Goal: Communication & Community: Share content

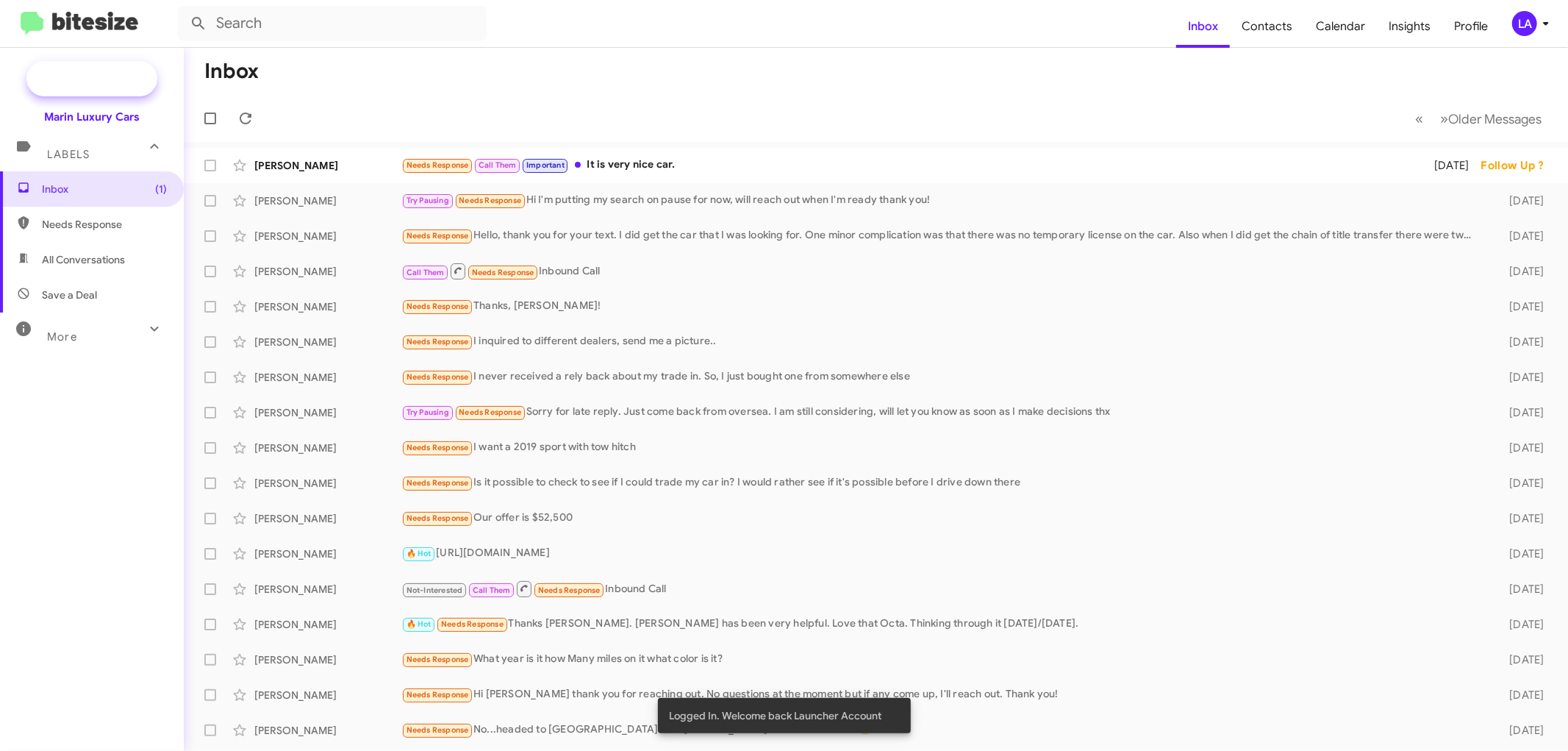
click at [82, 82] on span "New Campaign" at bounding box center [108, 79] width 75 height 15
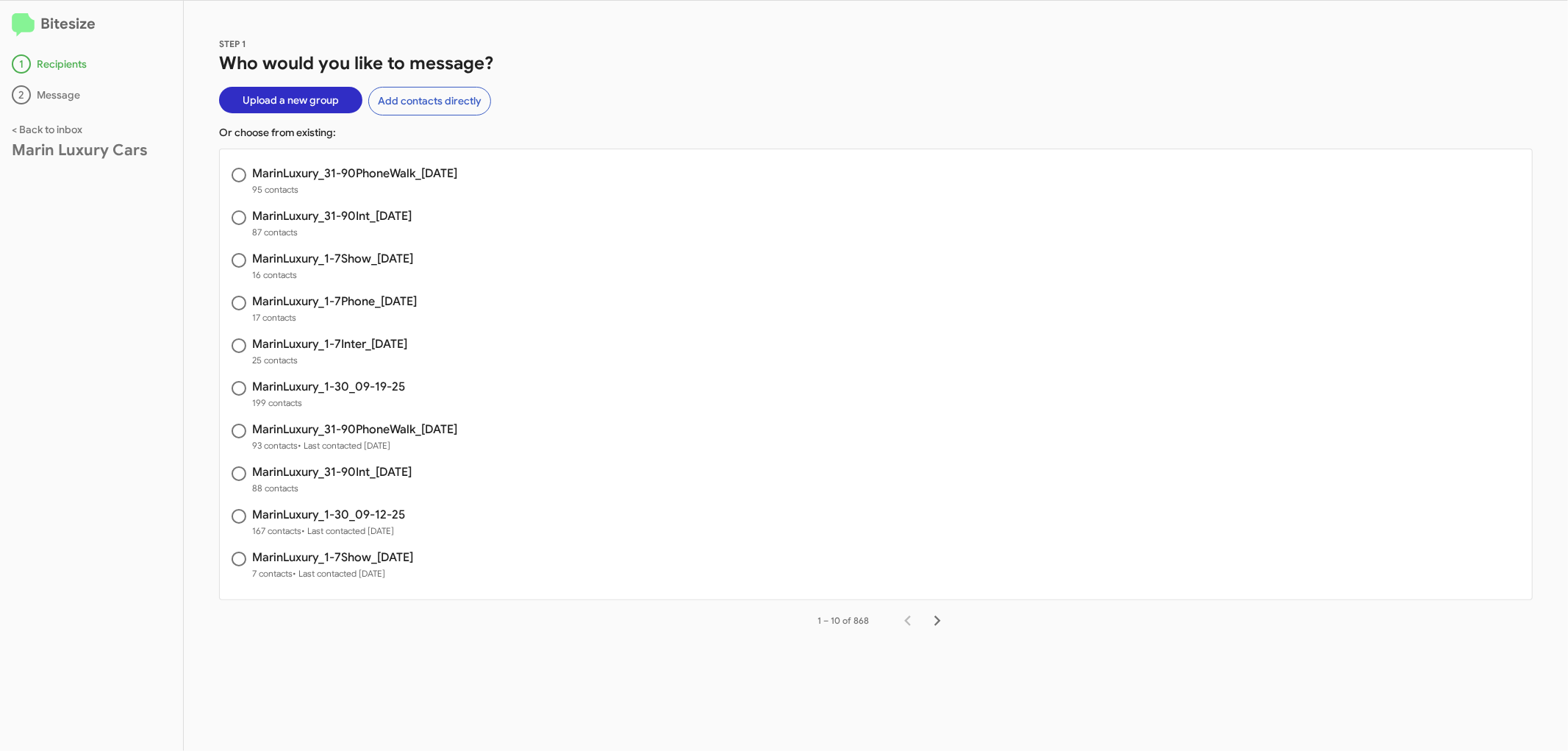
click at [324, 383] on h3 "MarinLuxury_1-30_09-19-25" at bounding box center [328, 387] width 153 height 12
radio input "true"
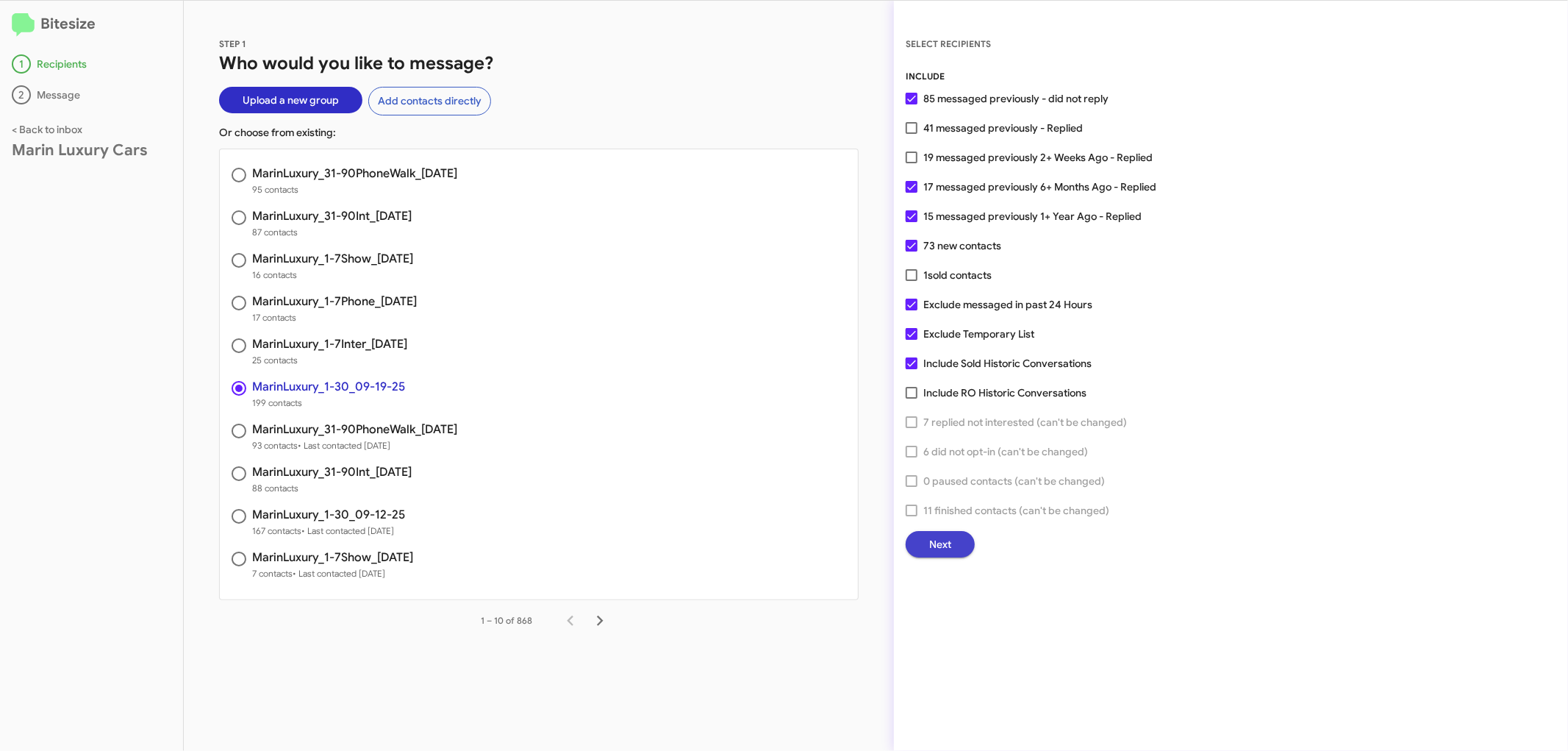
click at [923, 533] on button "Next" at bounding box center [940, 544] width 69 height 26
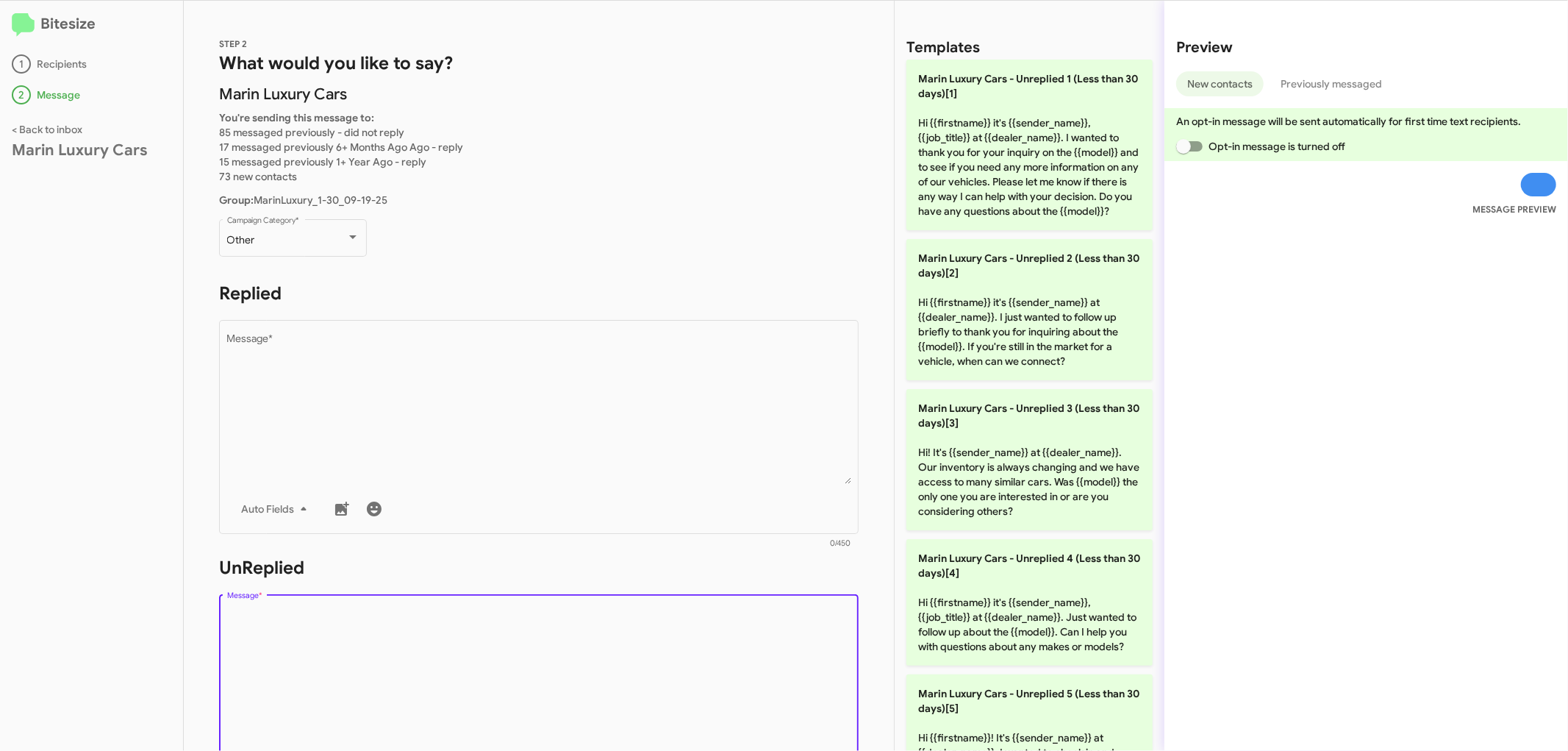
click at [396, 663] on textarea "Message *" at bounding box center [539, 683] width 624 height 150
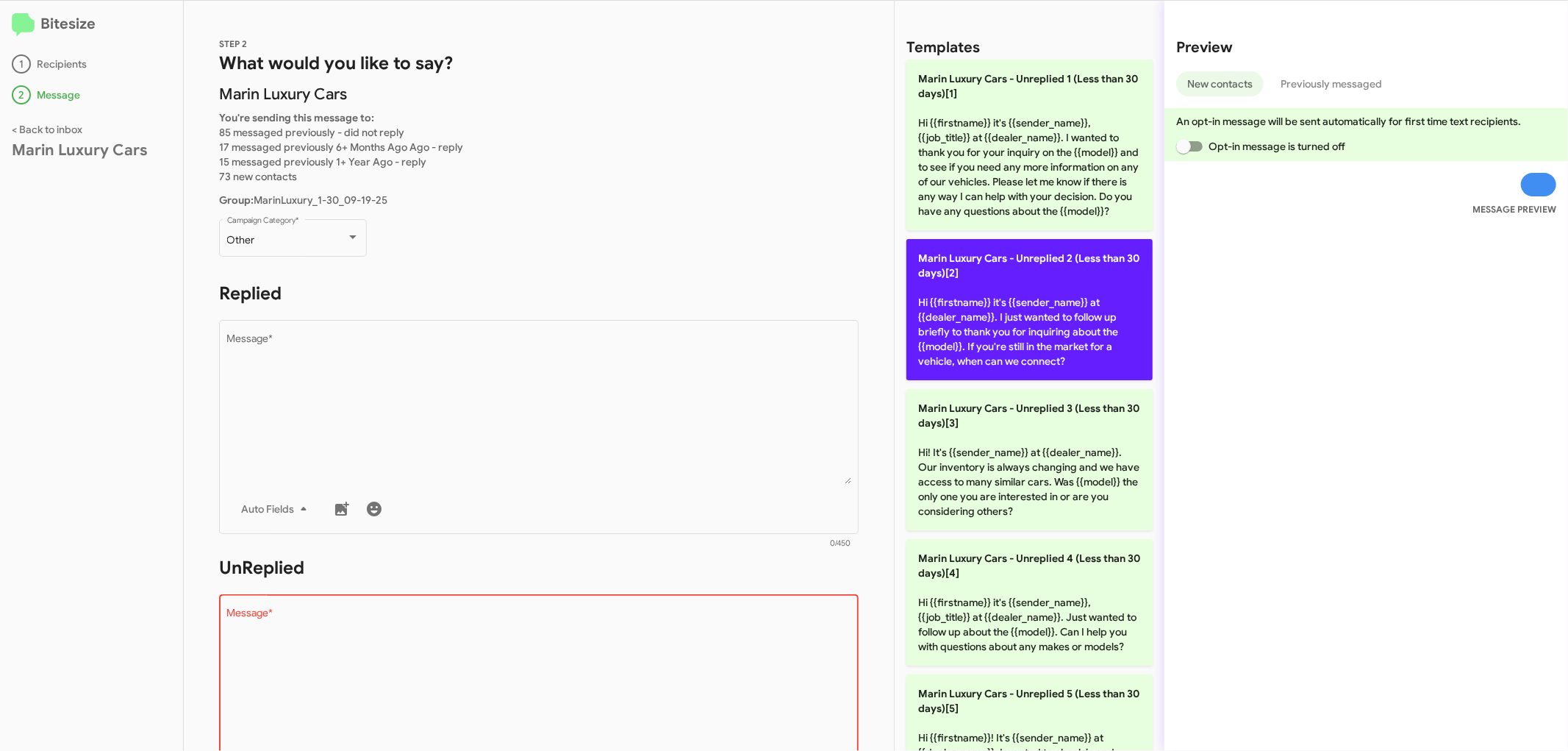
click at [1106, 342] on p "Marin Luxury Cars - Unreplied 2 (Less than 30 days)[2] Hi {{firstname}} it's {{…" at bounding box center [1029, 310] width 246 height 141
type textarea "Hi {{firstname}} it's {{sender_name}} at {{dealer_name}}. I just wanted to foll…"
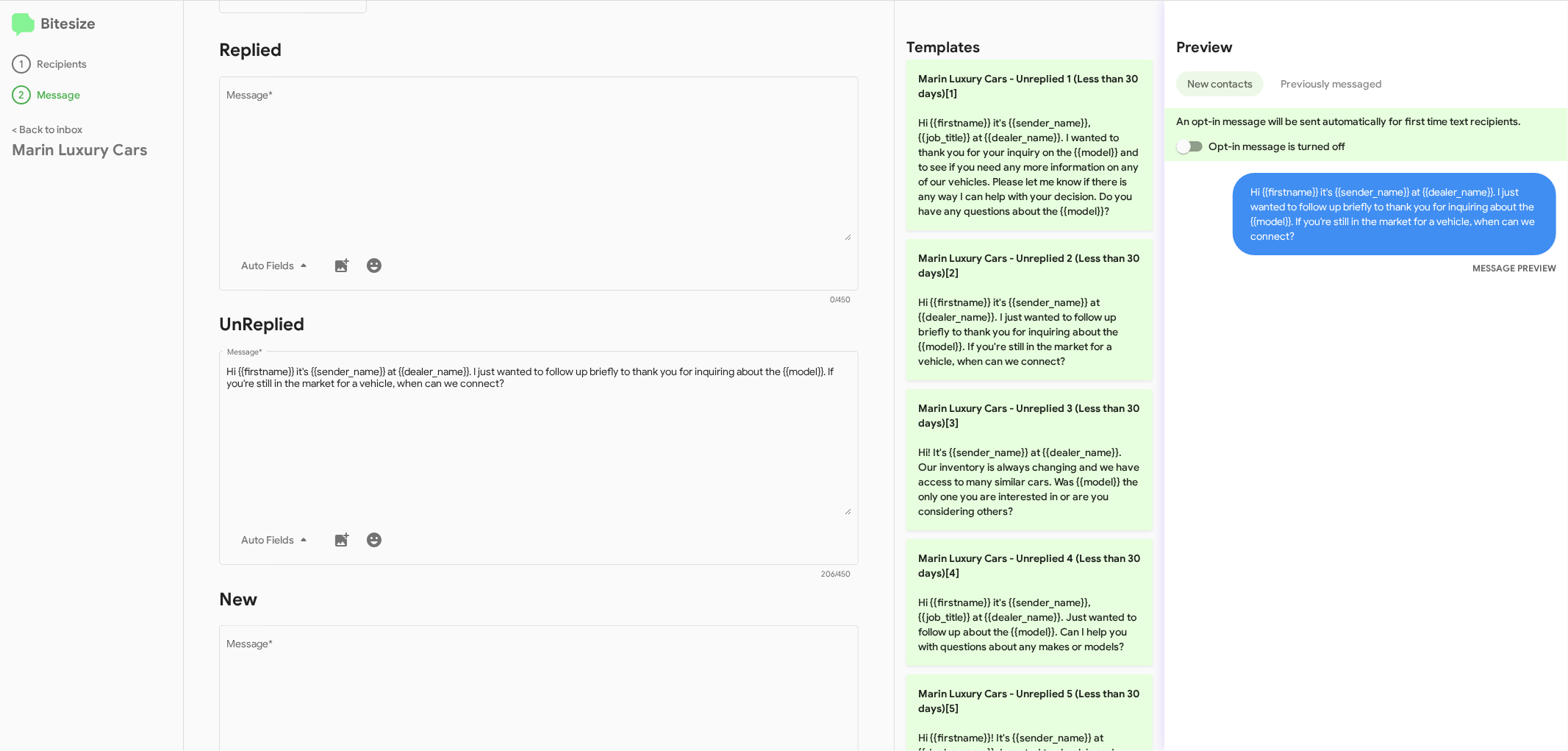
scroll to position [245, 0]
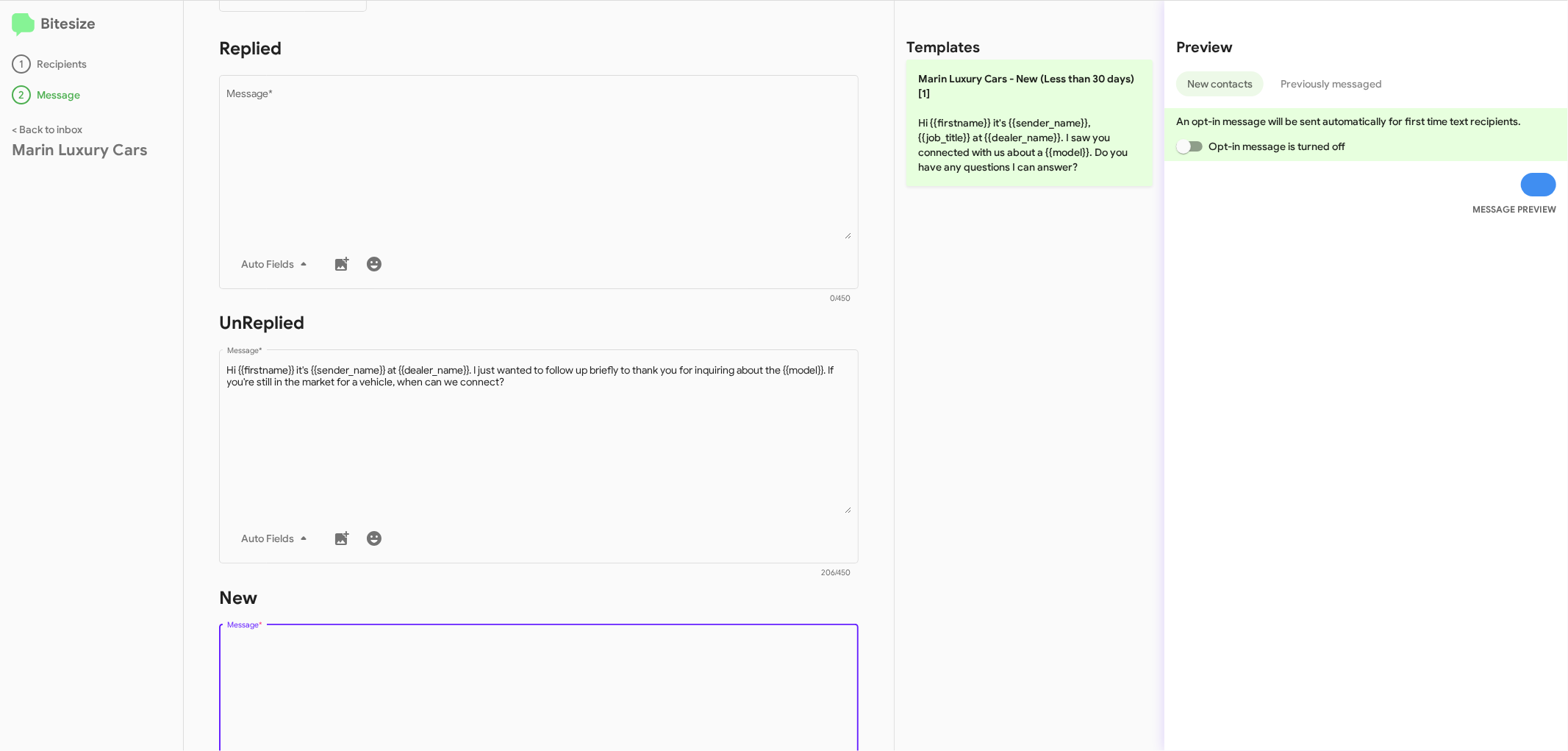
click at [616, 652] on textarea "Message *" at bounding box center [539, 713] width 624 height 150
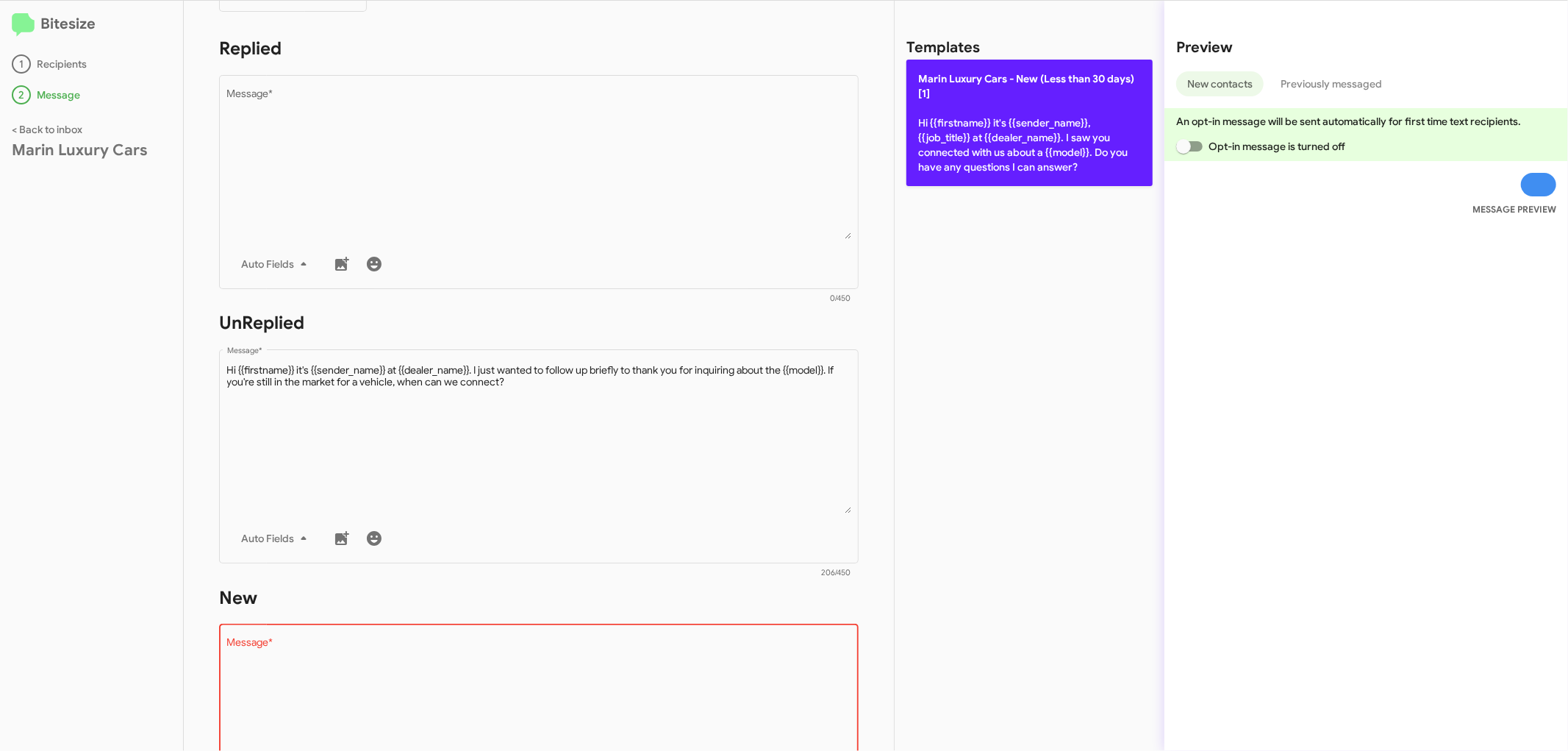
click at [1048, 131] on p "[PERSON_NAME] Cars - New (Less than 30 days)[1] Hi {{firstname}} it's {{sender_…" at bounding box center [1029, 123] width 246 height 126
type textarea "Hi {{firstname}} it's {{sender_name}}, {{job_title}} at {{dealer_name}}. I saw …"
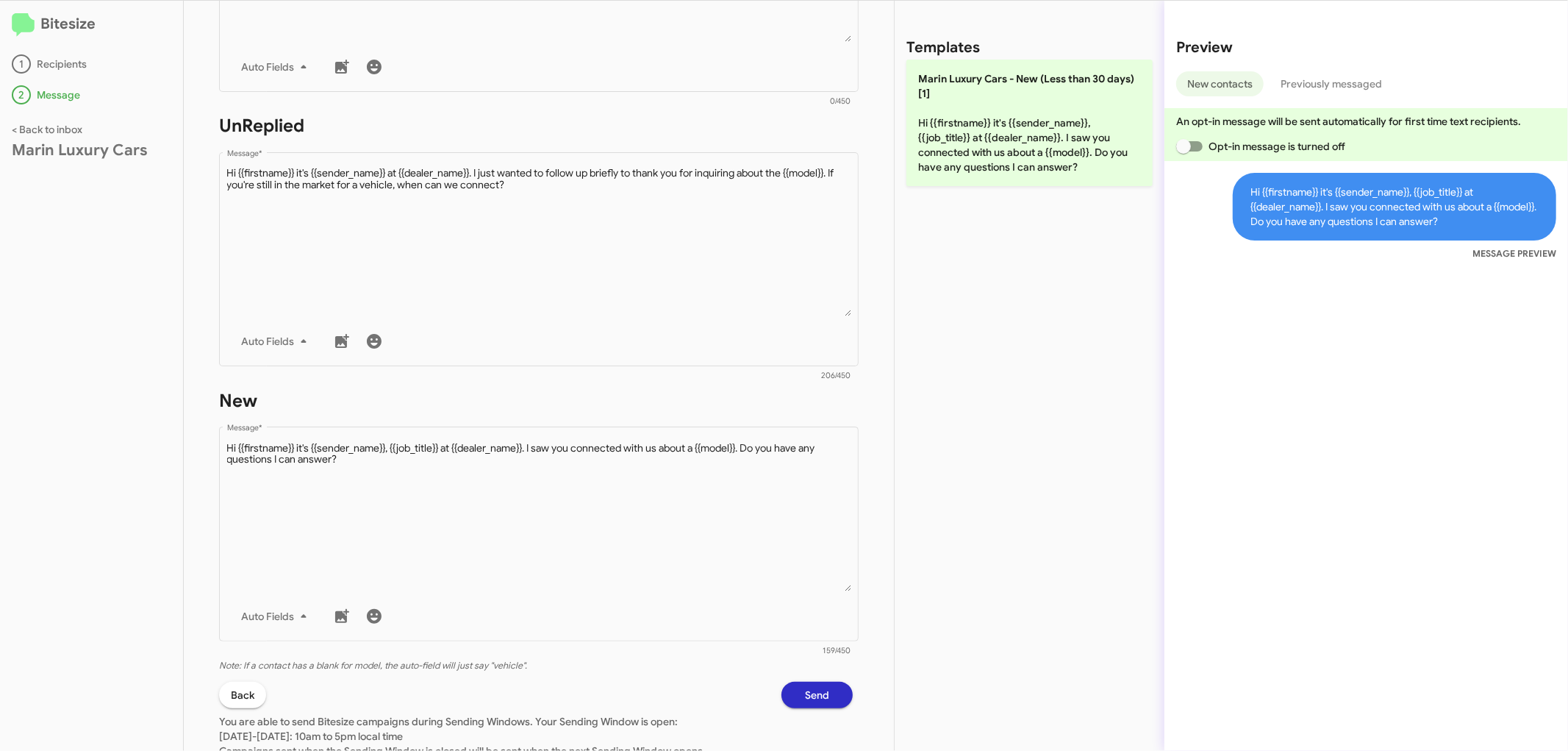
scroll to position [537, 0]
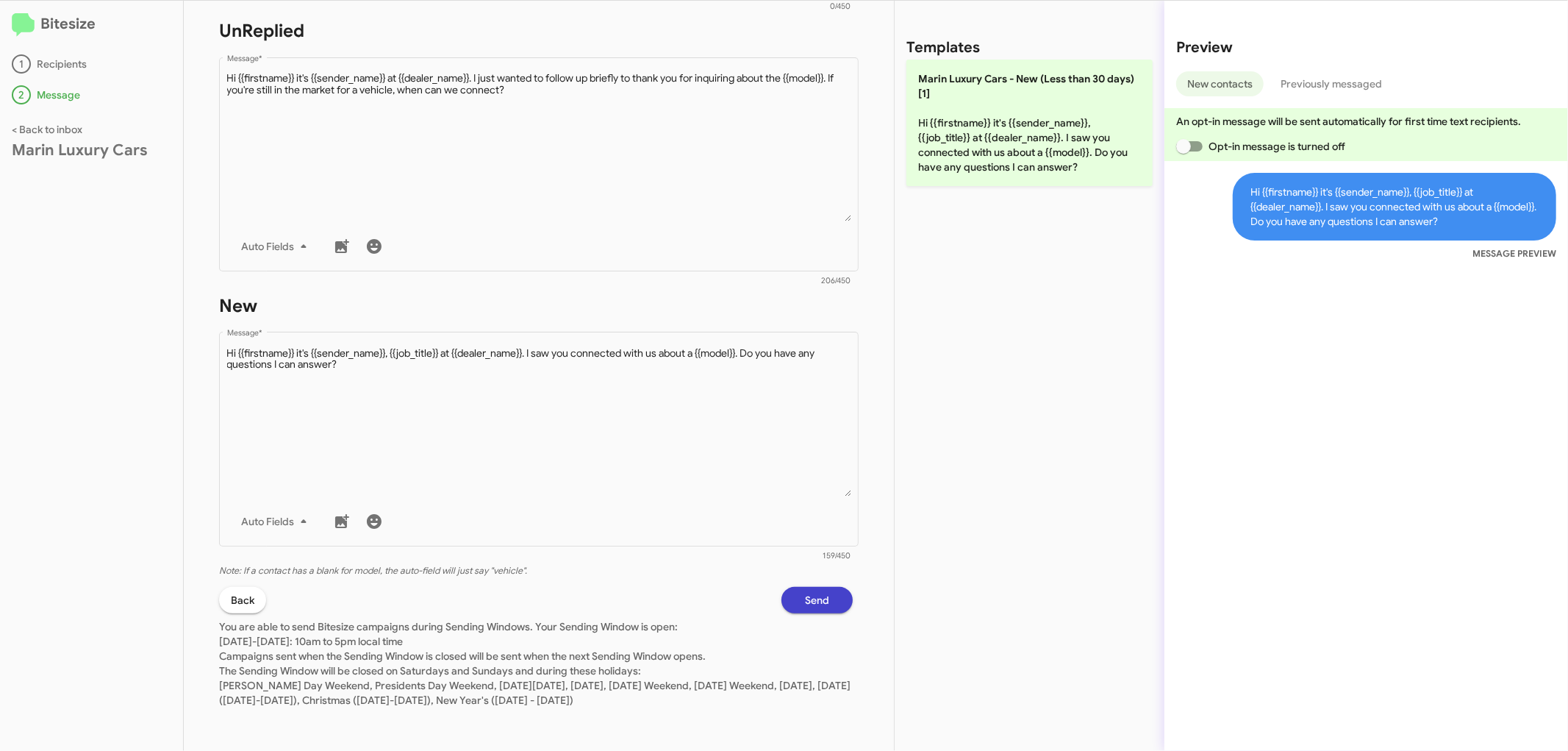
click at [811, 589] on span "Send" at bounding box center [817, 600] width 24 height 26
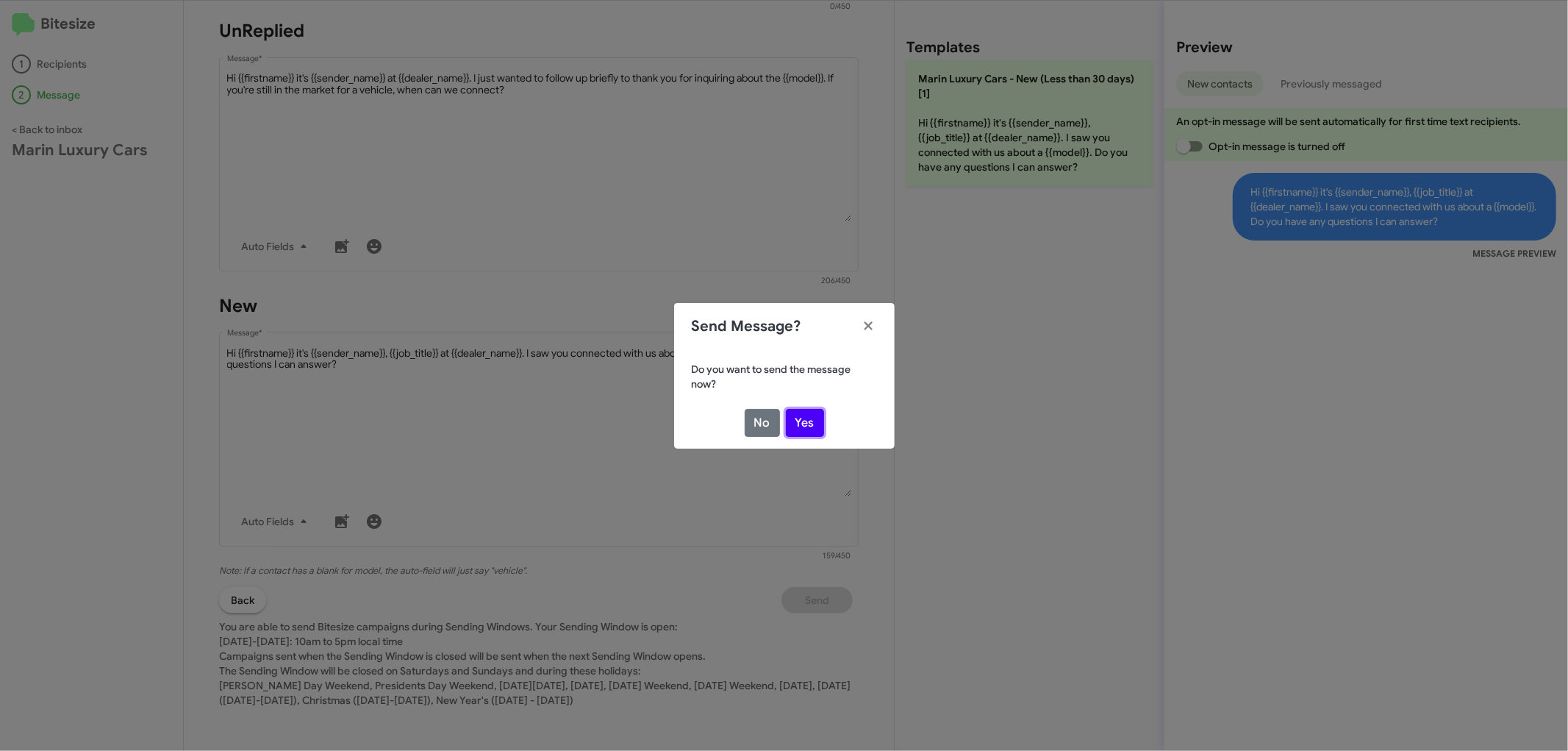
click at [805, 423] on button "Yes" at bounding box center [805, 423] width 38 height 28
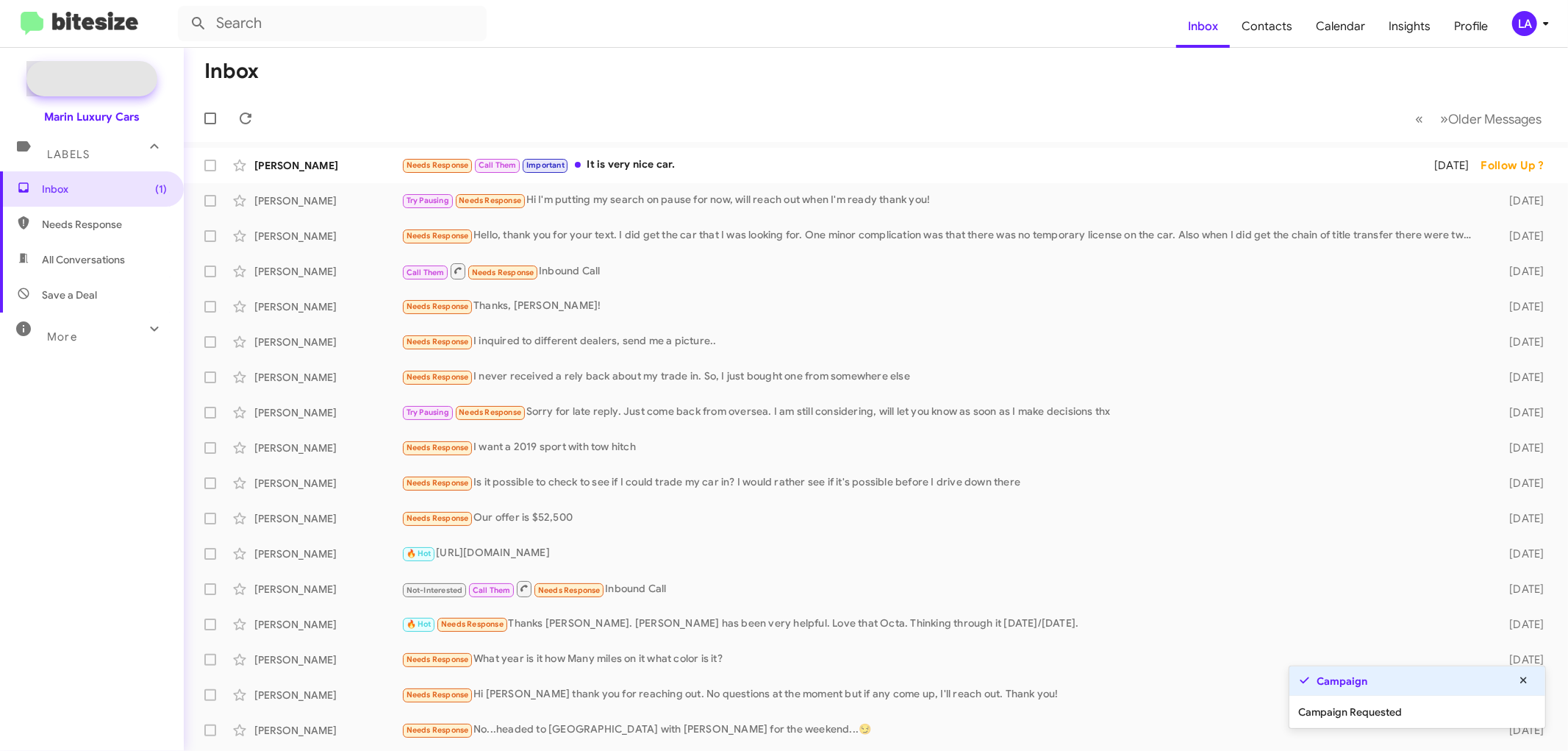
click at [135, 71] on span "New Campaign" at bounding box center [108, 79] width 75 height 15
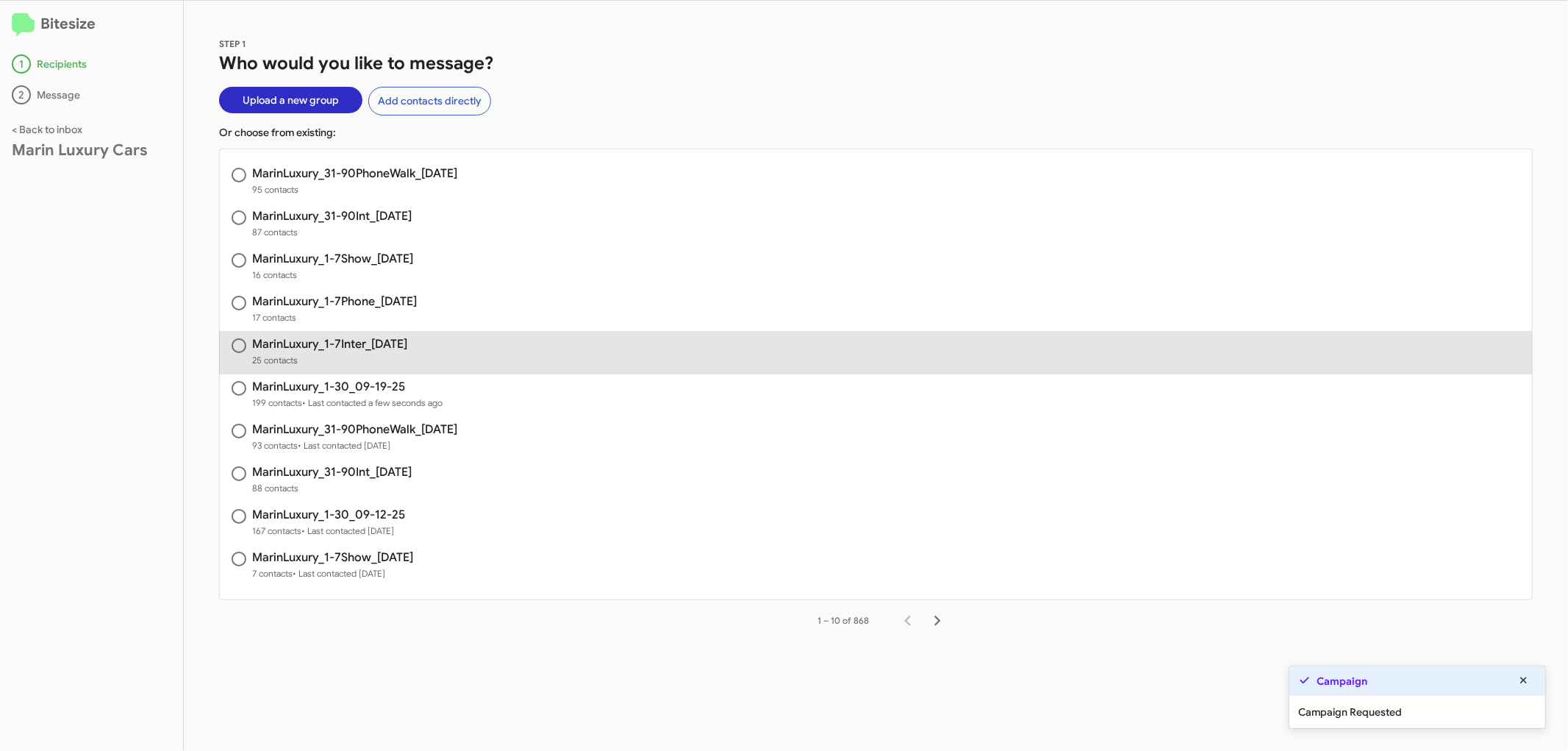
click at [390, 347] on h3 "MarinLuxury_1-7Inter_[DATE]" at bounding box center [329, 344] width 155 height 12
radio input "true"
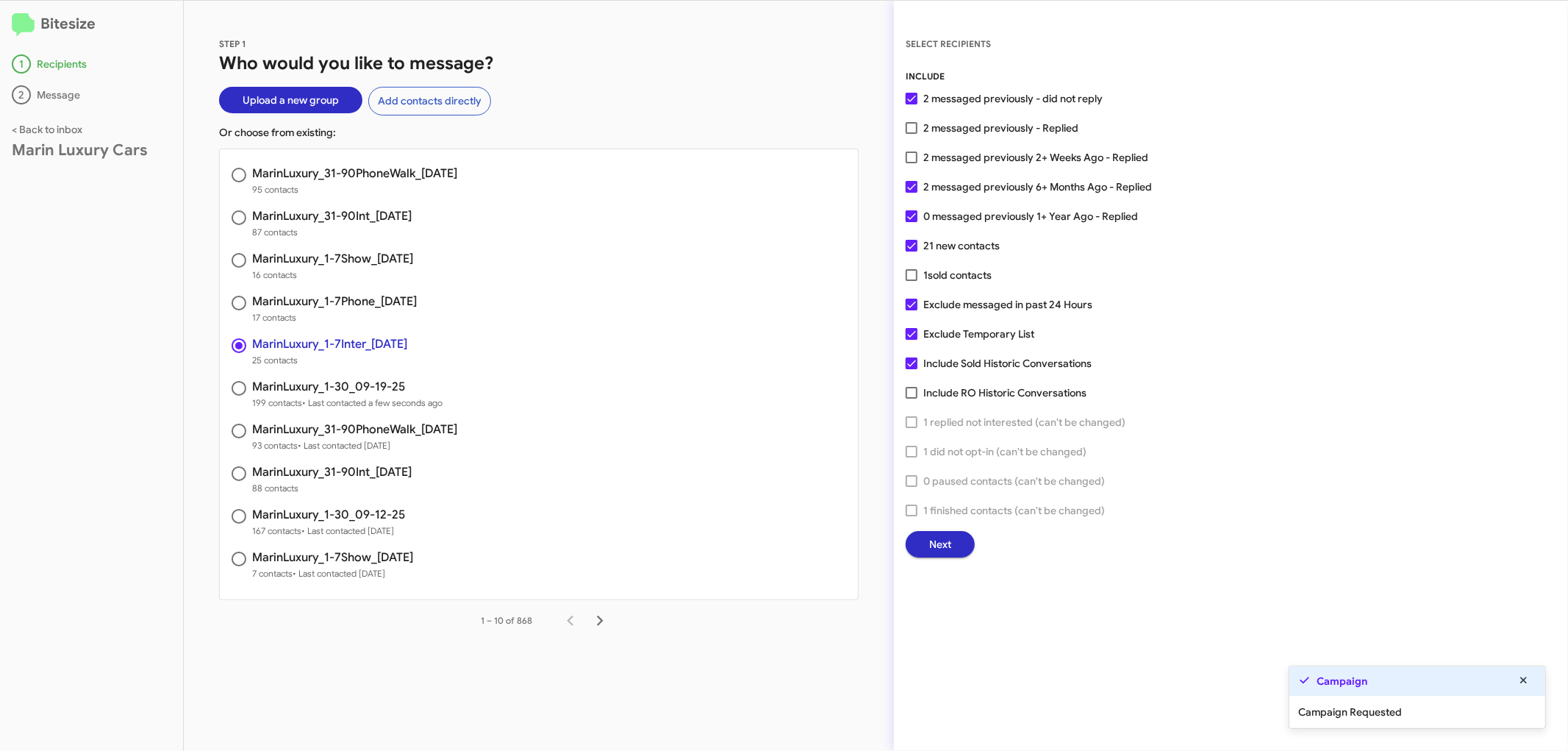
click at [938, 543] on span "Next" at bounding box center [940, 544] width 22 height 26
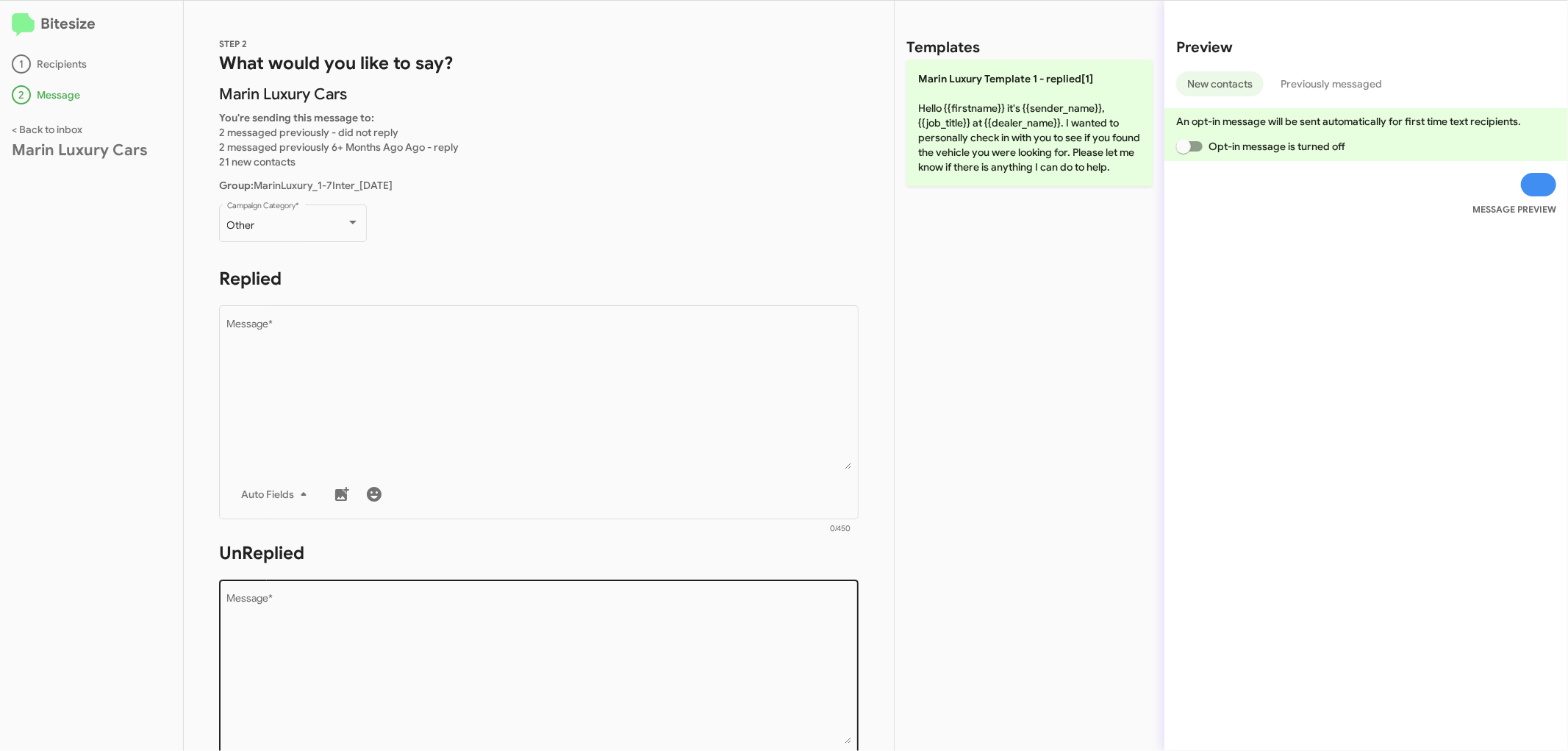
click at [381, 629] on textarea "Message *" at bounding box center [539, 668] width 624 height 150
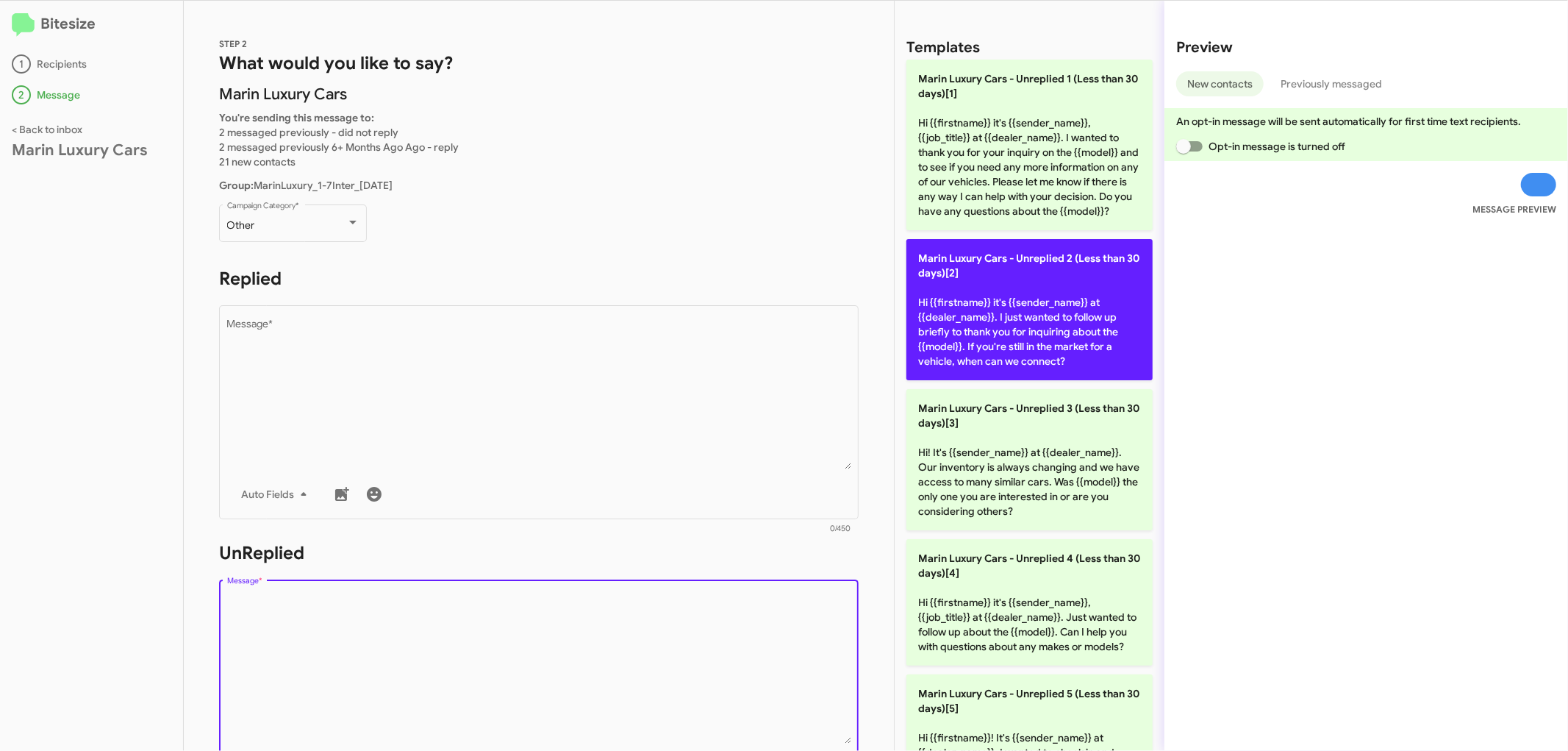
click at [1069, 325] on p "Marin Luxury Cars - Unreplied 2 (Less than 30 days)[2] Hi {{firstname}} it's {{…" at bounding box center [1029, 310] width 246 height 141
type textarea "Hi {{firstname}} it's {{sender_name}} at {{dealer_name}}. I just wanted to foll…"
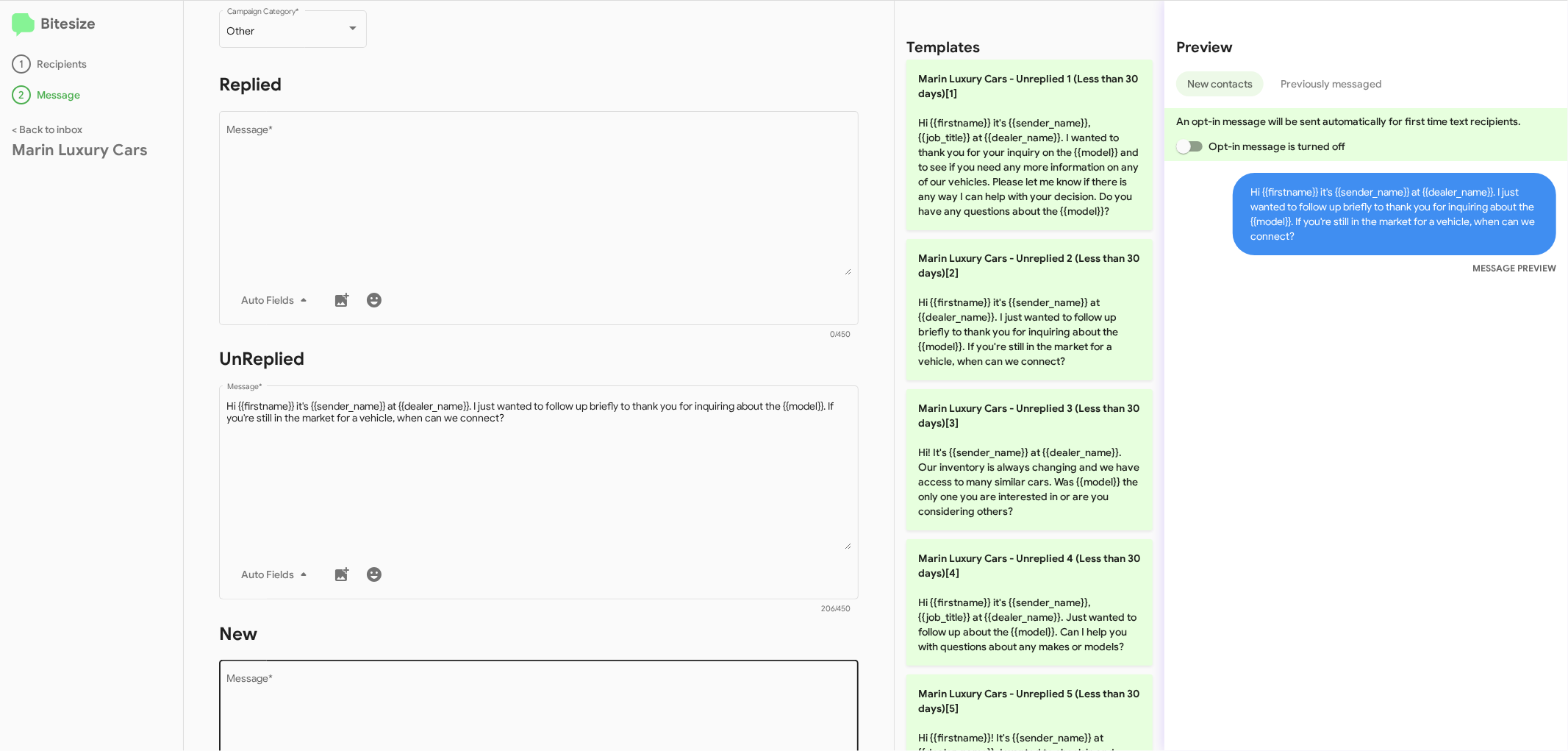
scroll to position [327, 0]
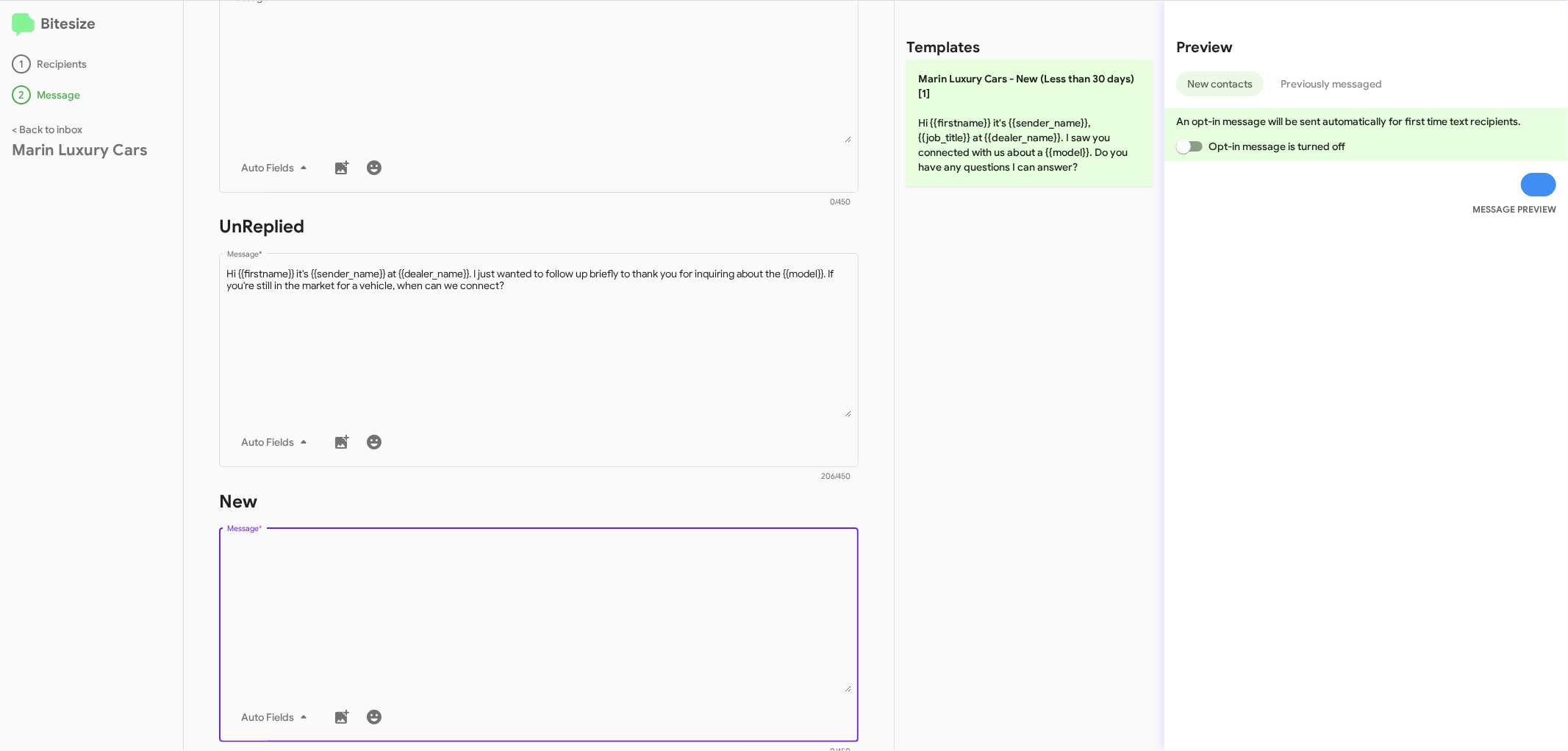
click at [486, 644] on textarea "Message *" at bounding box center [539, 617] width 624 height 150
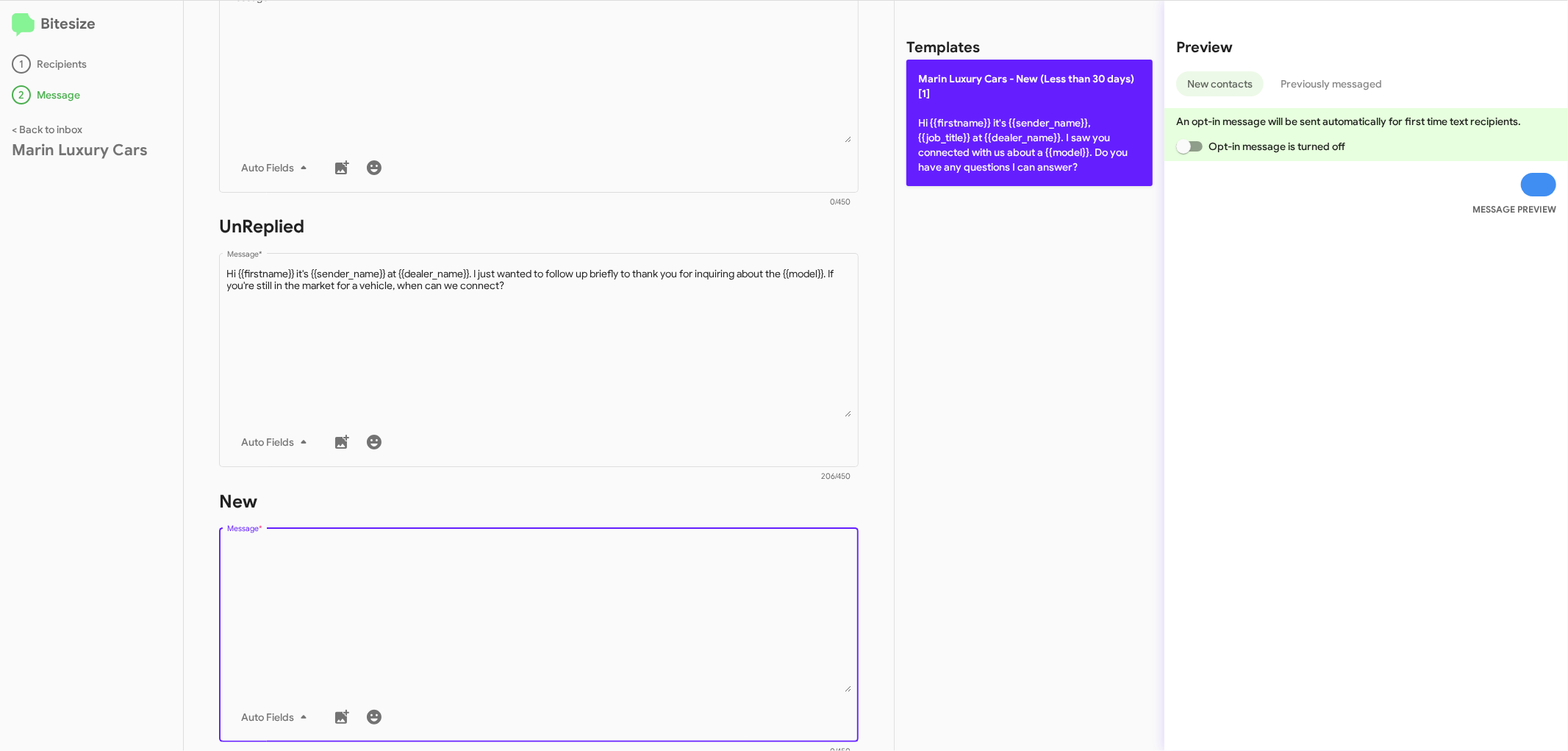
click at [986, 114] on p "[PERSON_NAME] Cars - New (Less than 30 days)[1] Hi {{firstname}} it's {{sender_…" at bounding box center [1029, 123] width 246 height 126
type textarea "Hi {{firstname}} it's {{sender_name}}, {{job_title}} at {{dealer_name}}. I saw …"
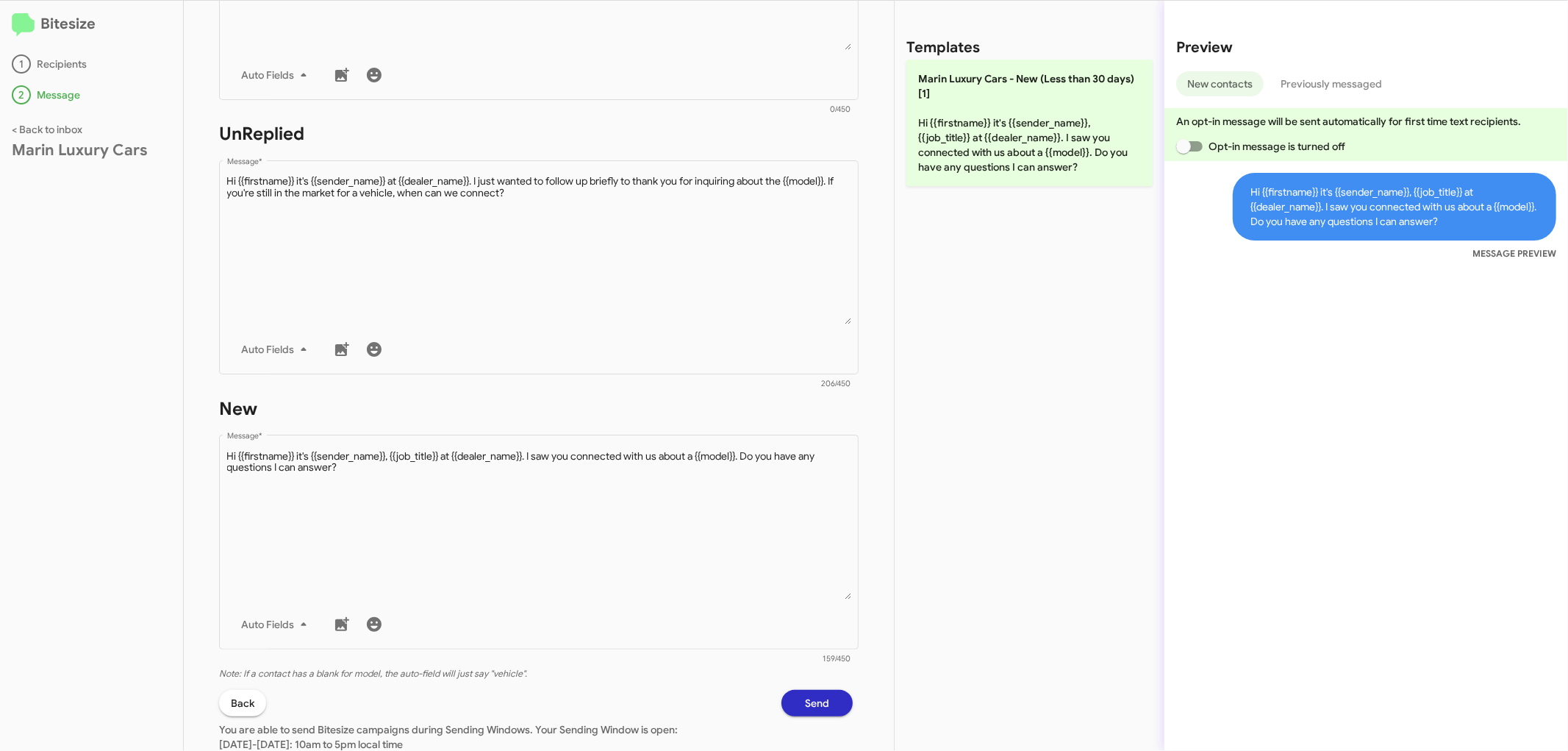
scroll to position [522, 0]
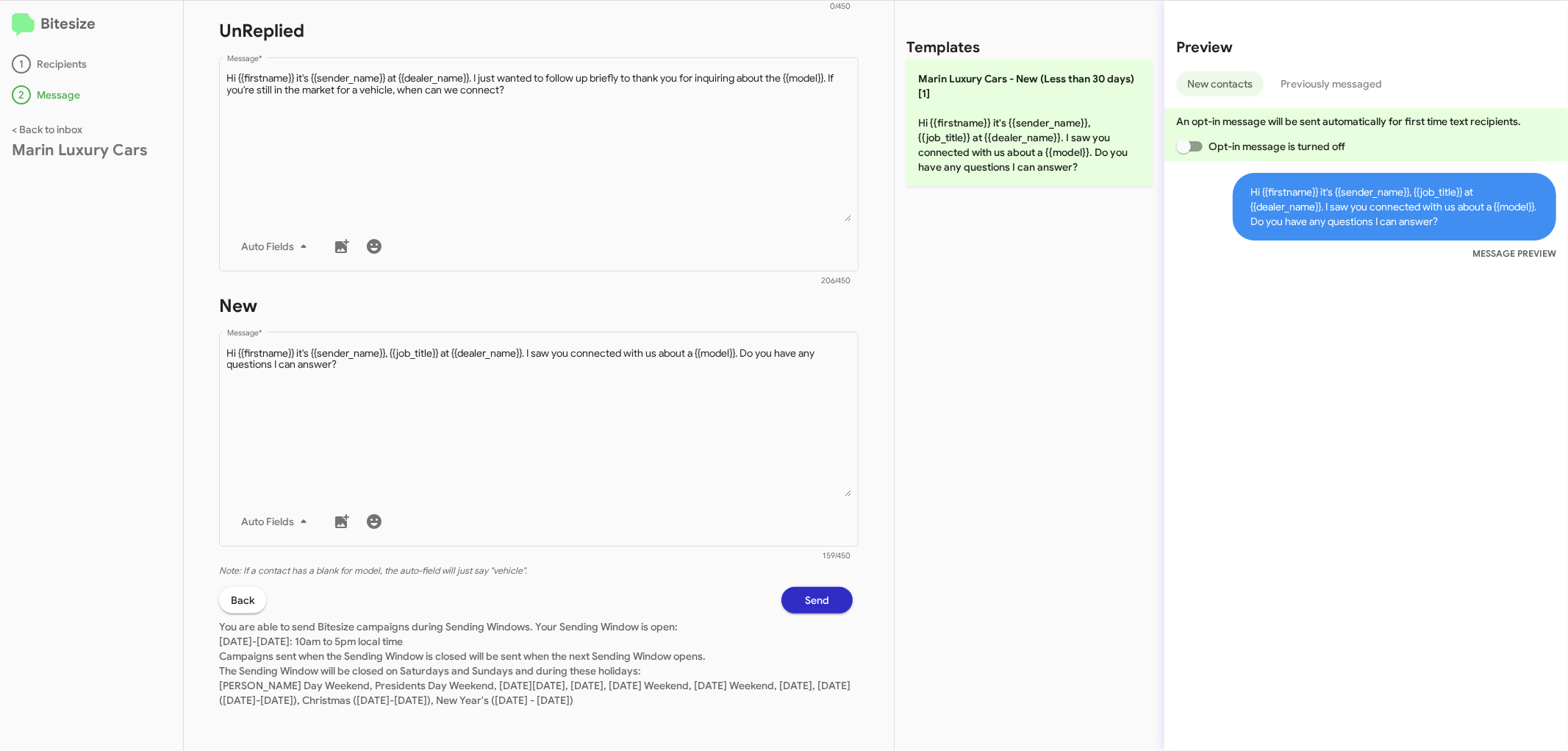
click at [820, 598] on button "Send" at bounding box center [817, 600] width 71 height 26
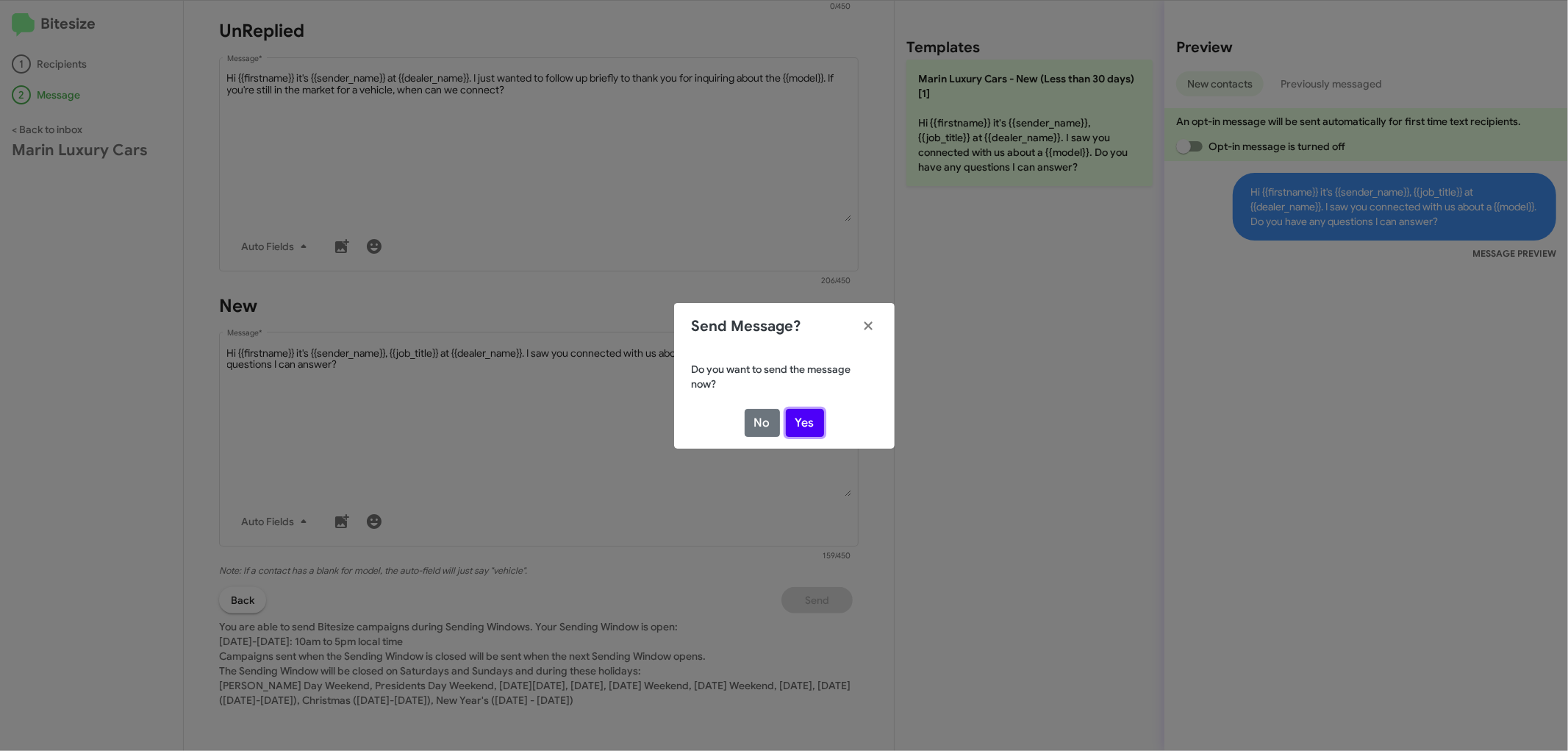
click at [812, 417] on button "Yes" at bounding box center [805, 423] width 38 height 28
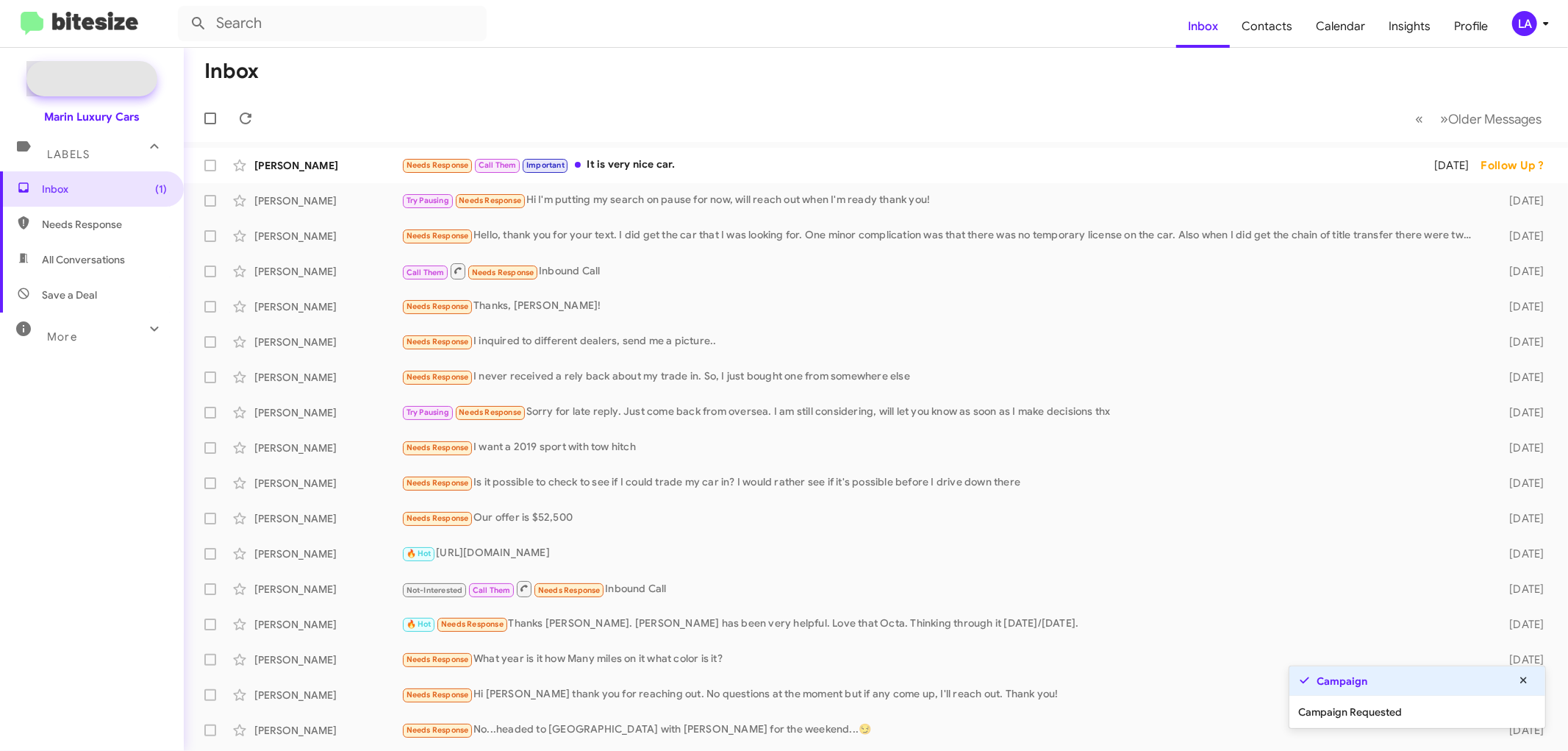
click at [102, 75] on span "New Campaign" at bounding box center [108, 79] width 75 height 15
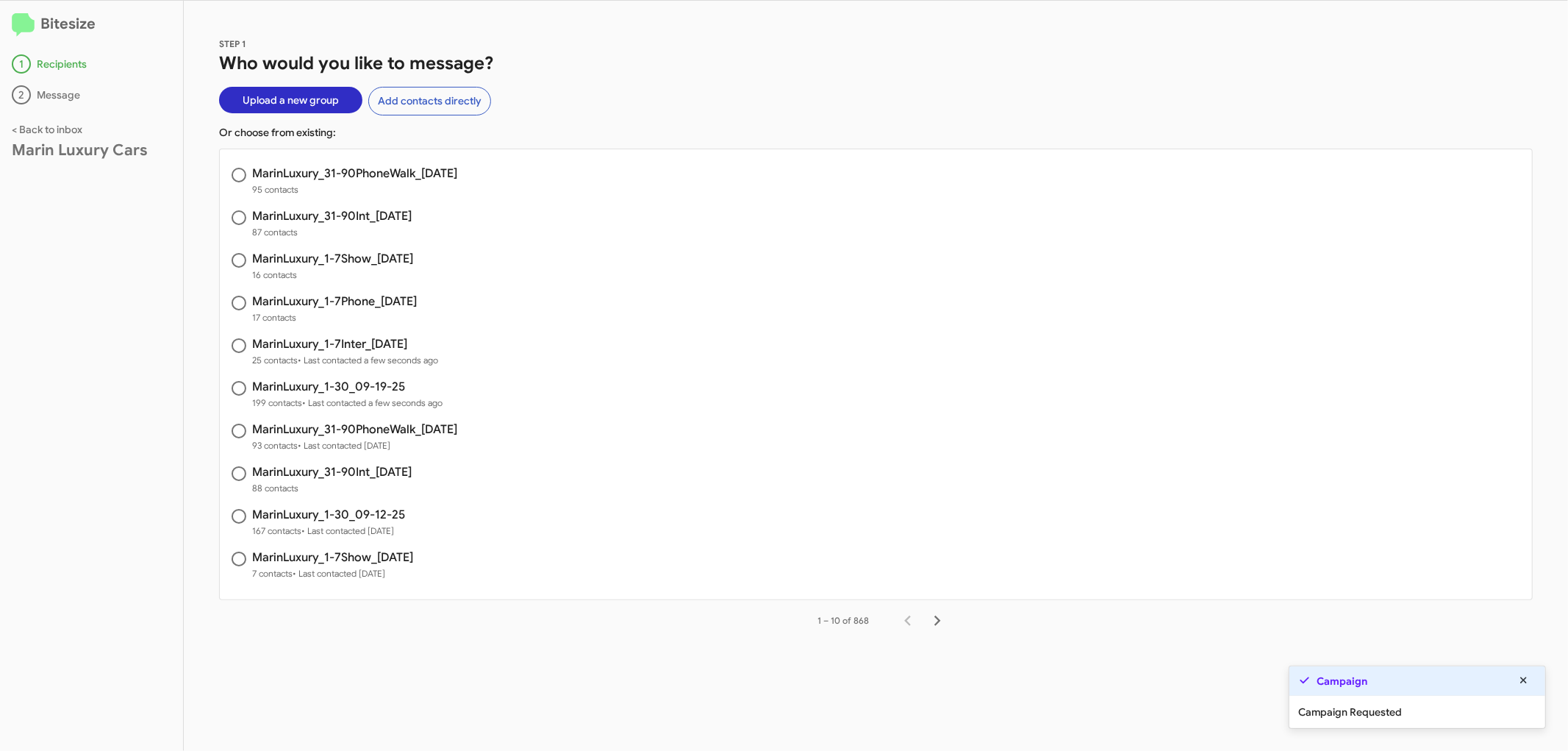
click at [362, 297] on h3 "MarinLuxury_1-7Phone_[DATE]" at bounding box center [334, 301] width 165 height 12
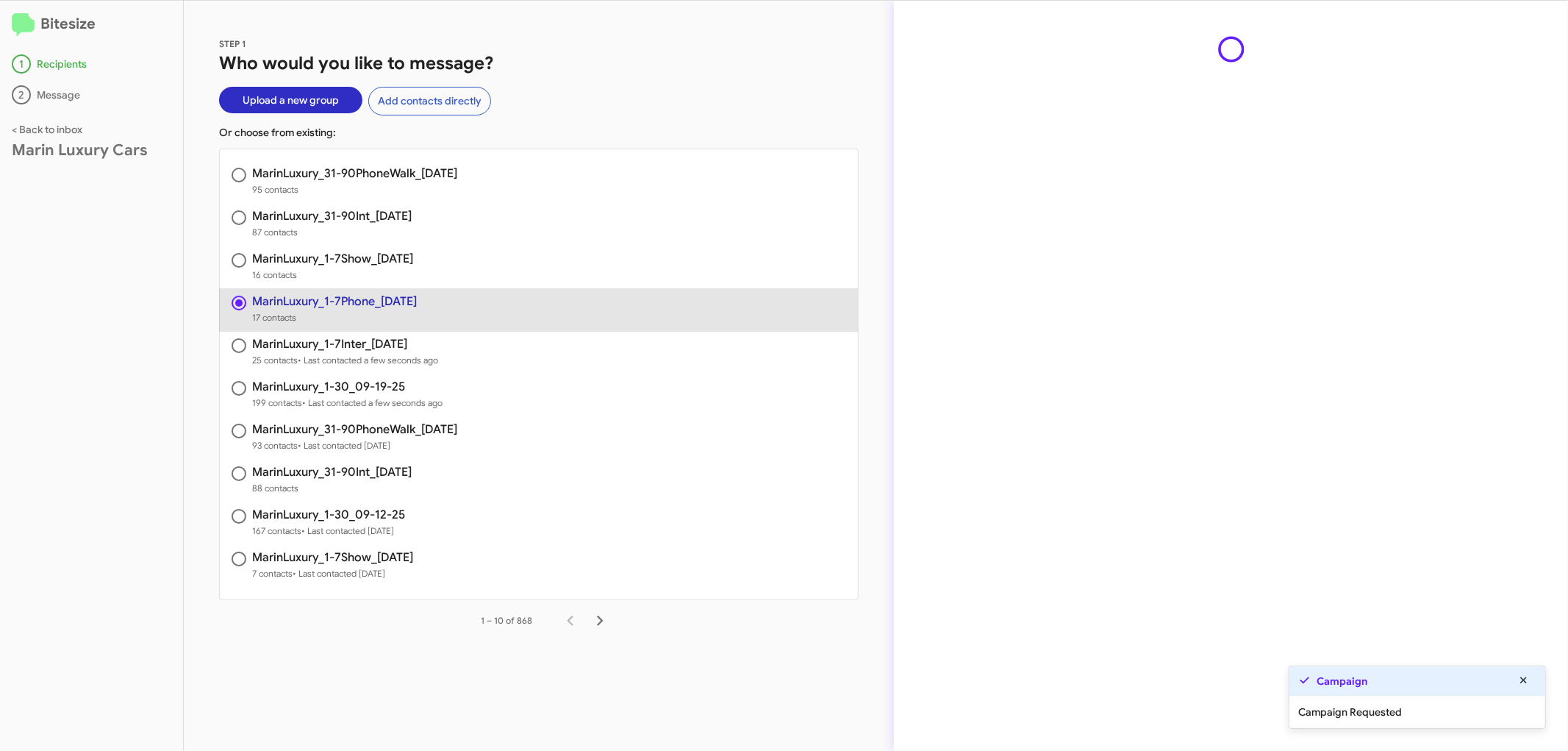
radio input "true"
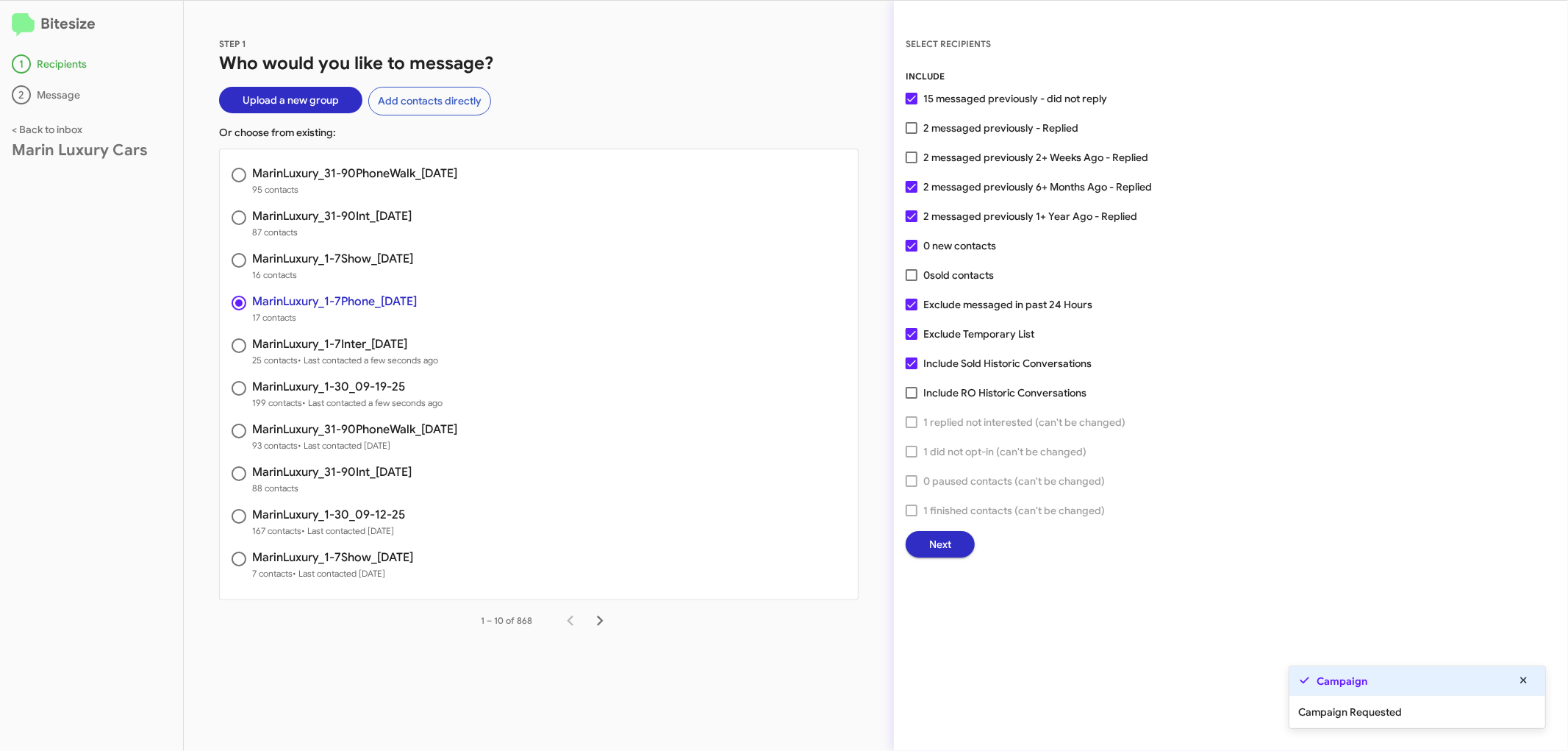
click at [942, 541] on span "Next" at bounding box center [940, 544] width 22 height 26
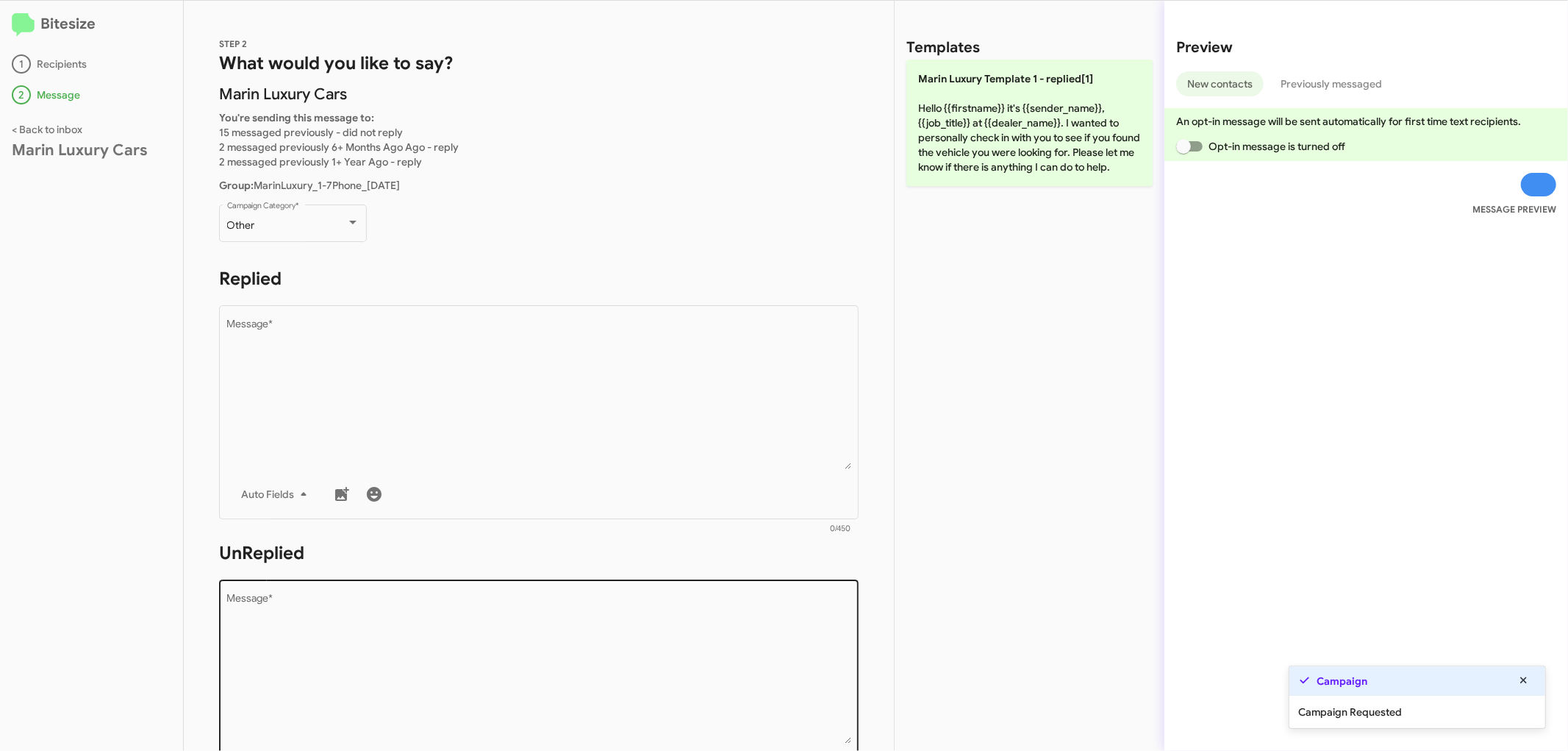
click at [361, 674] on textarea "Message *" at bounding box center [539, 668] width 624 height 150
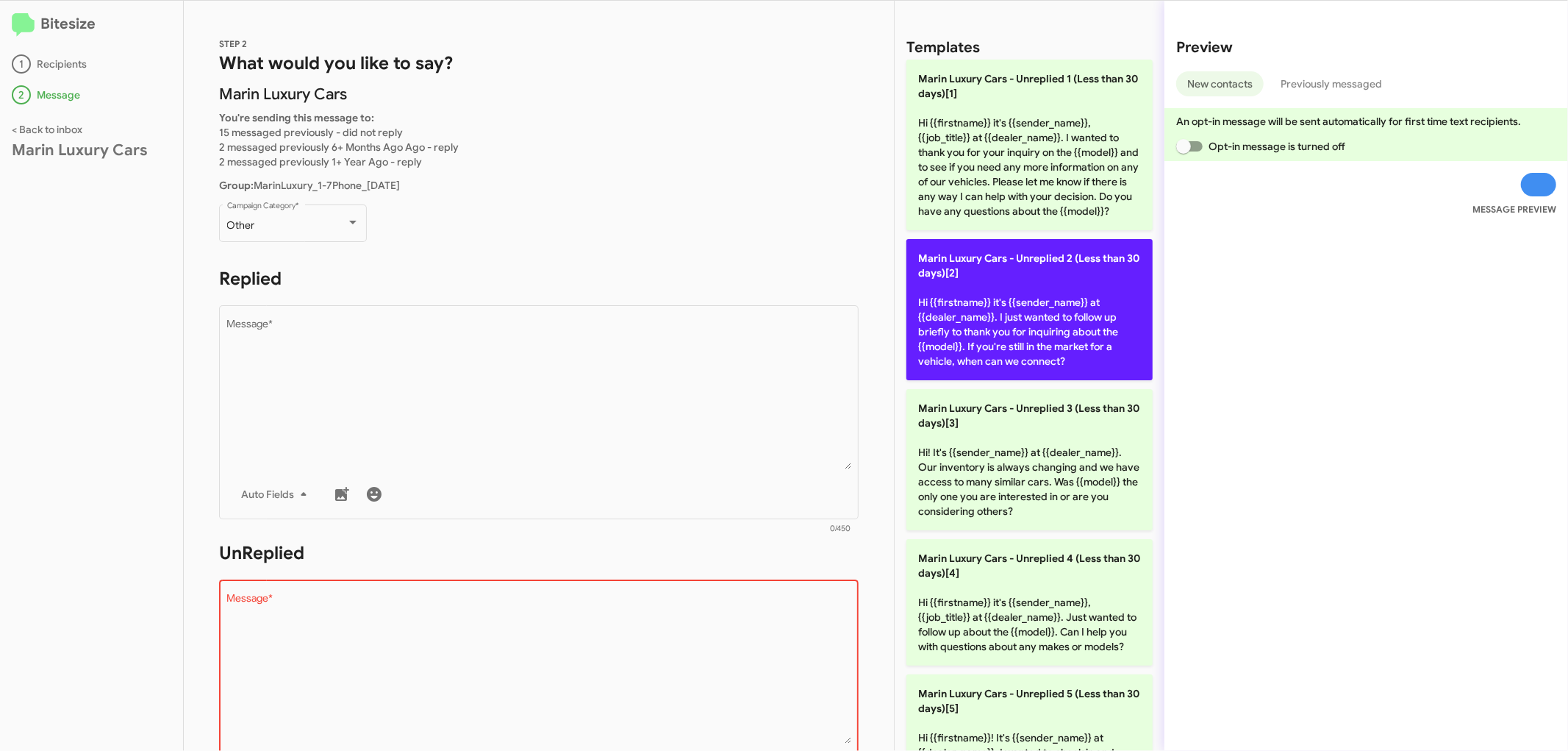
click at [1044, 306] on p "Marin Luxury Cars - Unreplied 2 (Less than 30 days)[2] Hi {{firstname}} it's {{…" at bounding box center [1029, 310] width 246 height 141
type textarea "Hi {{firstname}} it's {{sender_name}} at {{dealer_name}}. I just wanted to foll…"
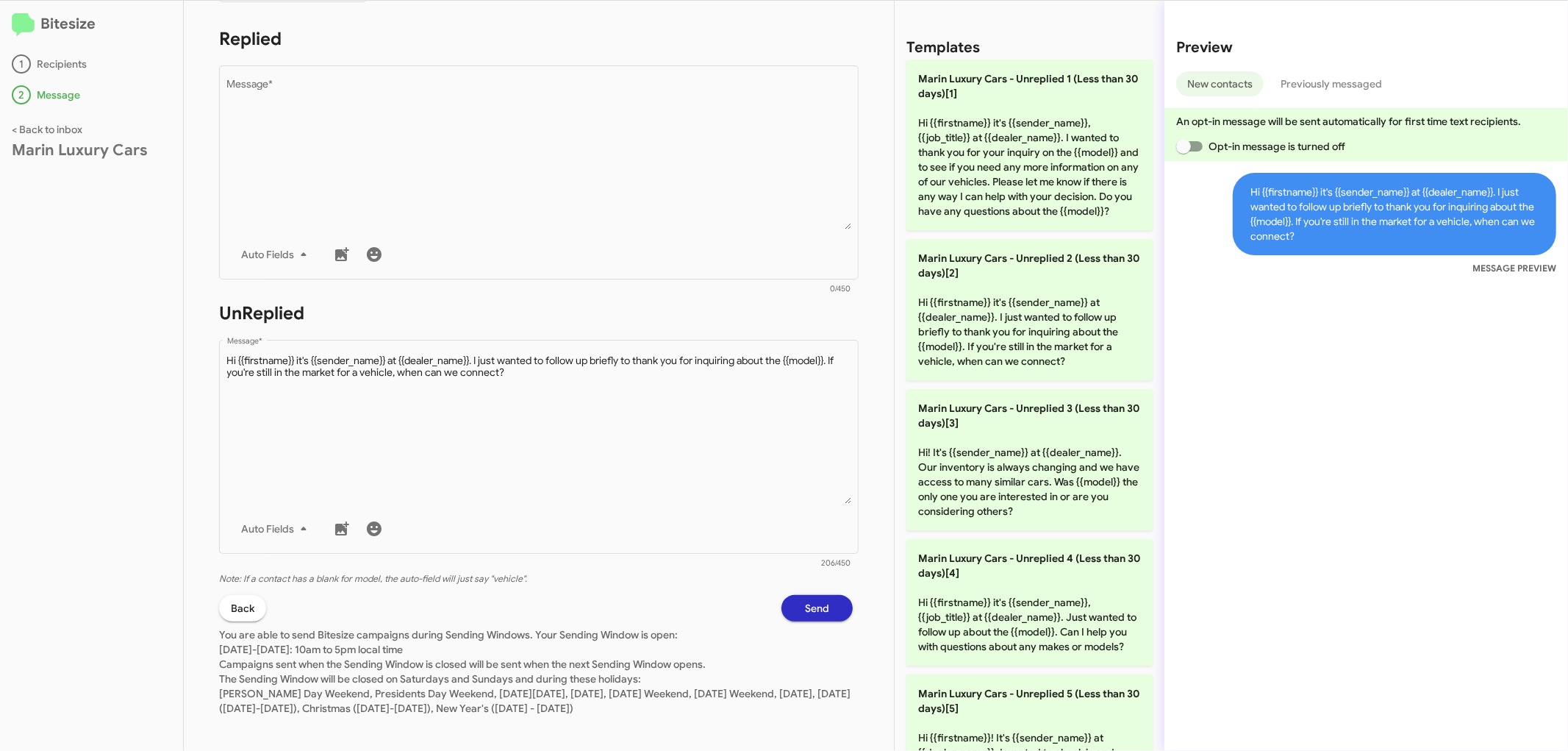
scroll to position [247, 0]
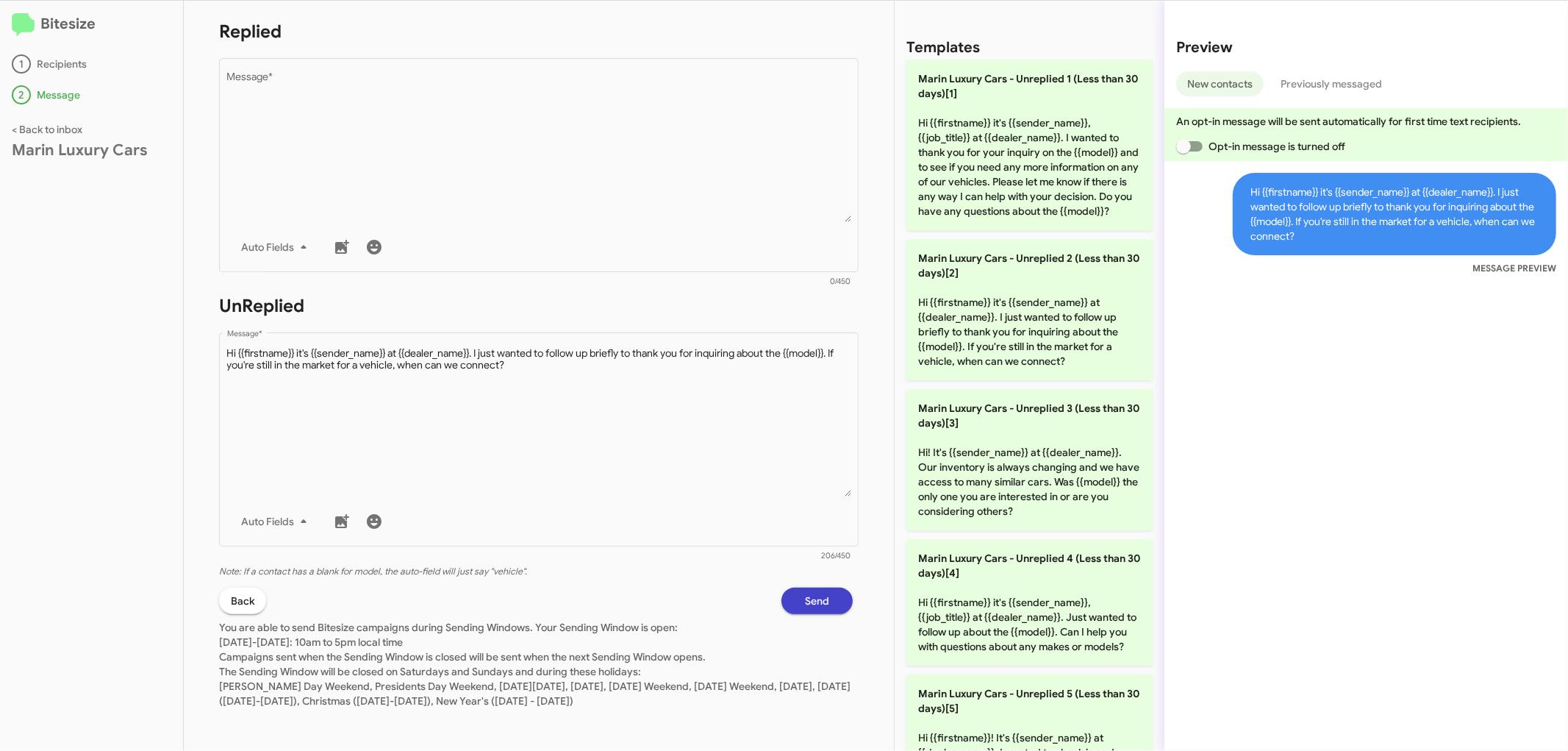
click at [806, 594] on span "Send" at bounding box center [817, 601] width 24 height 26
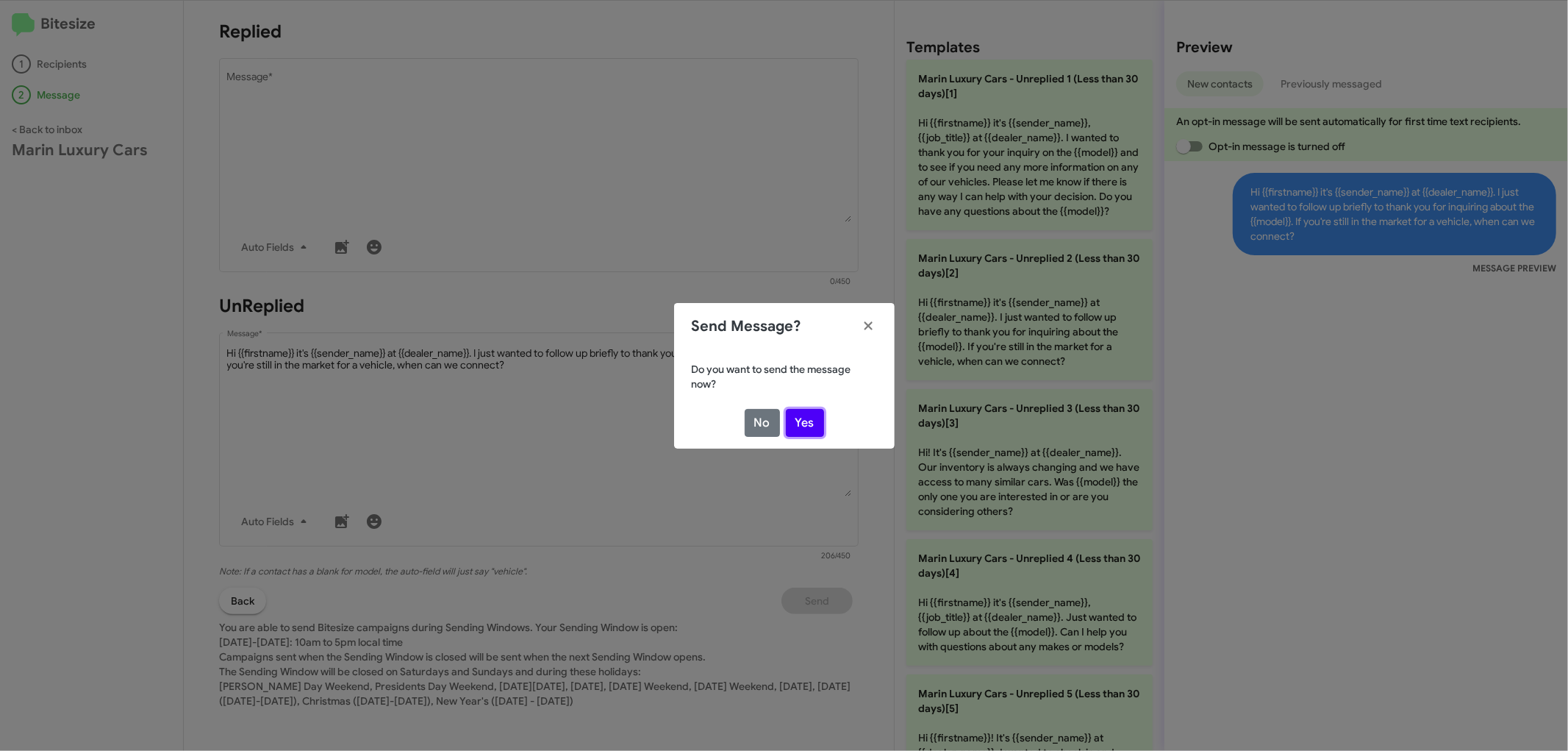
click at [816, 419] on button "Yes" at bounding box center [805, 423] width 38 height 28
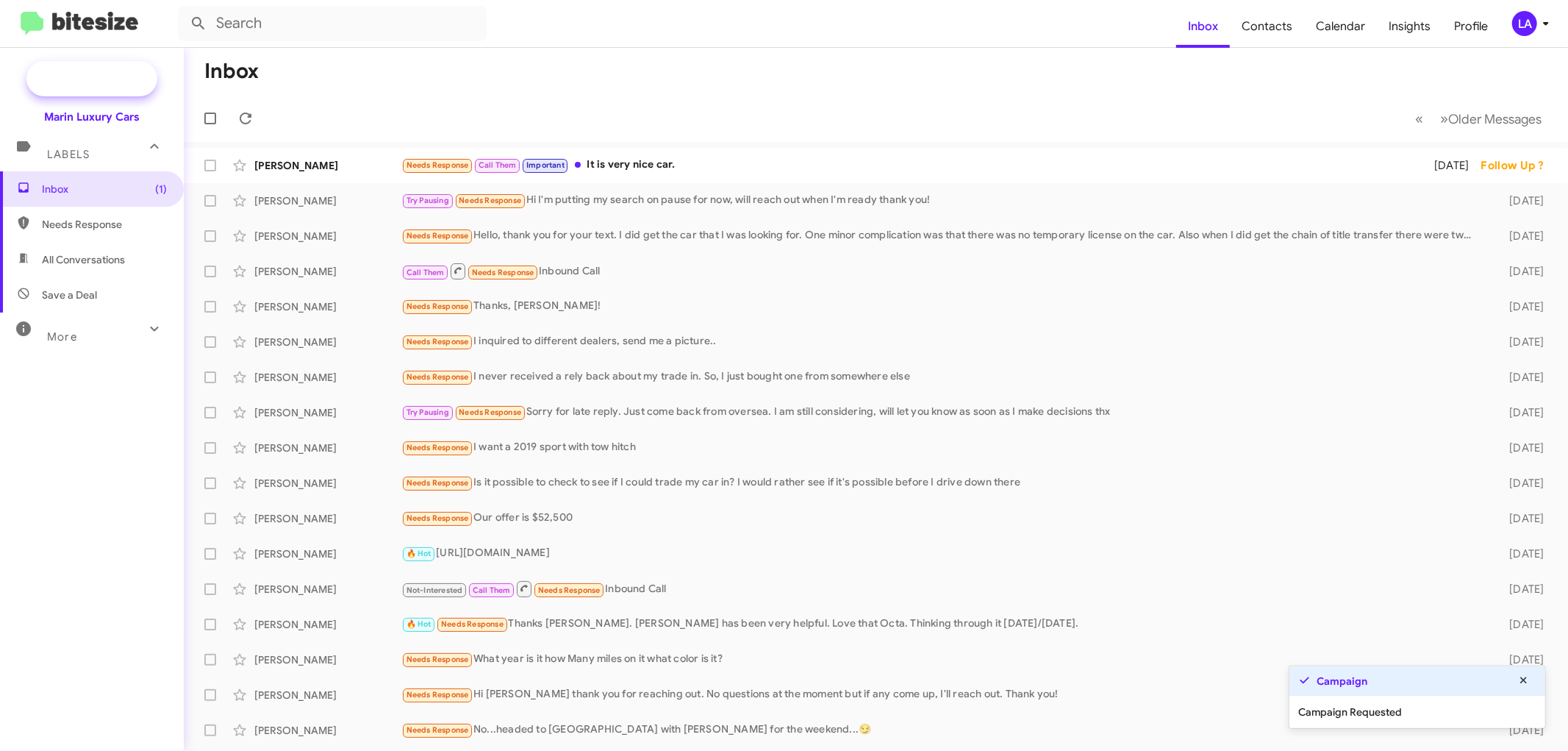
click at [126, 77] on span "New Campaign" at bounding box center [108, 79] width 75 height 15
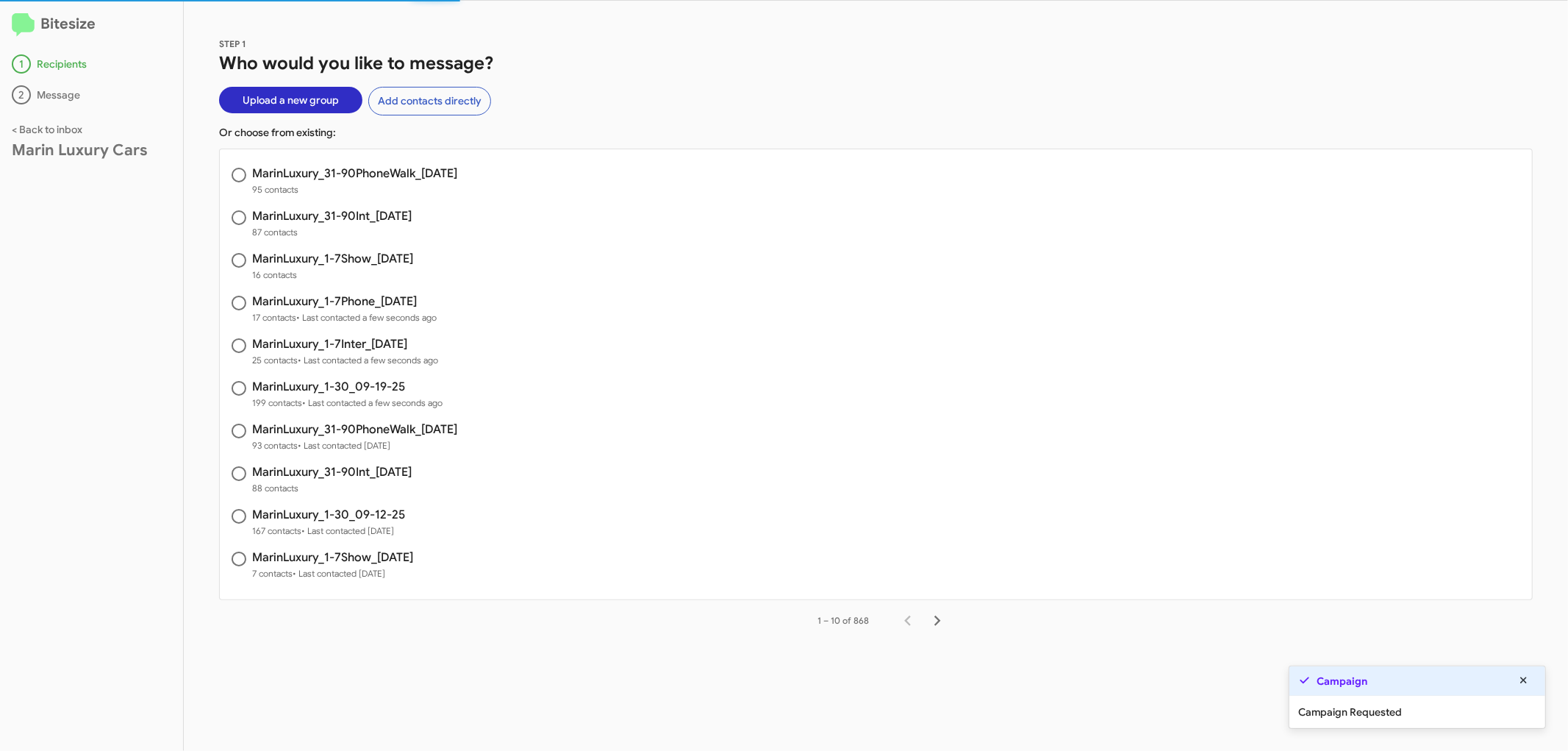
click at [378, 258] on h3 "MarinLuxury_1-7Show_[DATE]" at bounding box center [332, 259] width 161 height 12
radio input "true"
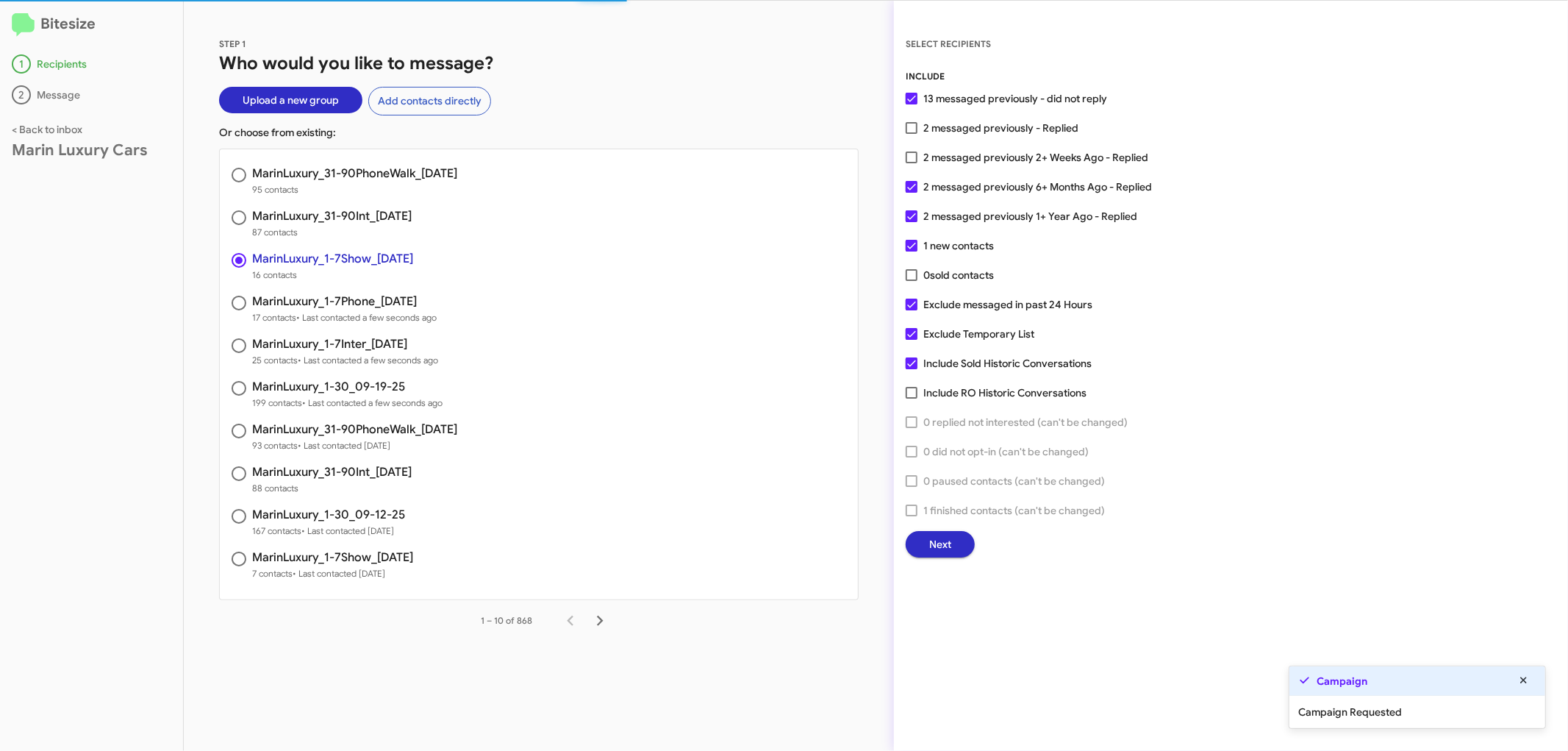
click at [928, 542] on button "Next" at bounding box center [940, 544] width 69 height 26
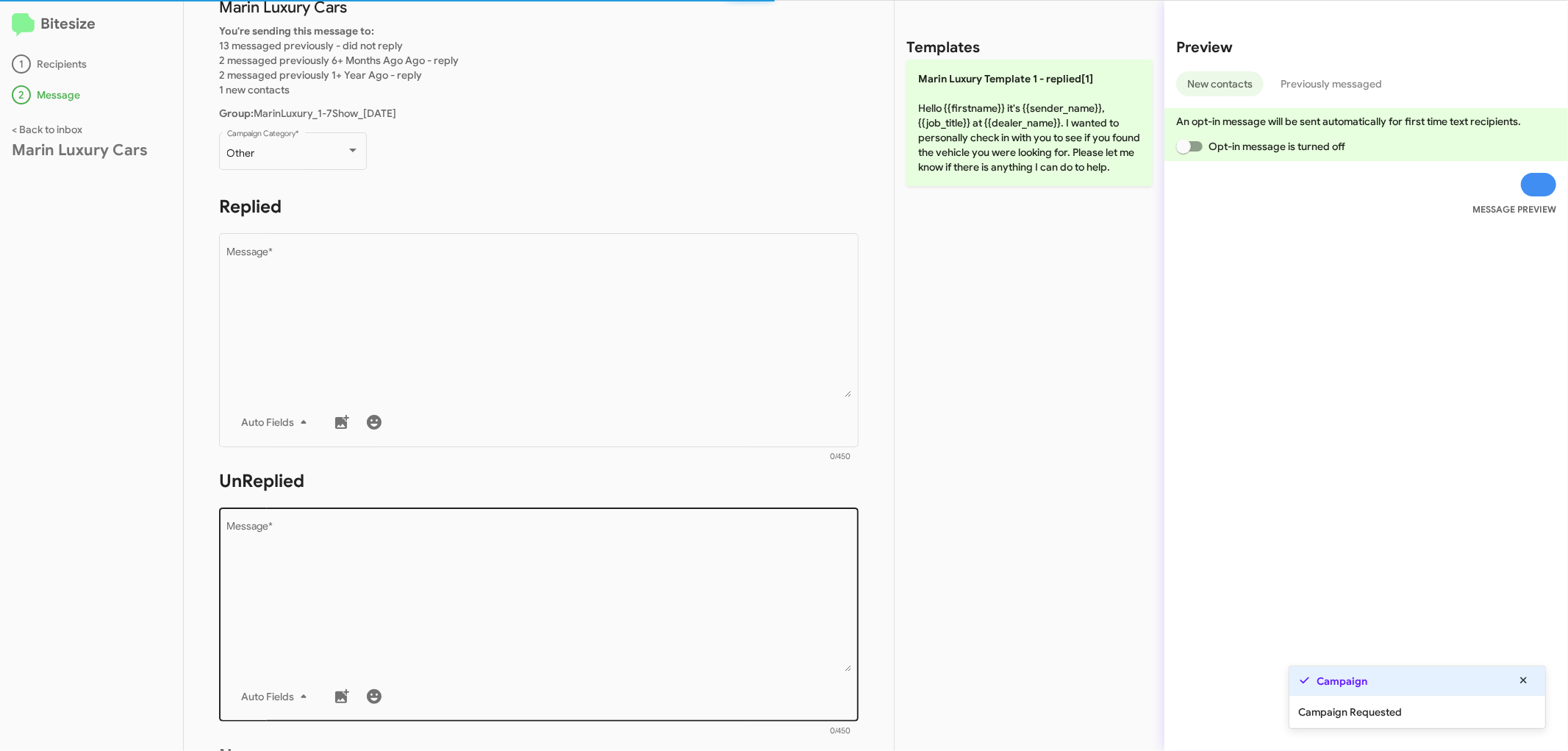
scroll to position [327, 0]
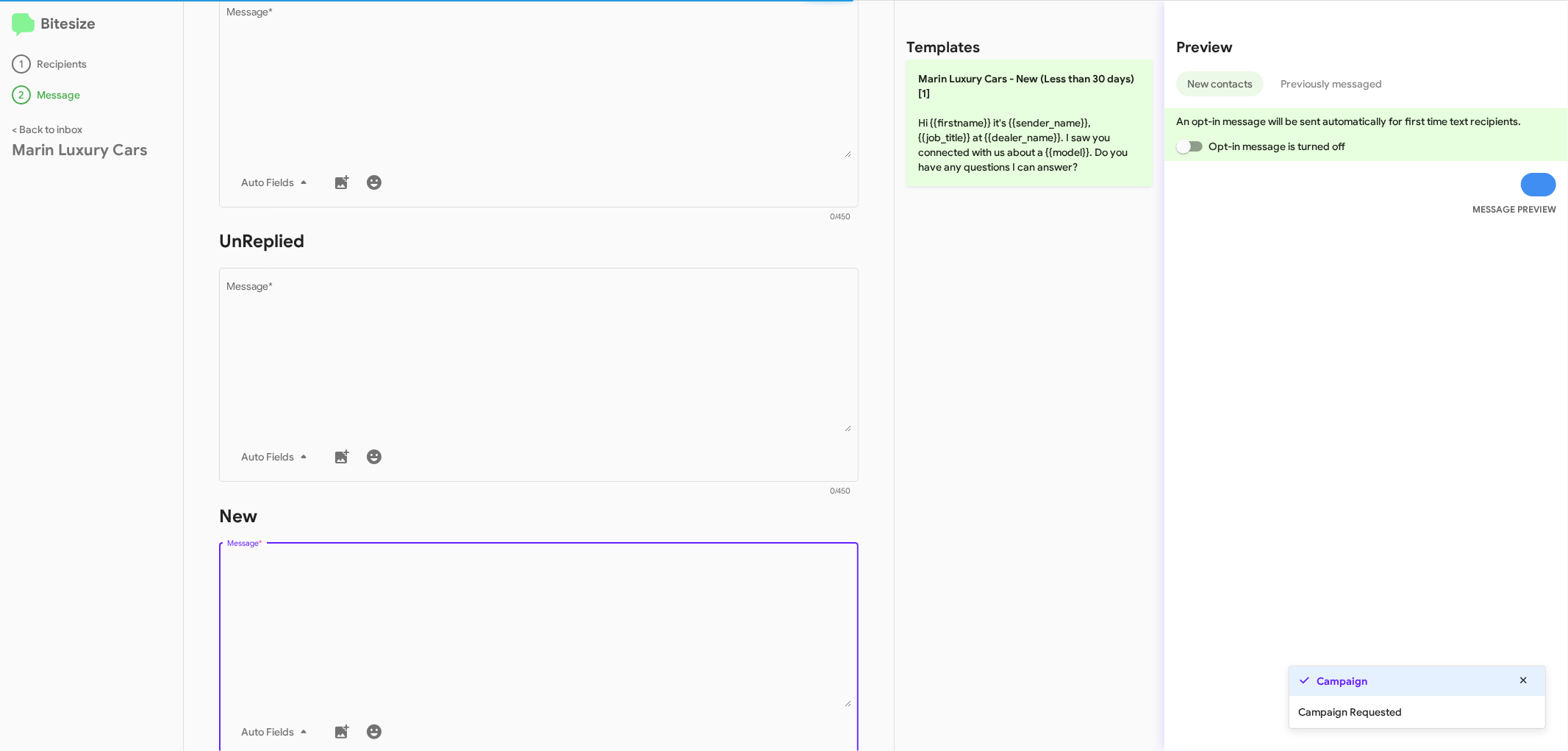
click at [339, 636] on textarea "Message *" at bounding box center [539, 631] width 624 height 150
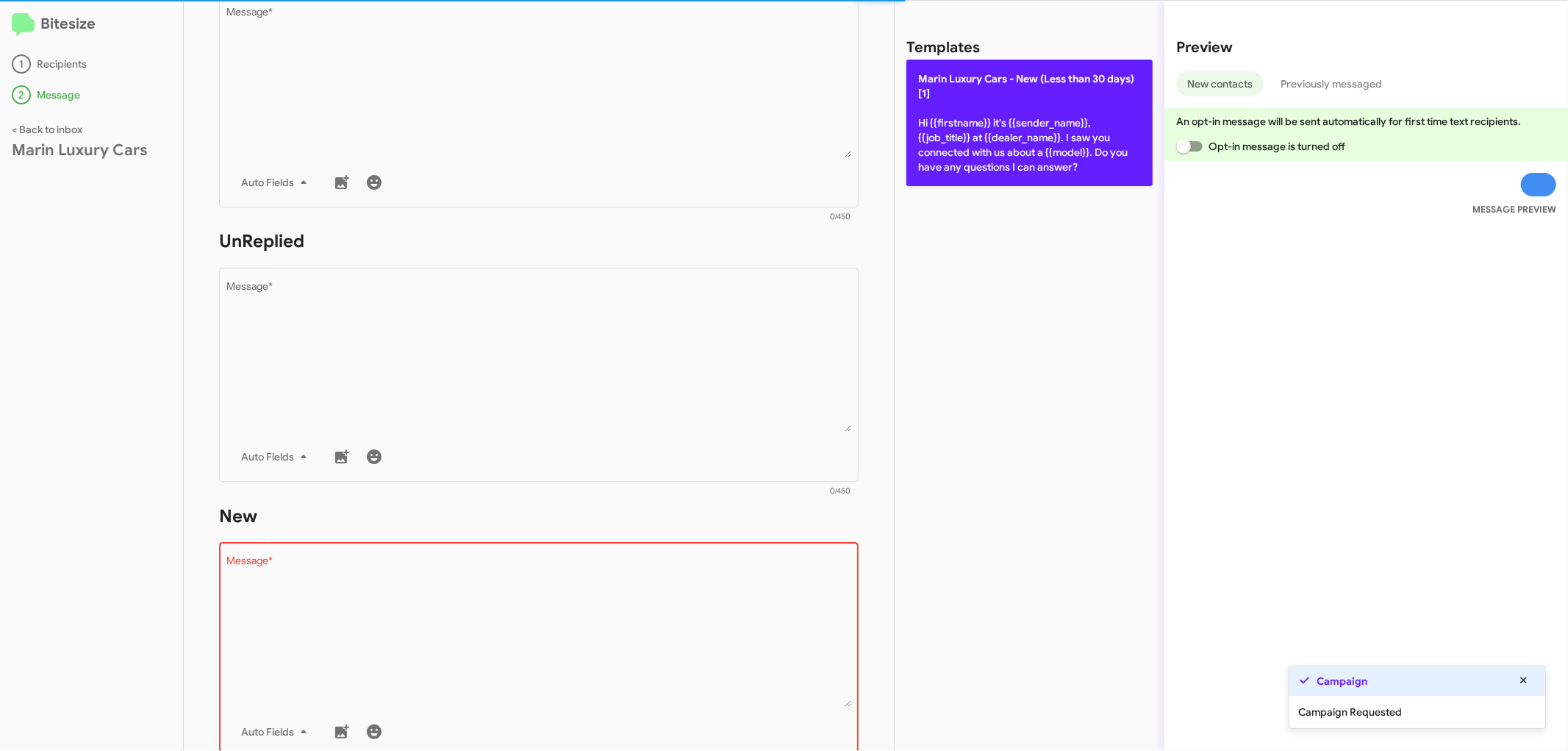
click at [1039, 113] on p "[PERSON_NAME] Cars - New (Less than 30 days)[1] Hi {{firstname}} it's {{sender_…" at bounding box center [1029, 123] width 246 height 126
type textarea "Hi {{firstname}} it's {{sender_name}}, {{job_title}} at {{dealer_name}}. I saw …"
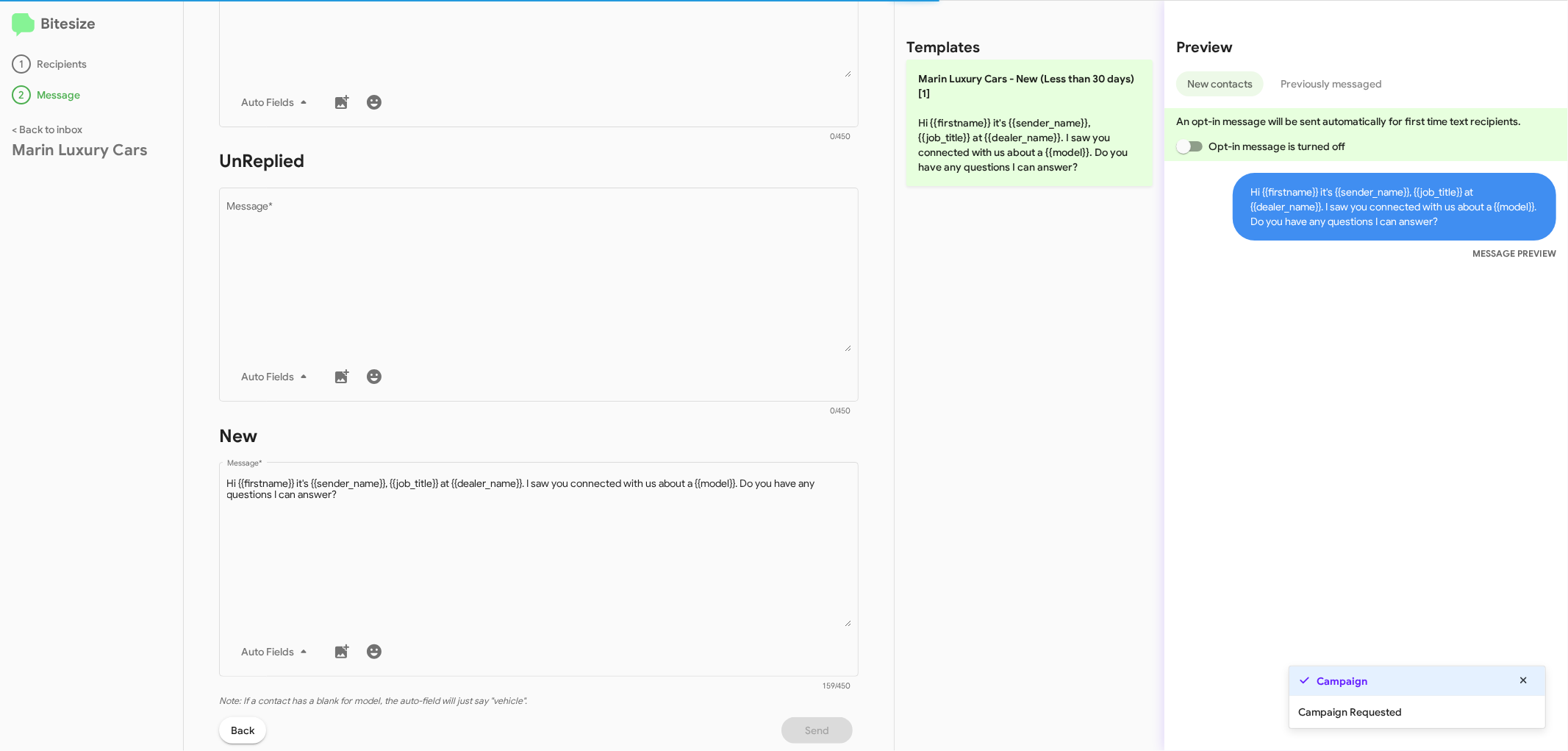
scroll to position [537, 0]
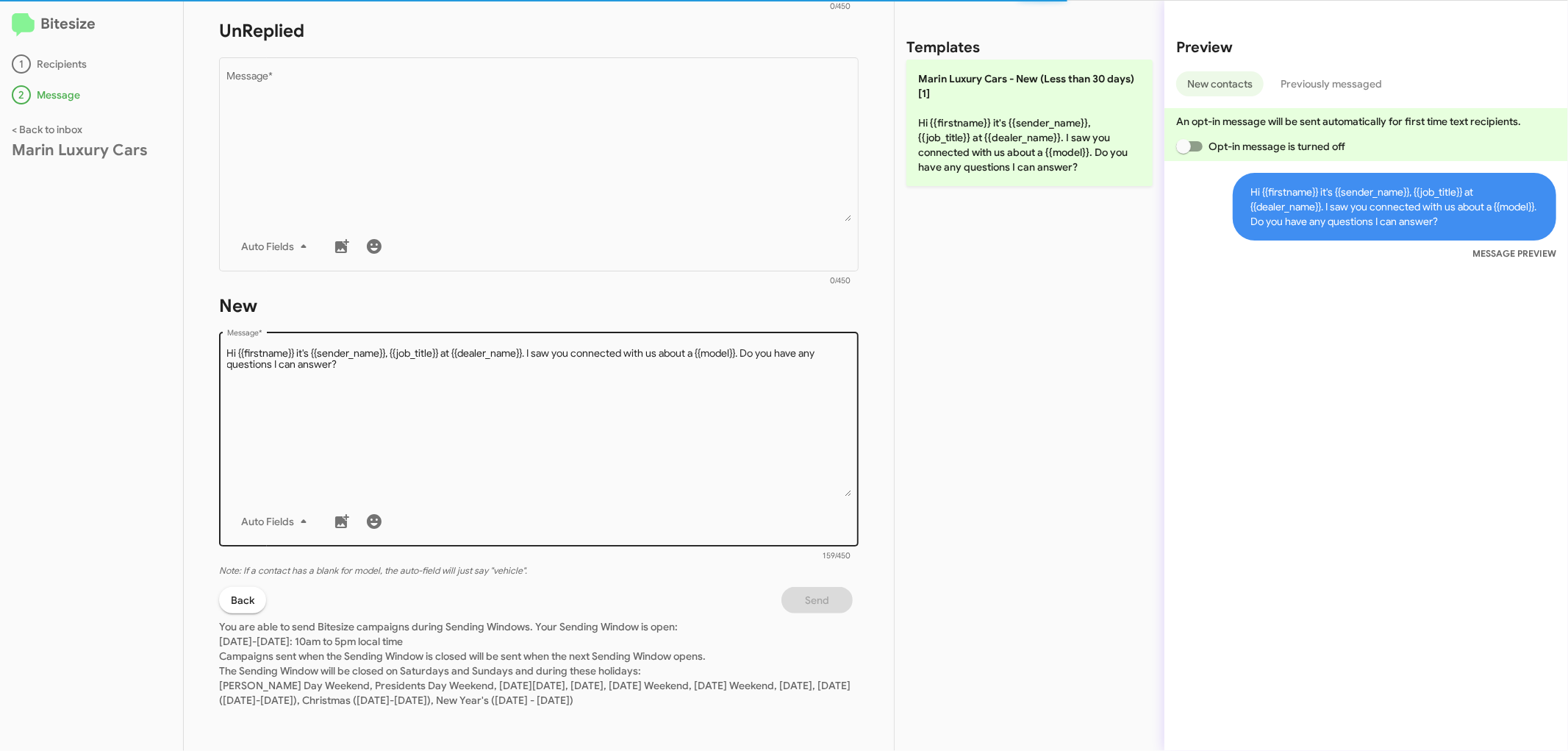
click at [582, 443] on textarea "Message *" at bounding box center [539, 421] width 624 height 150
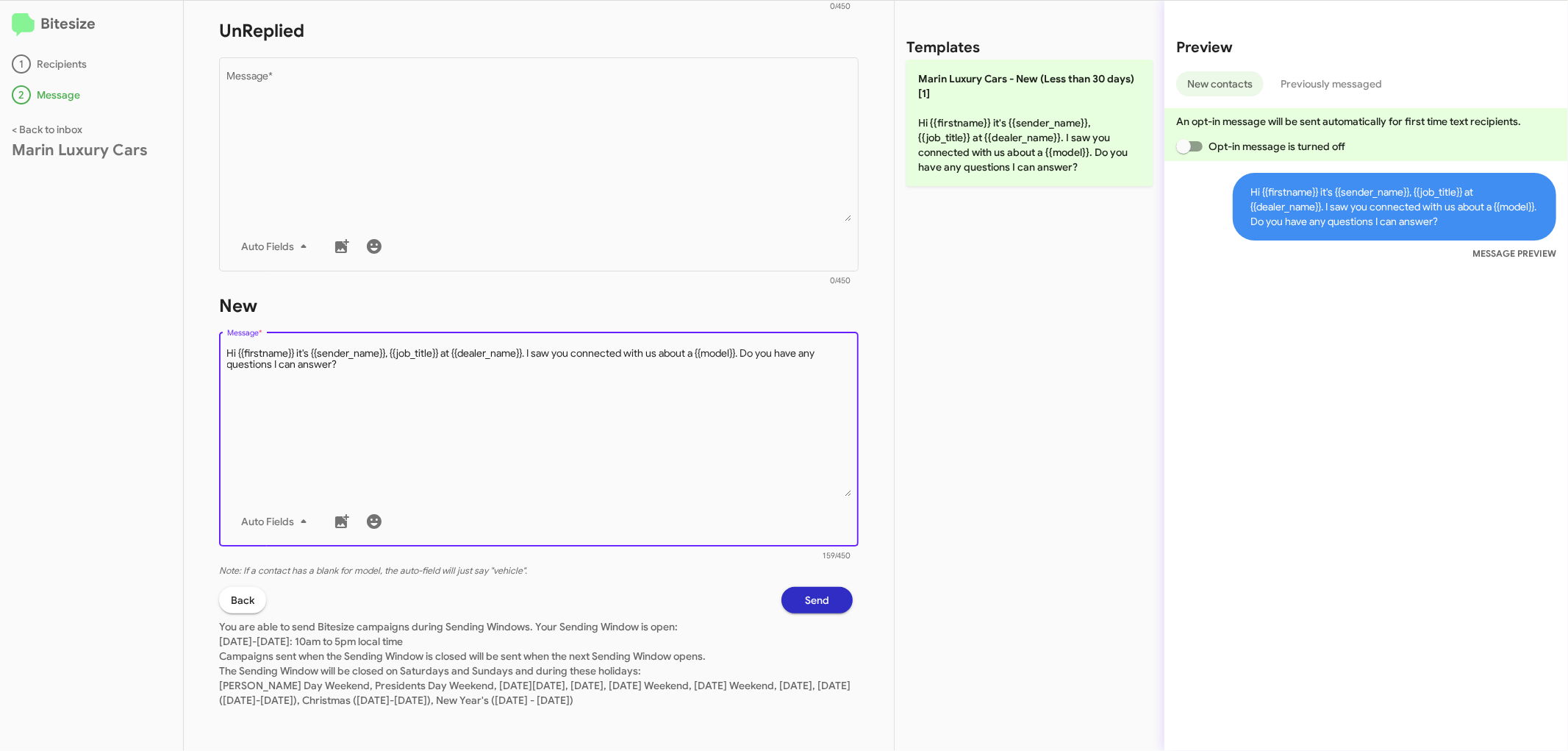
click at [811, 589] on span "Send" at bounding box center [817, 600] width 24 height 26
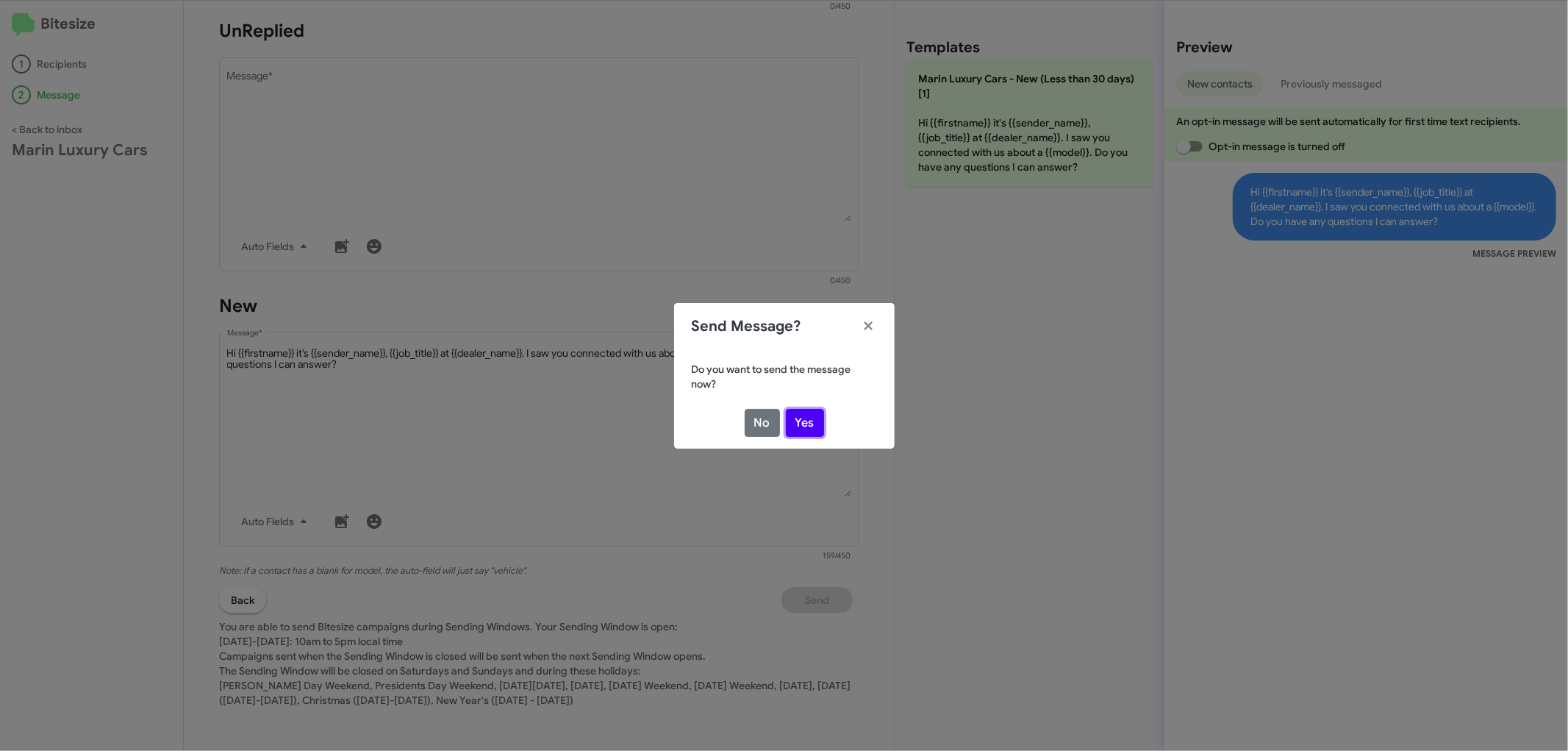
click at [810, 414] on button "Yes" at bounding box center [805, 423] width 38 height 28
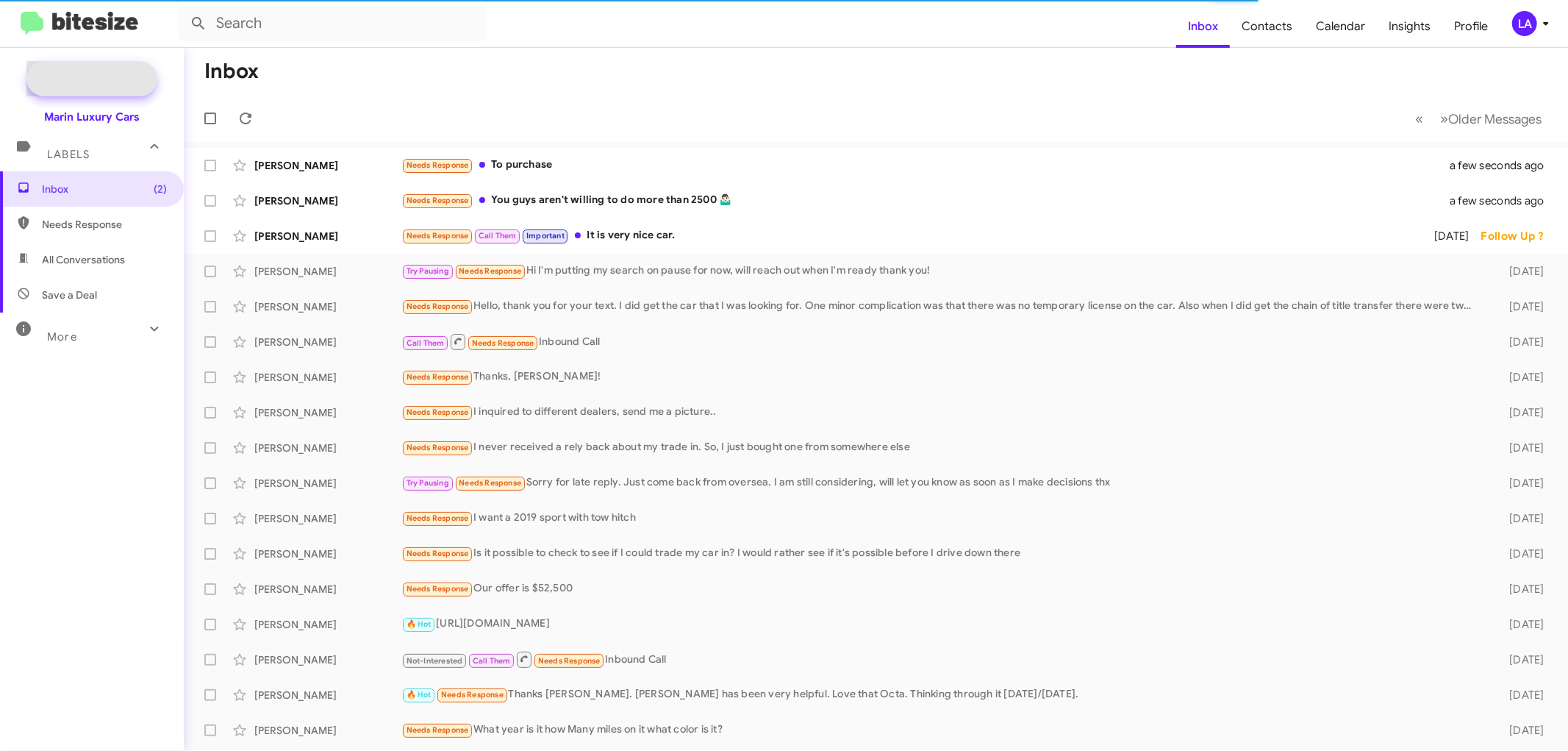
click at [120, 67] on span "New Campaign" at bounding box center [91, 79] width 131 height 35
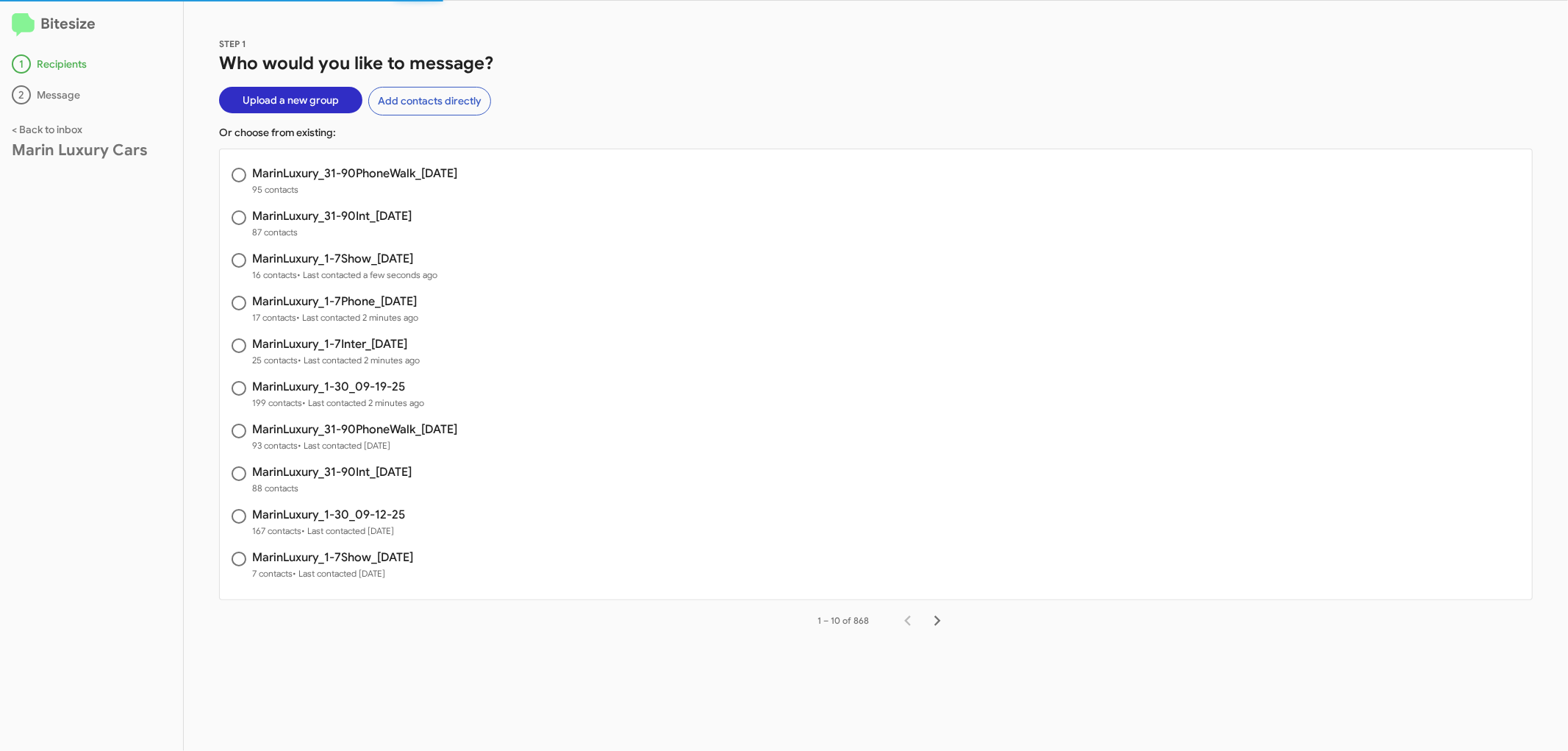
click at [360, 212] on h3 "MarinLuxury_31-90Int_[DATE]" at bounding box center [331, 216] width 159 height 12
radio input "true"
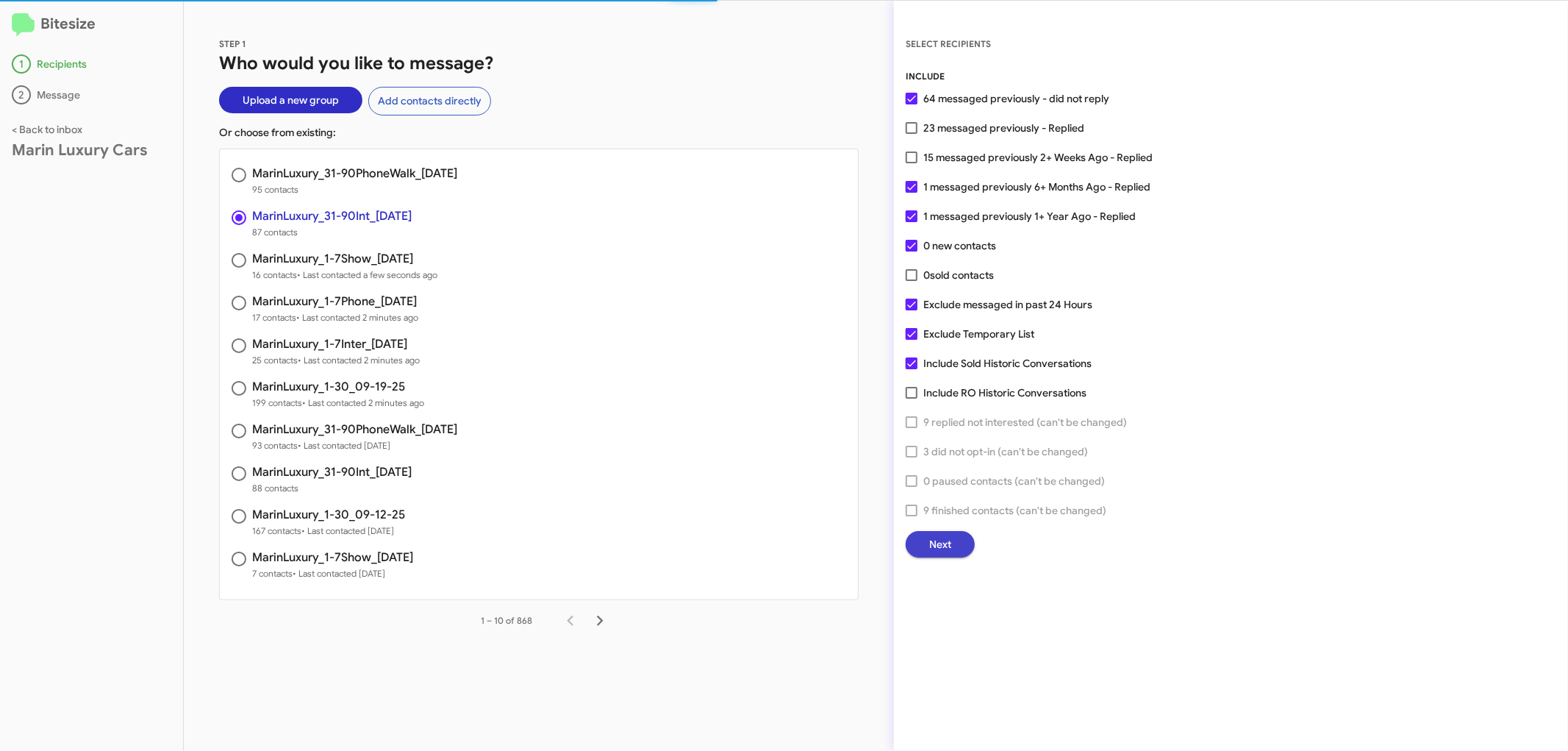
click at [938, 538] on span "Next" at bounding box center [940, 544] width 22 height 26
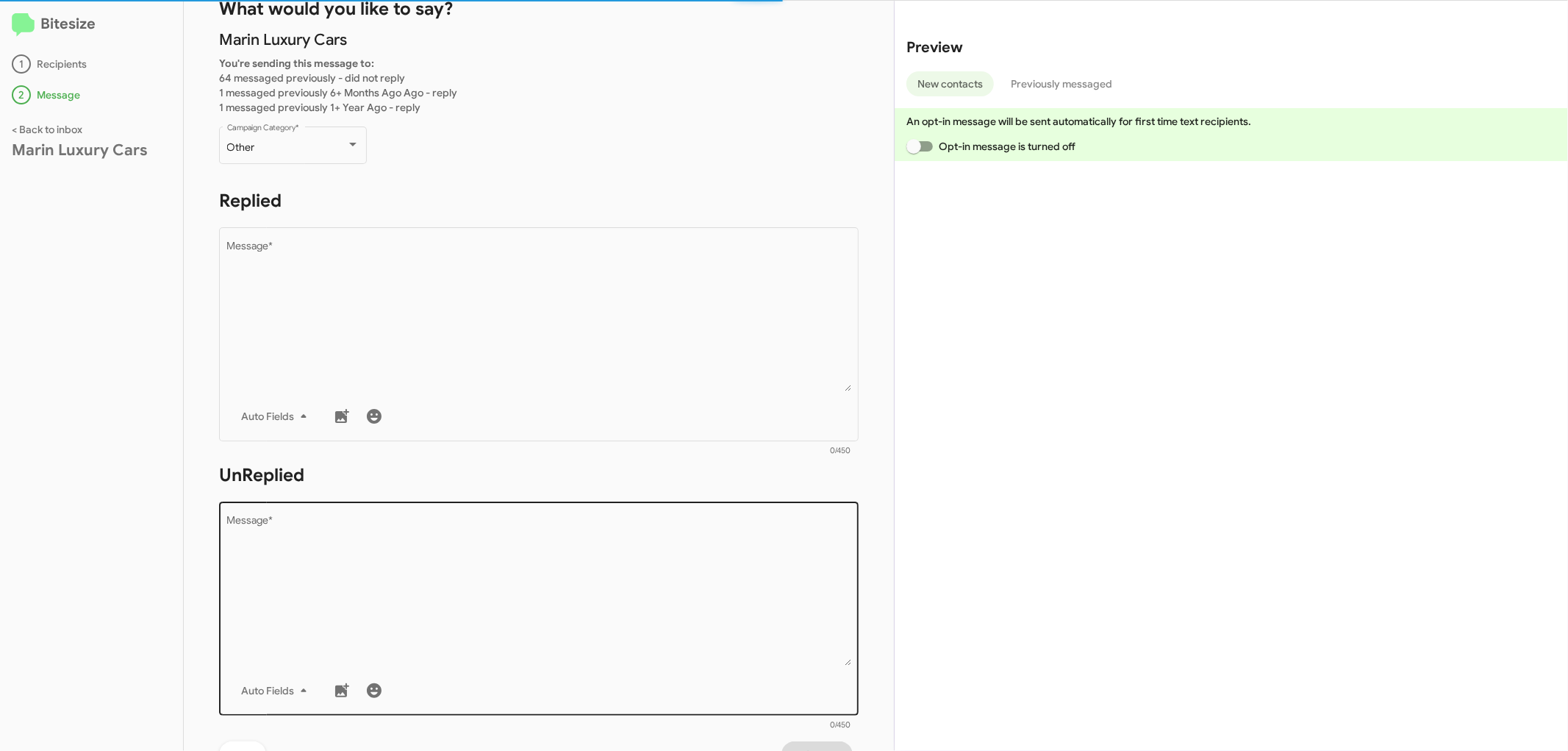
scroll to position [106, 0]
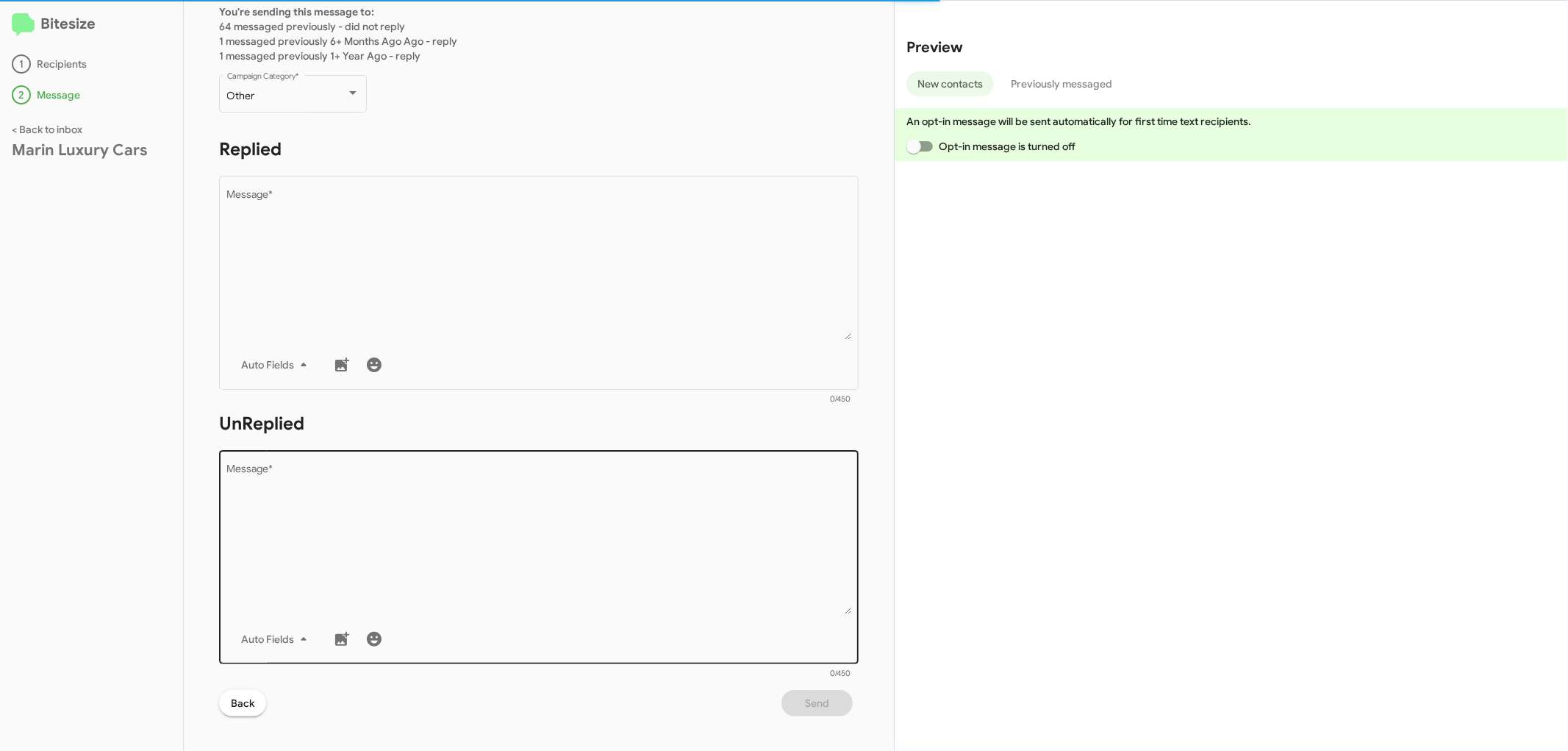
click at [407, 518] on textarea "Message *" at bounding box center [539, 539] width 624 height 150
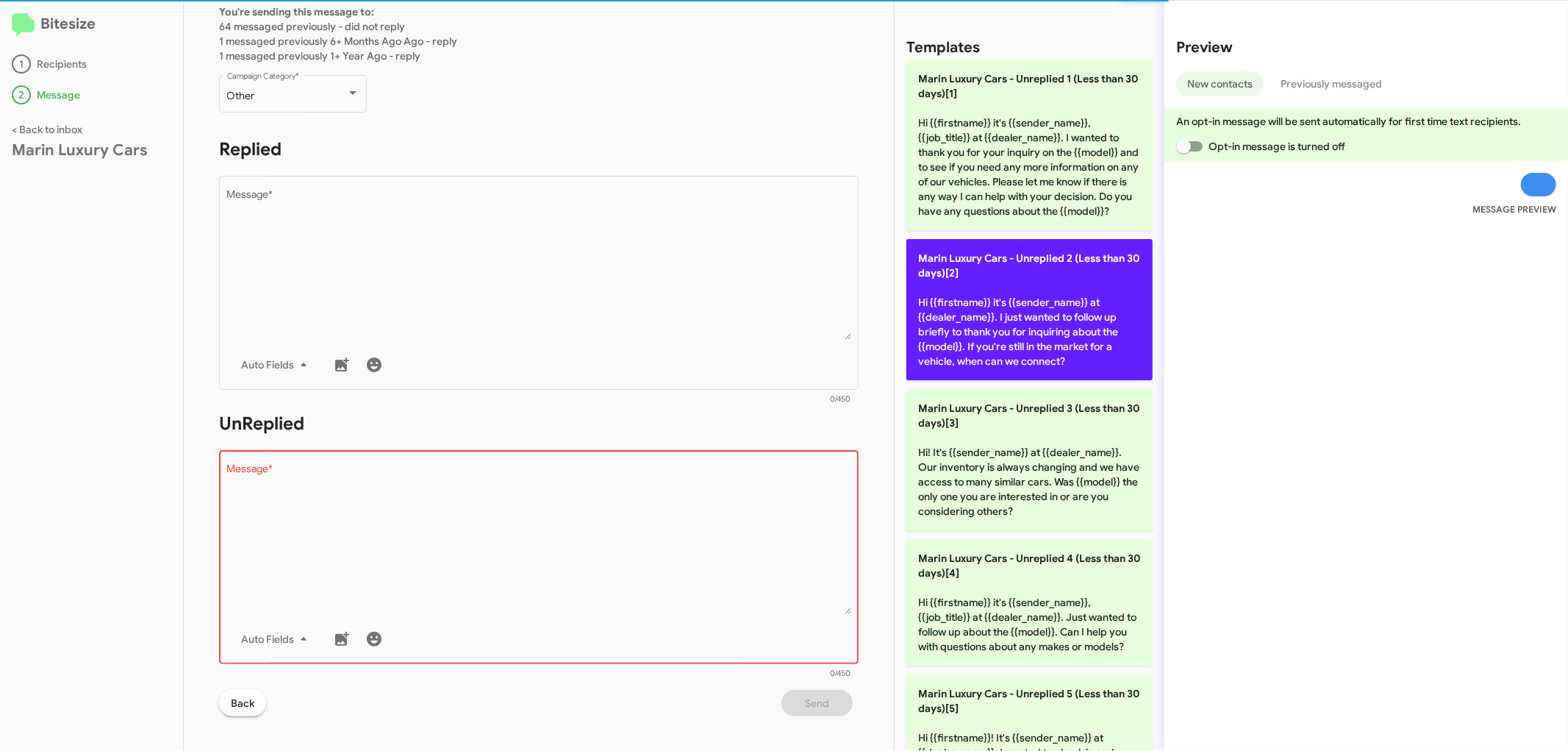
click at [1103, 337] on p "Marin Luxury Cars - Unreplied 2 (Less than 30 days)[2] Hi {{firstname}} it's {{…" at bounding box center [1029, 310] width 246 height 141
type textarea "Hi {{firstname}} it's {{sender_name}} at {{dealer_name}}. I just wanted to foll…"
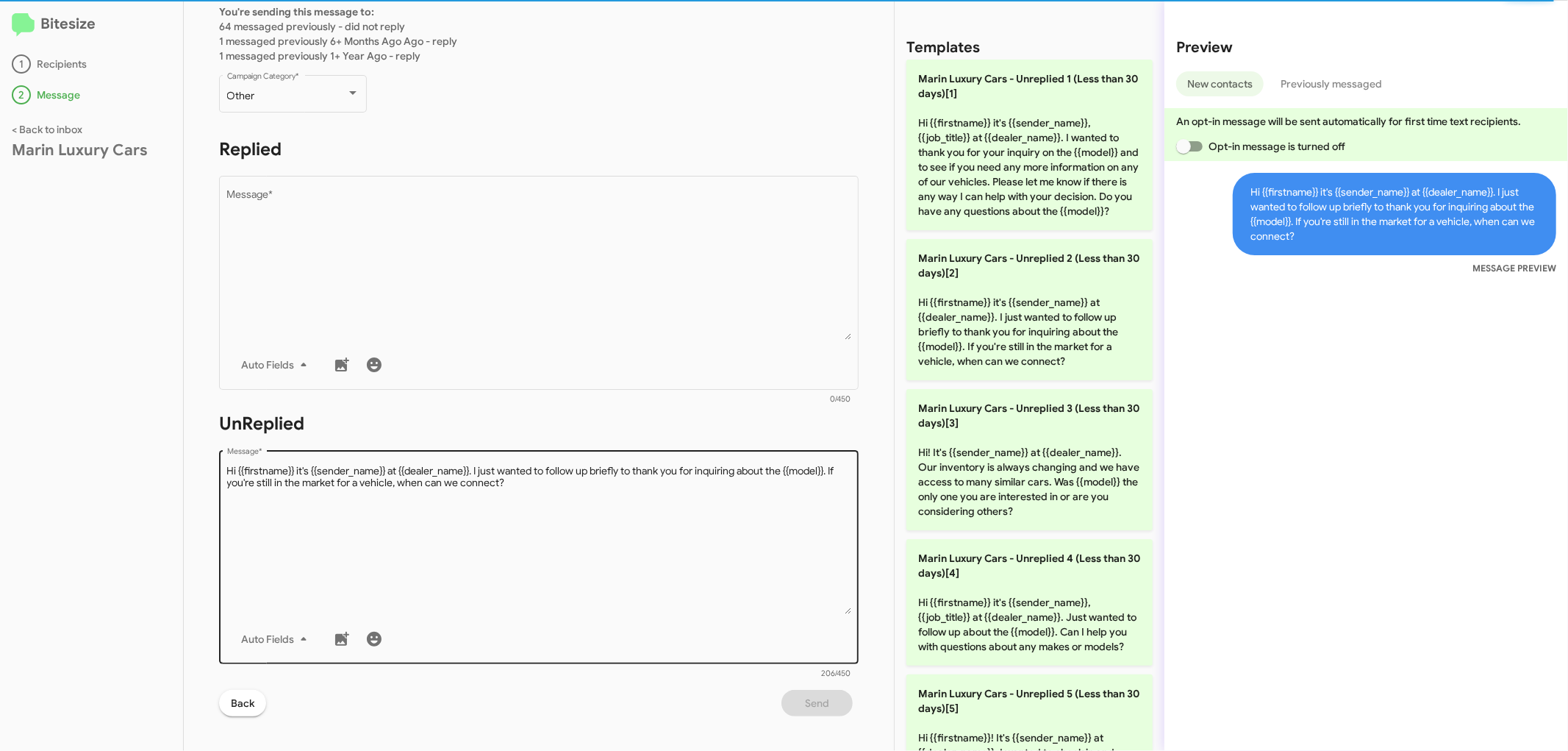
click at [685, 589] on textarea "Message *" at bounding box center [539, 539] width 624 height 150
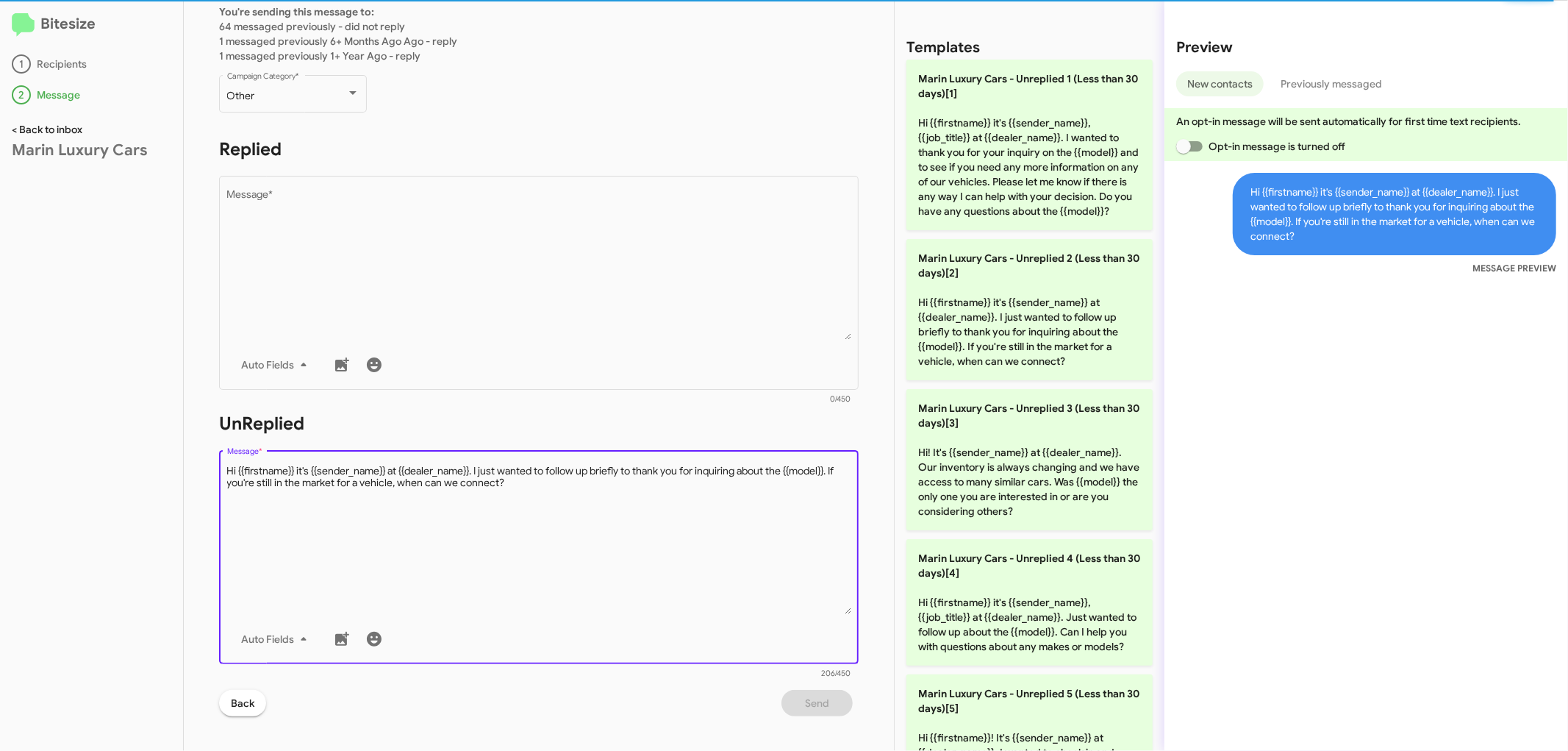
click at [70, 129] on link "< Back to inbox" at bounding box center [47, 129] width 70 height 13
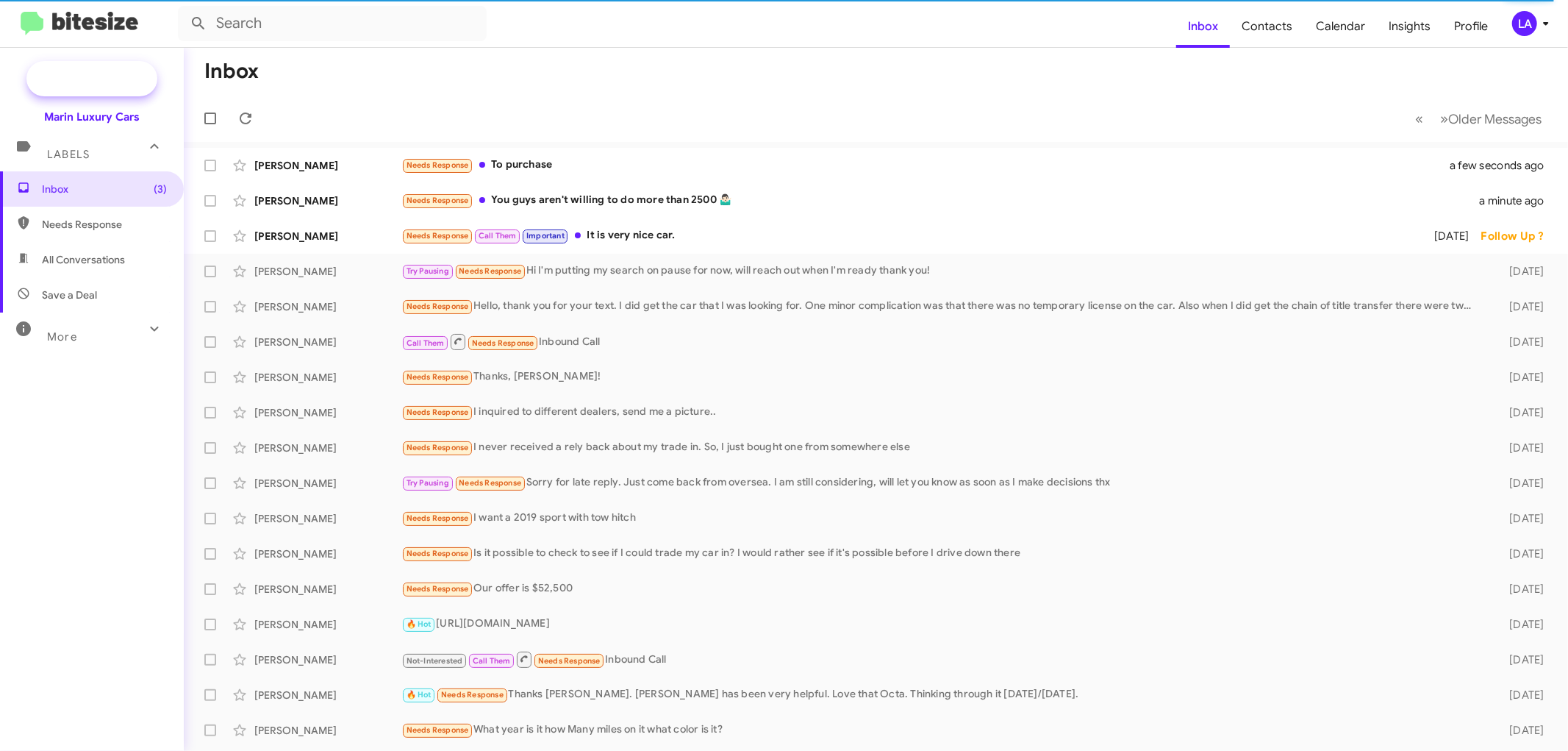
click at [114, 67] on span "New Campaign" at bounding box center [91, 79] width 131 height 35
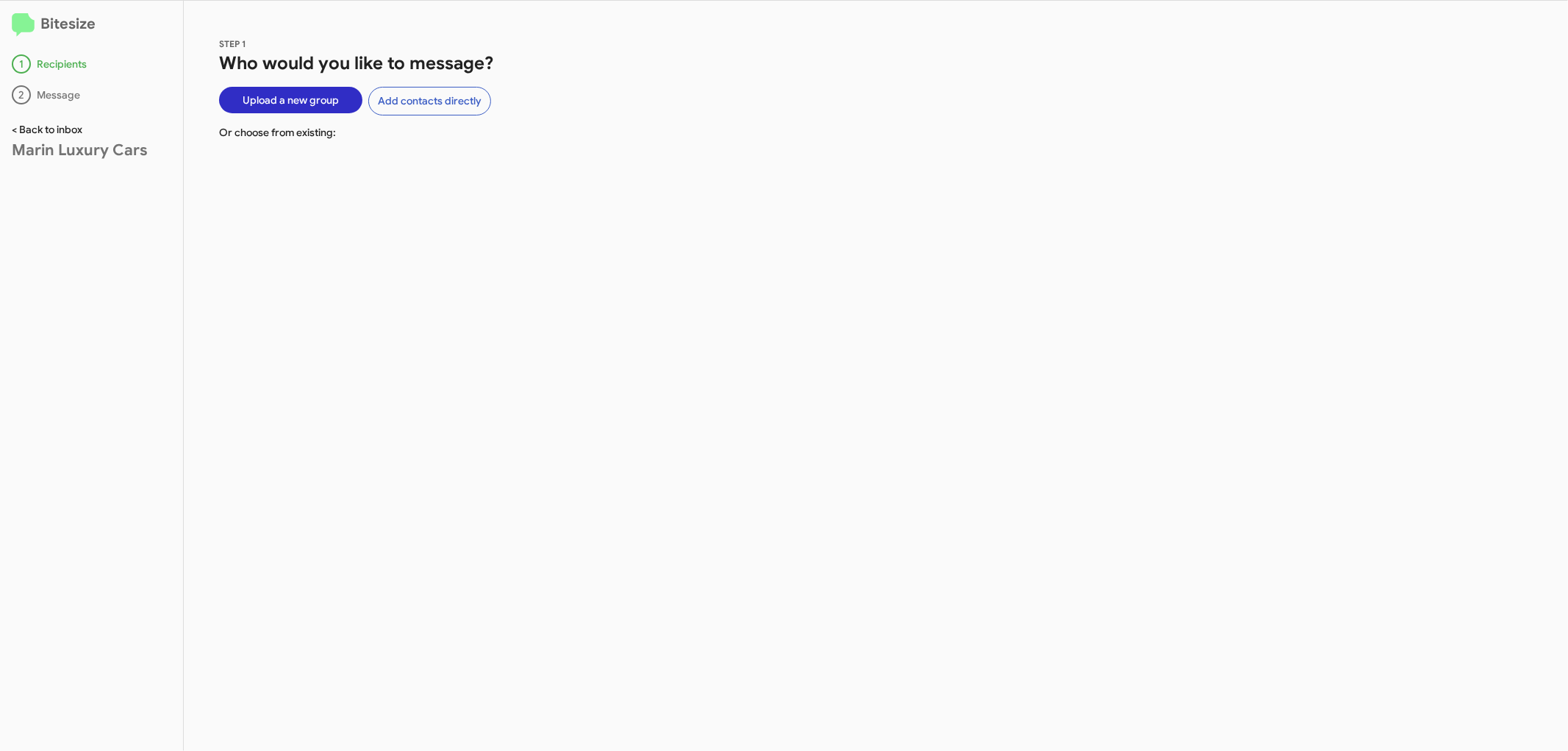
click at [77, 131] on link "< Back to inbox" at bounding box center [47, 129] width 70 height 13
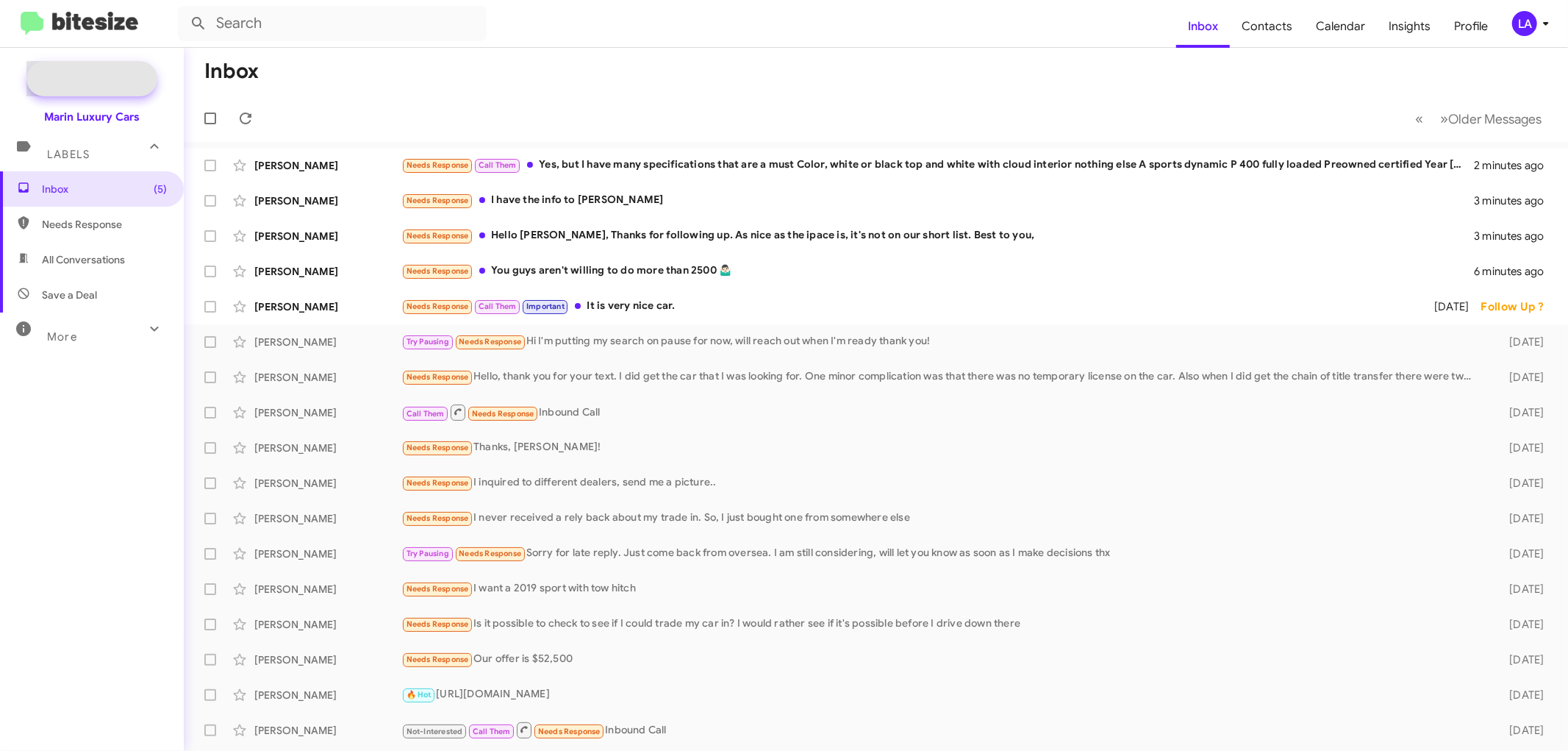
click at [99, 75] on span "New Campaign" at bounding box center [108, 79] width 75 height 15
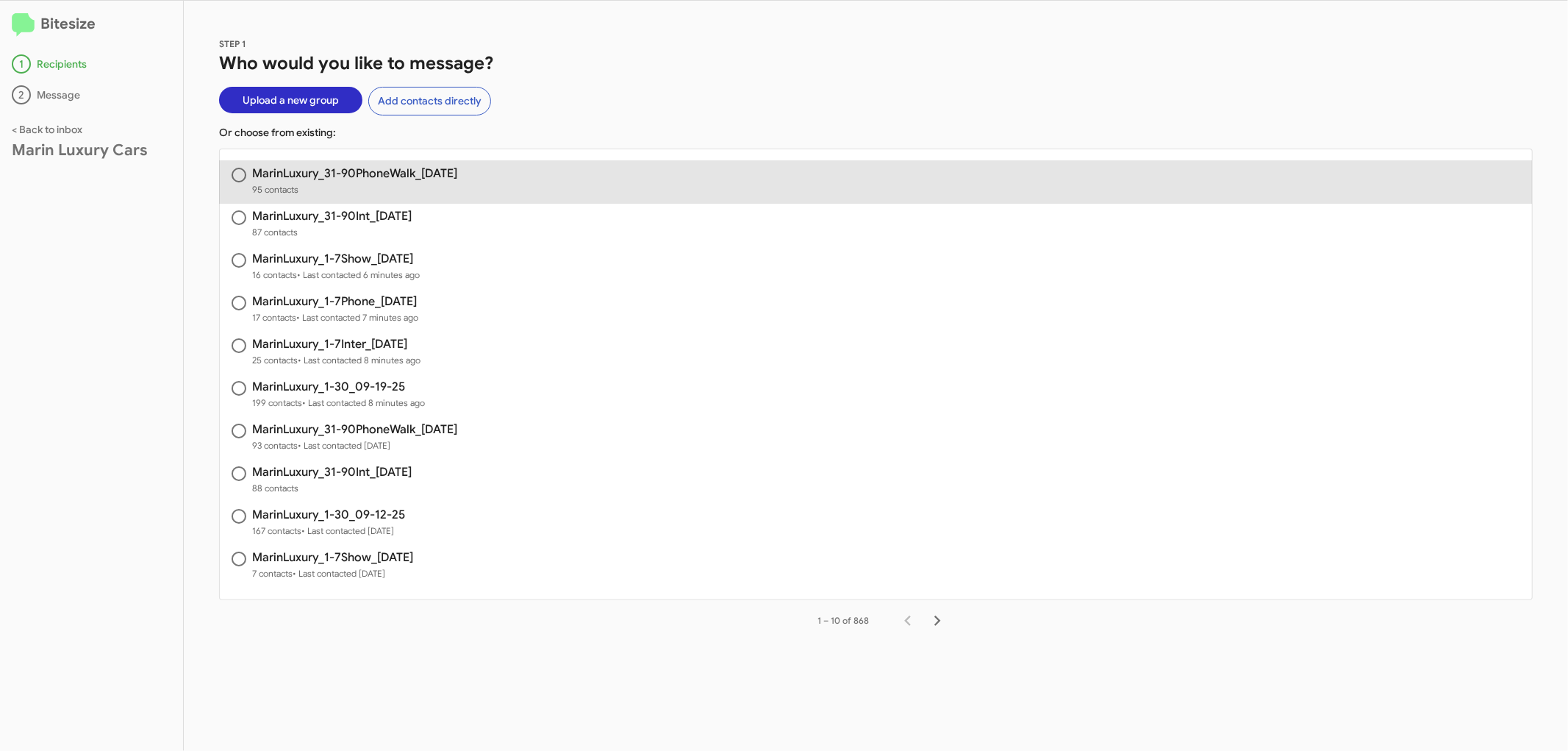
click at [377, 177] on h3 "MarinLuxury_31-90PhoneWalk_[DATE]" at bounding box center [354, 174] width 205 height 12
radio input "true"
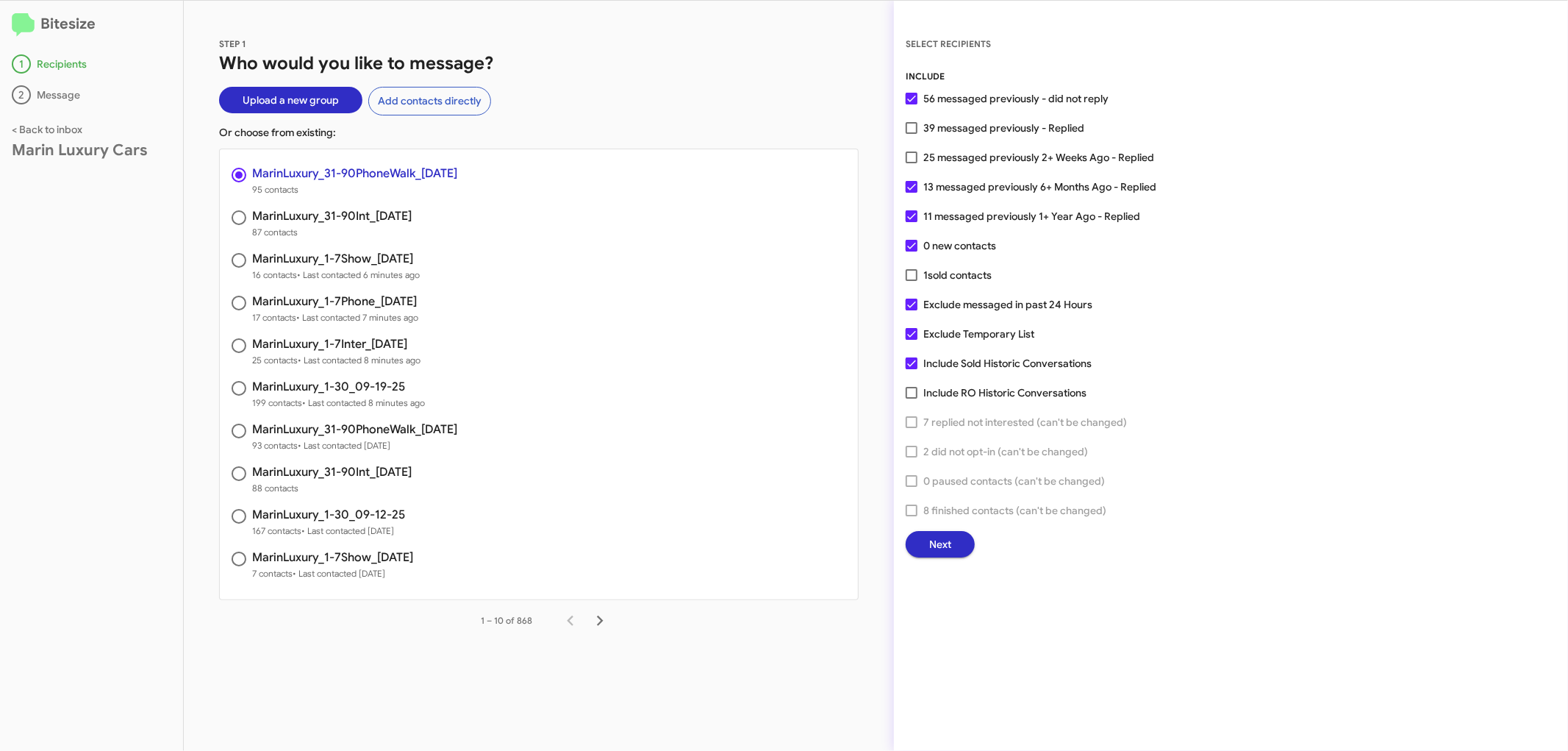
click at [930, 540] on span "Next" at bounding box center [940, 544] width 22 height 26
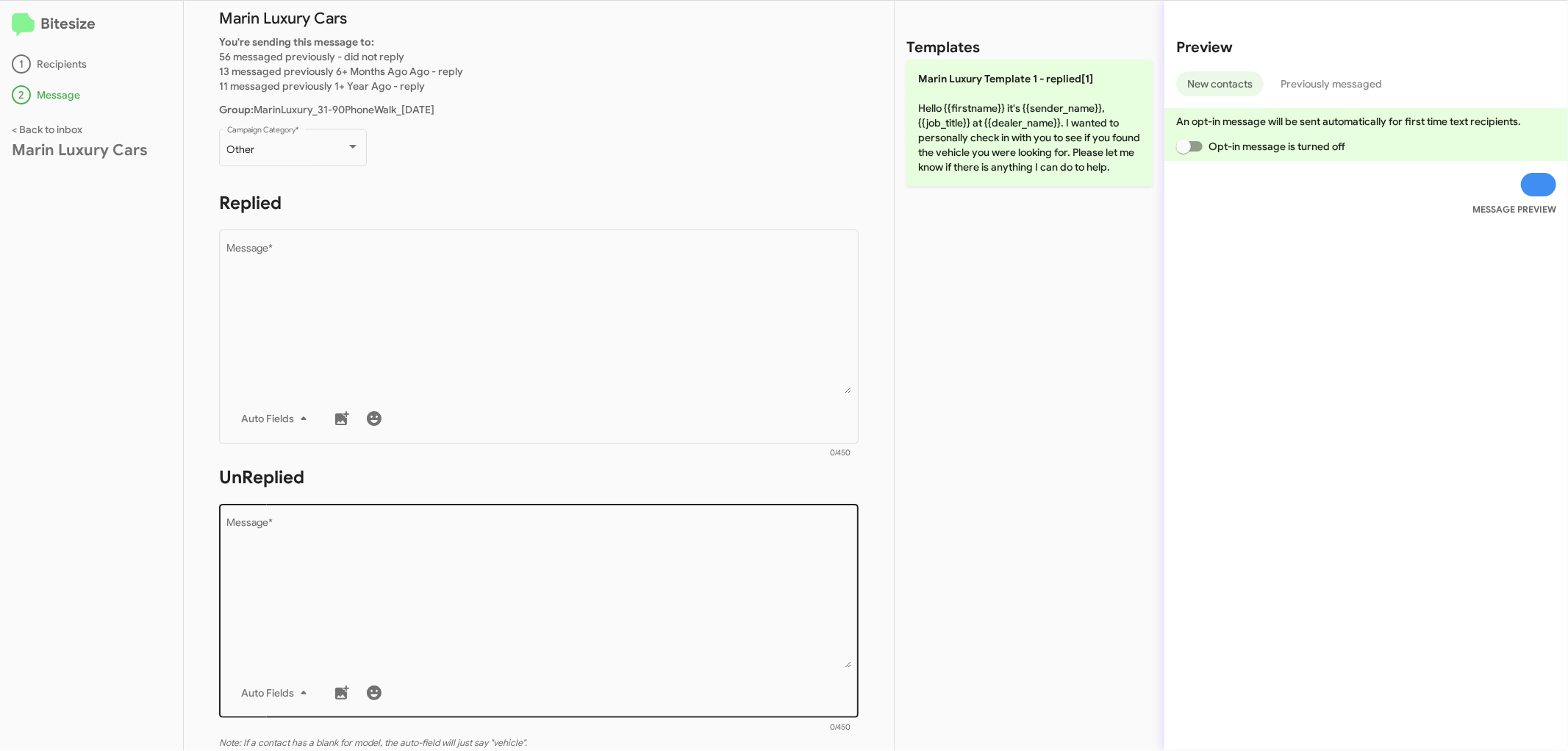
scroll to position [247, 0]
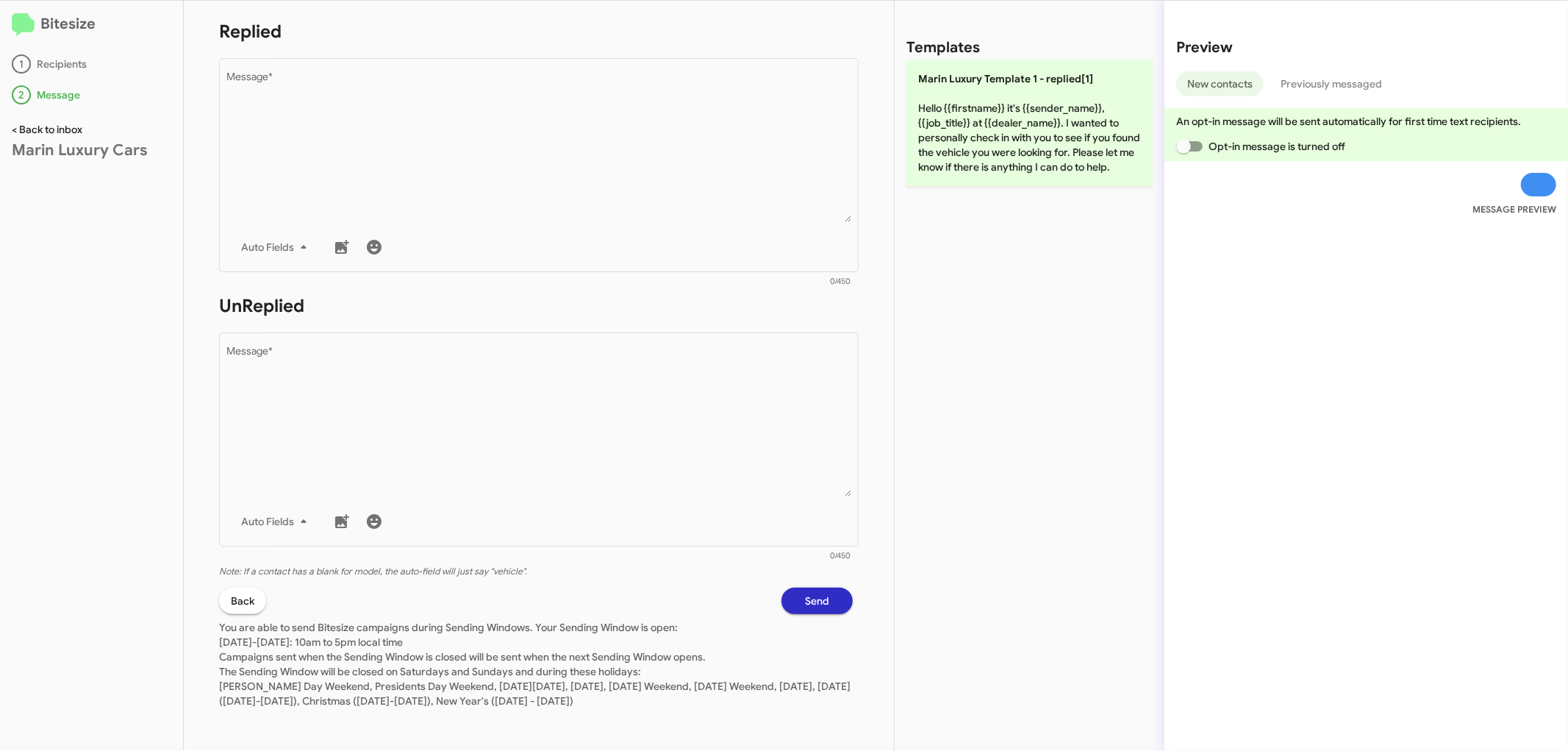
click at [61, 126] on link "< Back to inbox" at bounding box center [47, 129] width 70 height 13
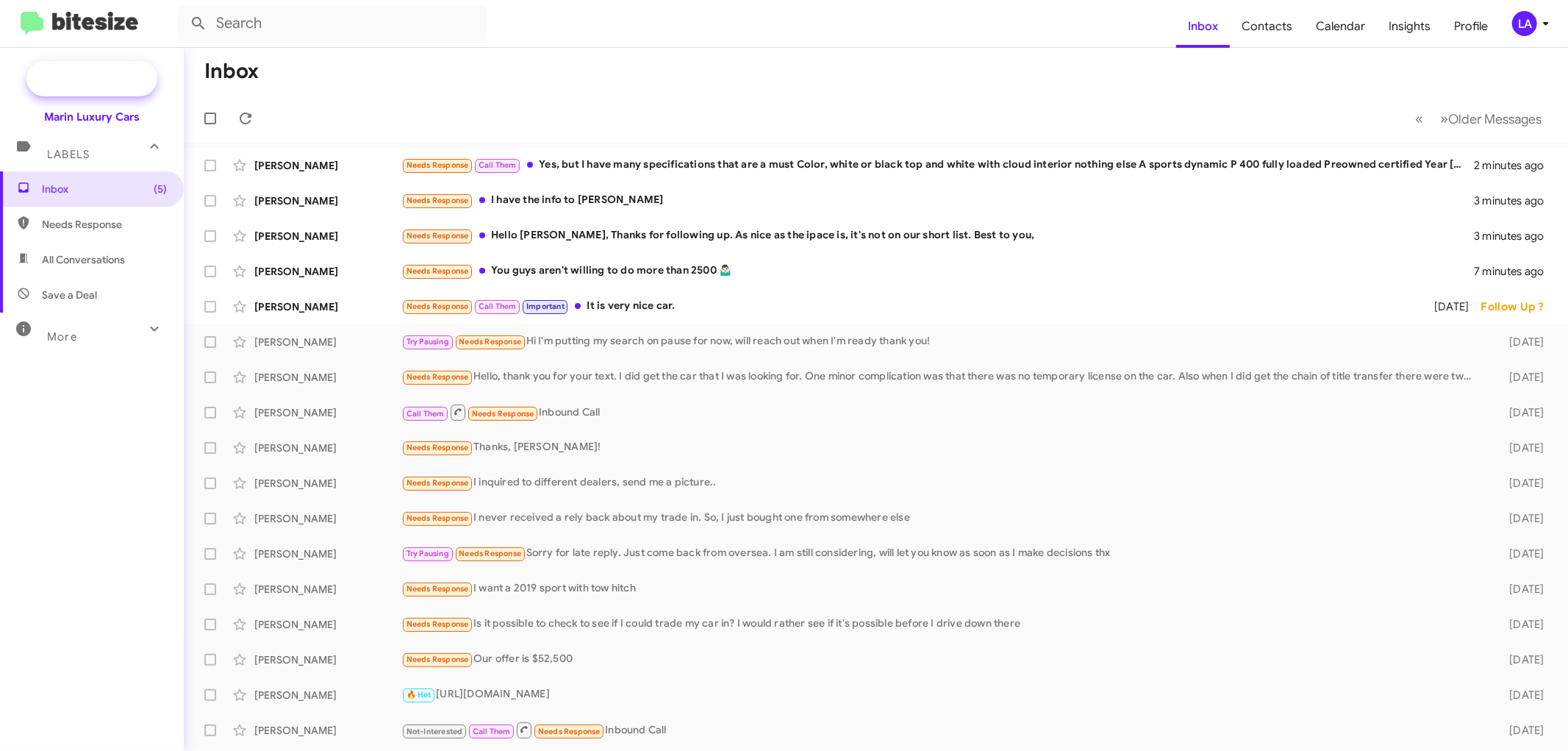
click at [114, 71] on span "New Campaign" at bounding box center [108, 79] width 75 height 15
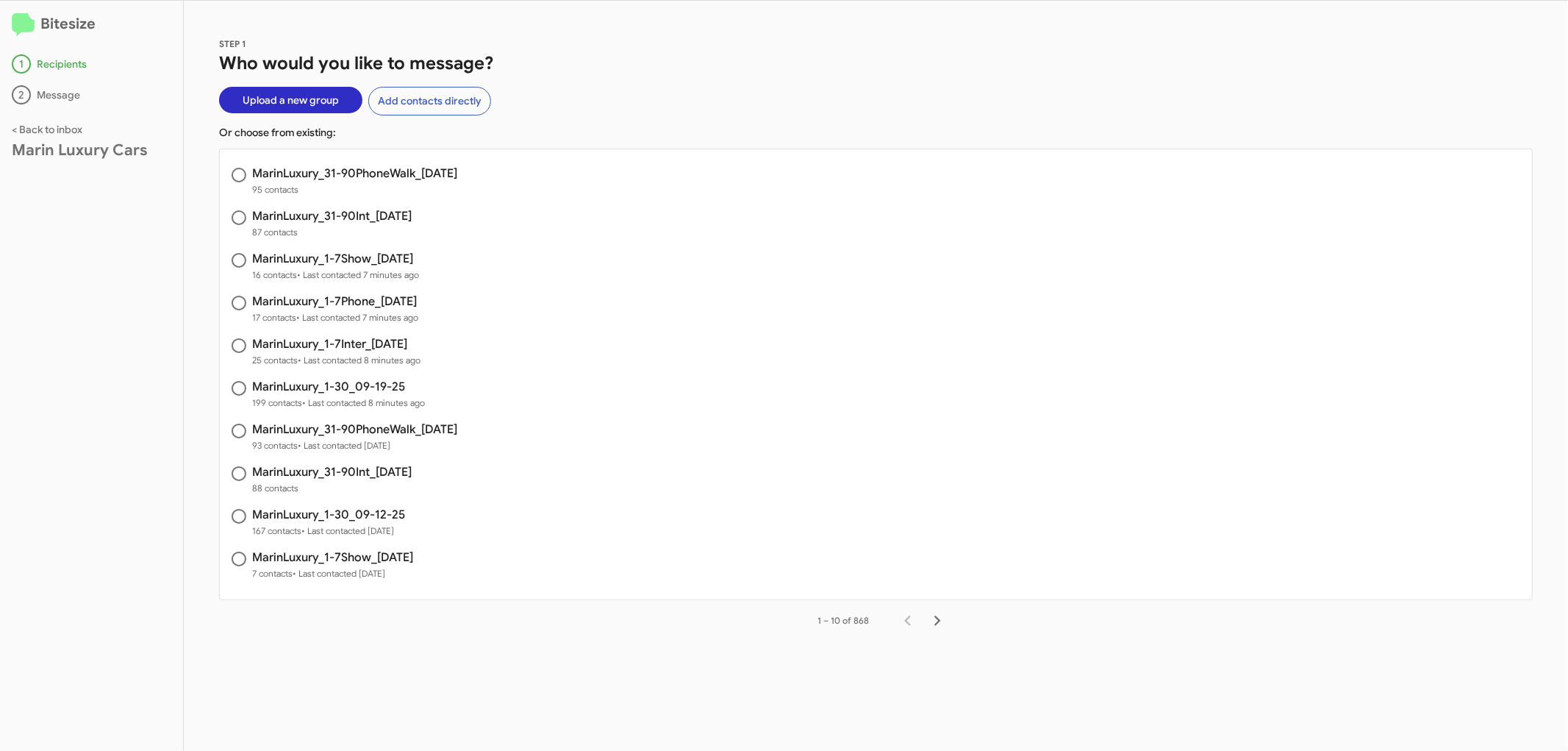
click at [385, 173] on h3 "MarinLuxury_31-90PhoneWalk_[DATE]" at bounding box center [354, 174] width 205 height 12
radio input "true"
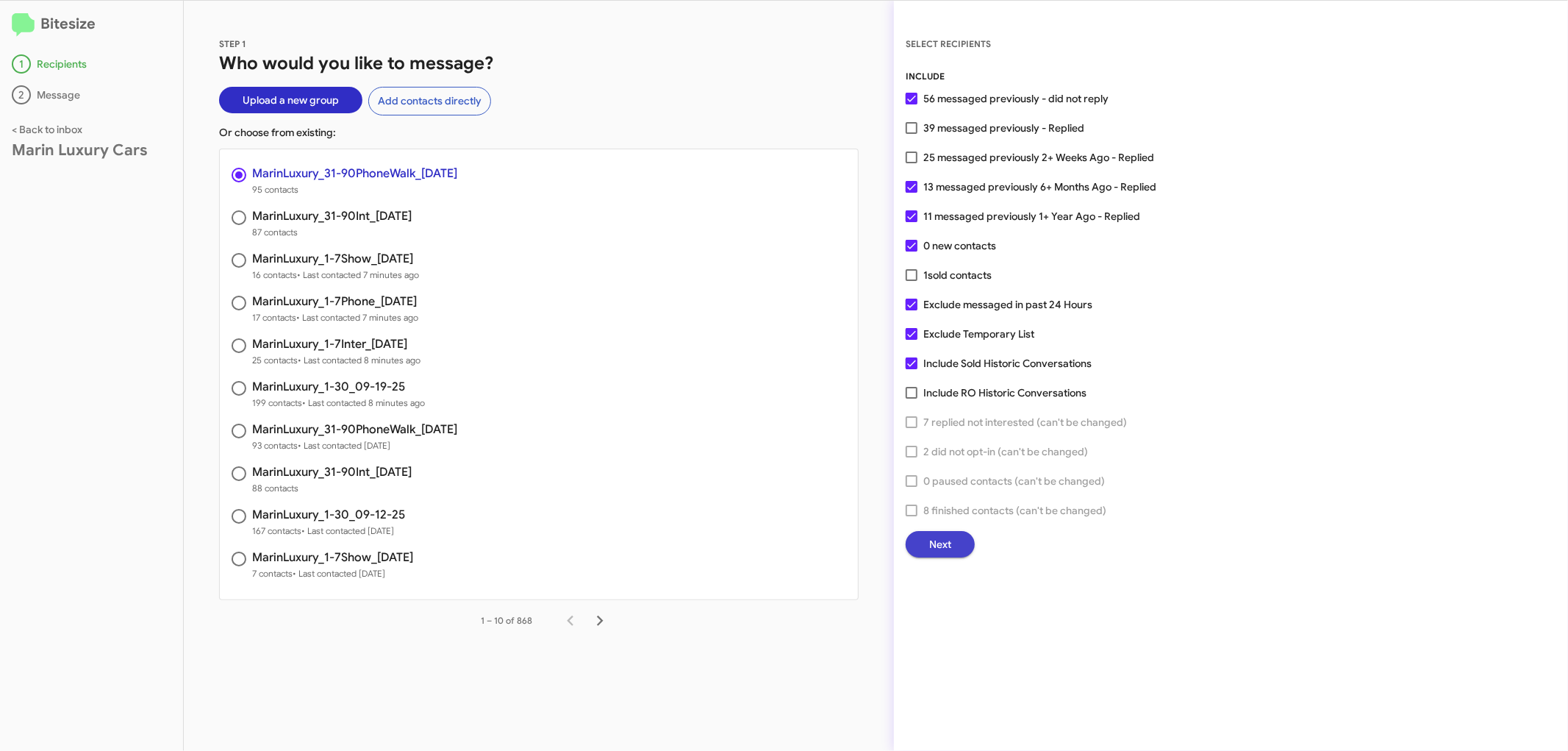
click at [969, 543] on button "Next" at bounding box center [940, 544] width 69 height 26
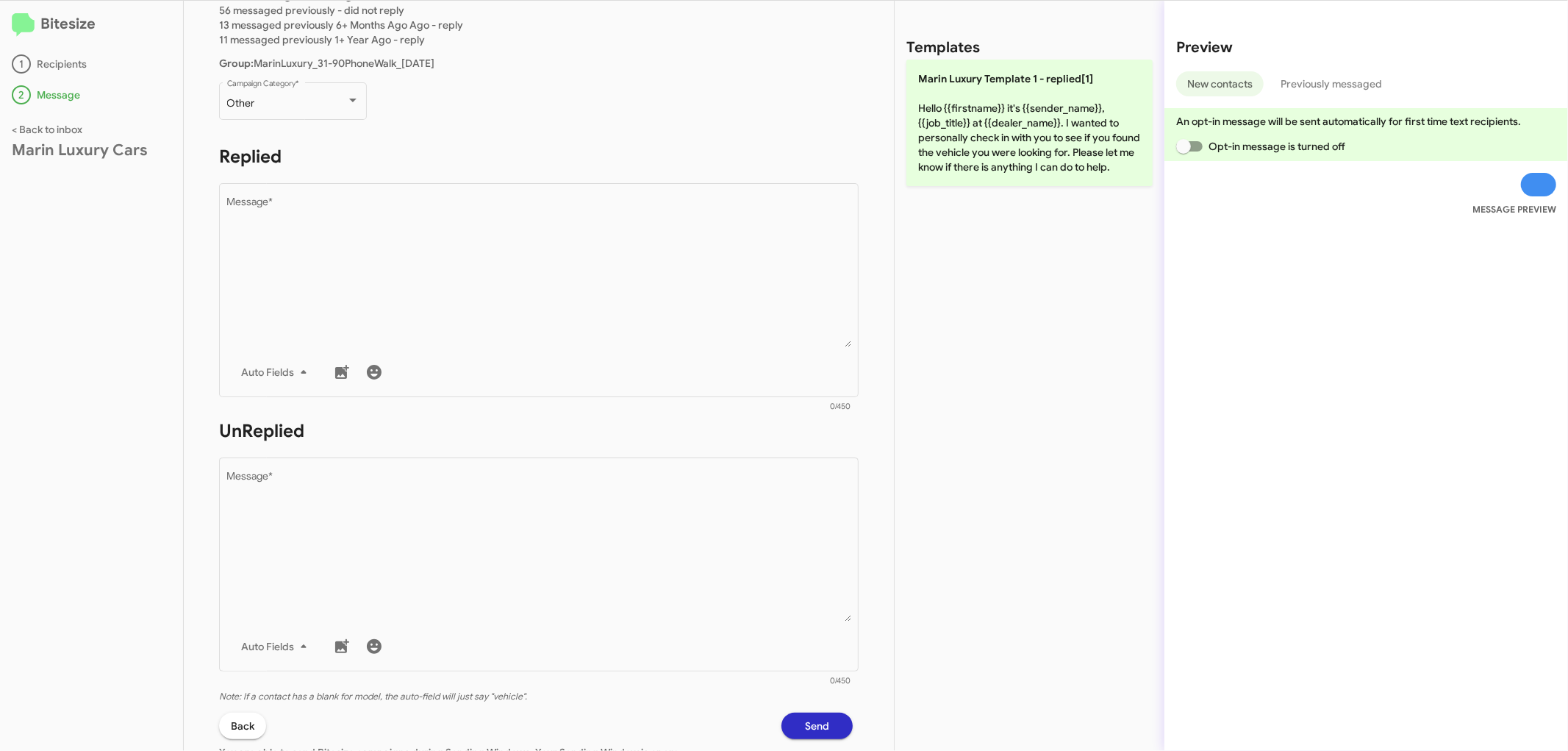
scroll to position [247, 0]
